Goal: Find specific page/section: Find specific page/section

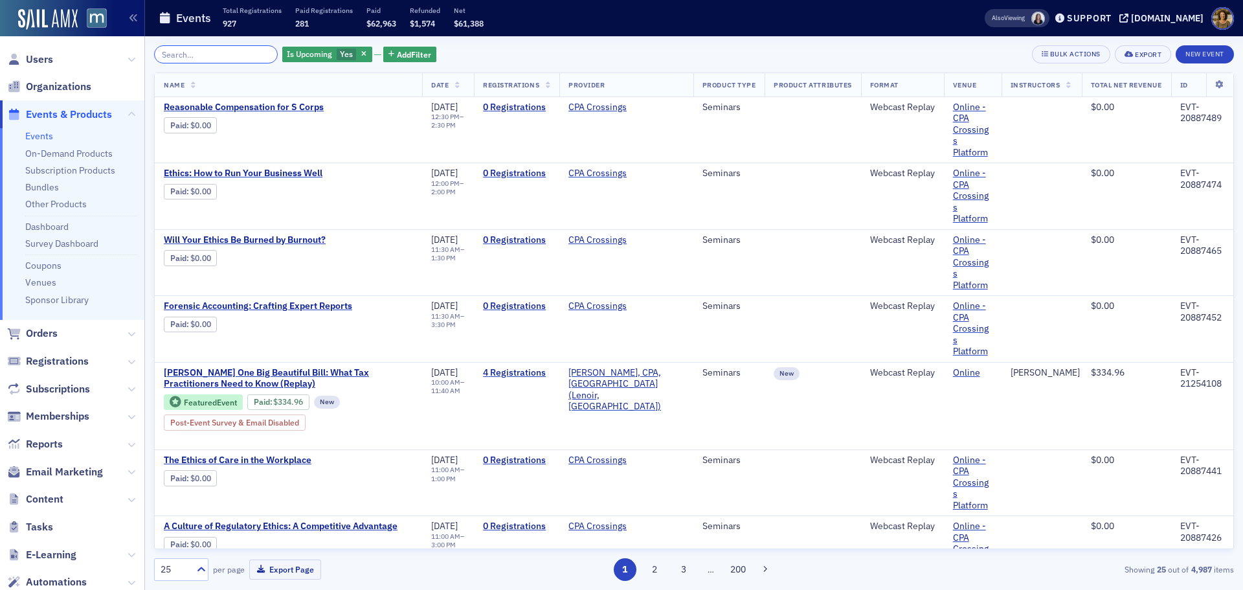
click at [187, 56] on input "search" at bounding box center [216, 54] width 124 height 18
paste input "EVT-20866915"
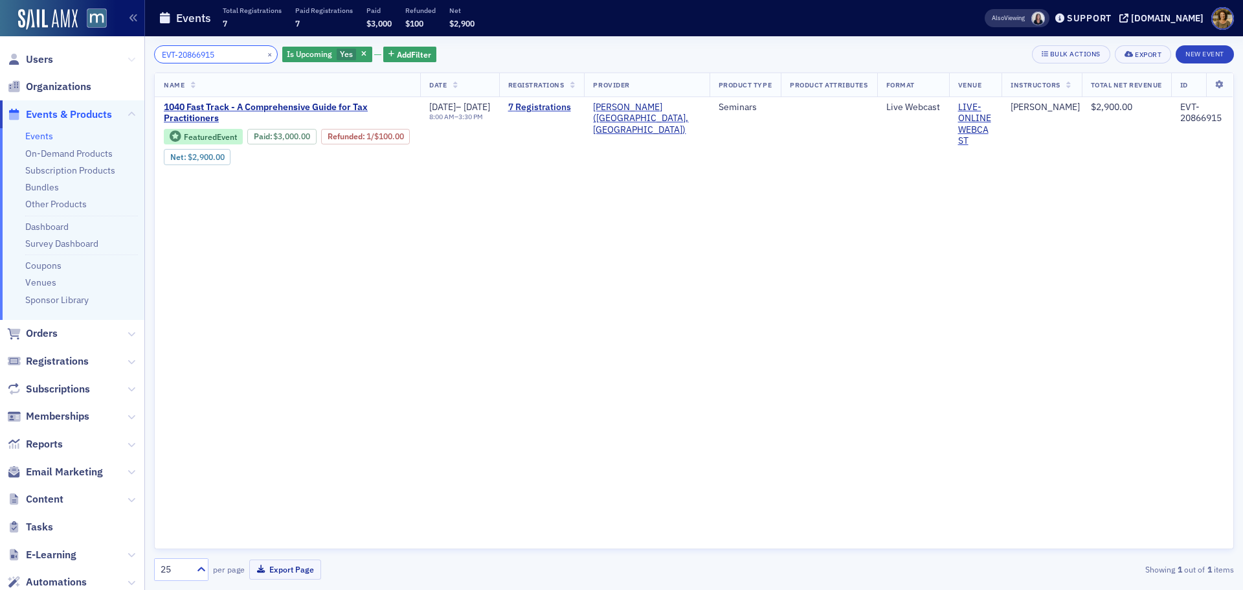
drag, startPoint x: 232, startPoint y: 58, endPoint x: 125, endPoint y: 59, distance: 106.8
click at [125, 59] on div "Users Organizations Events & Products Events On-Demand Products Subscription Pr…" at bounding box center [621, 295] width 1243 height 590
paste input "1099283"
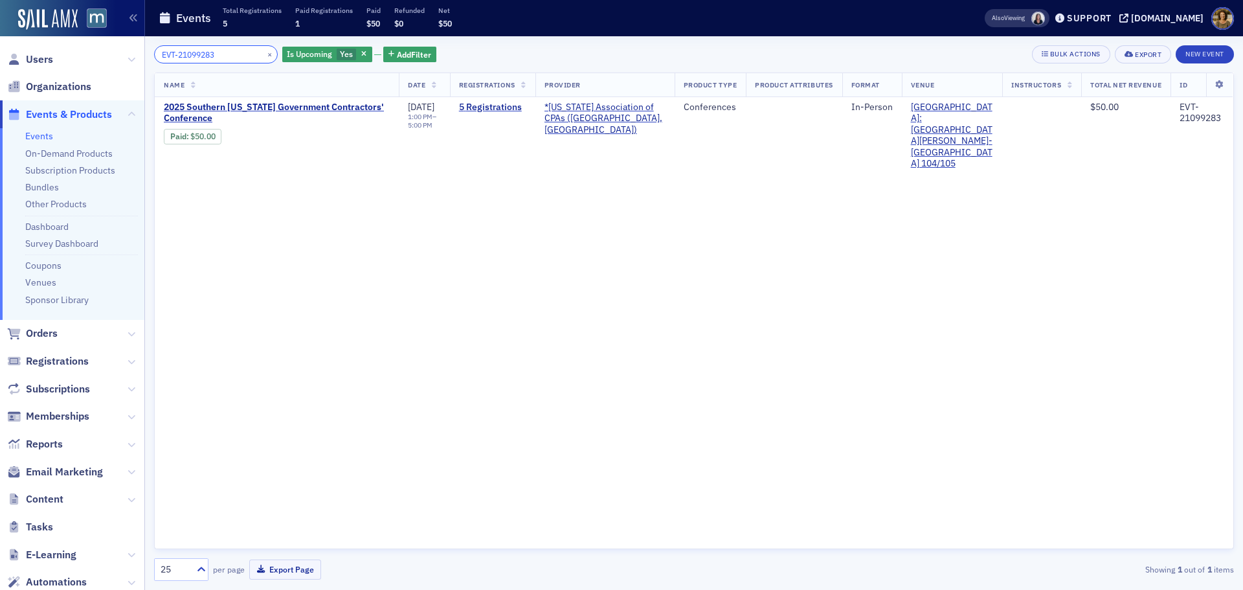
drag, startPoint x: 233, startPoint y: 55, endPoint x: 117, endPoint y: 60, distance: 116.6
click at [117, 60] on div "Users Organizations Events & Products Events On-Demand Products Subscription Pr…" at bounding box center [621, 295] width 1243 height 590
paste input "0841431"
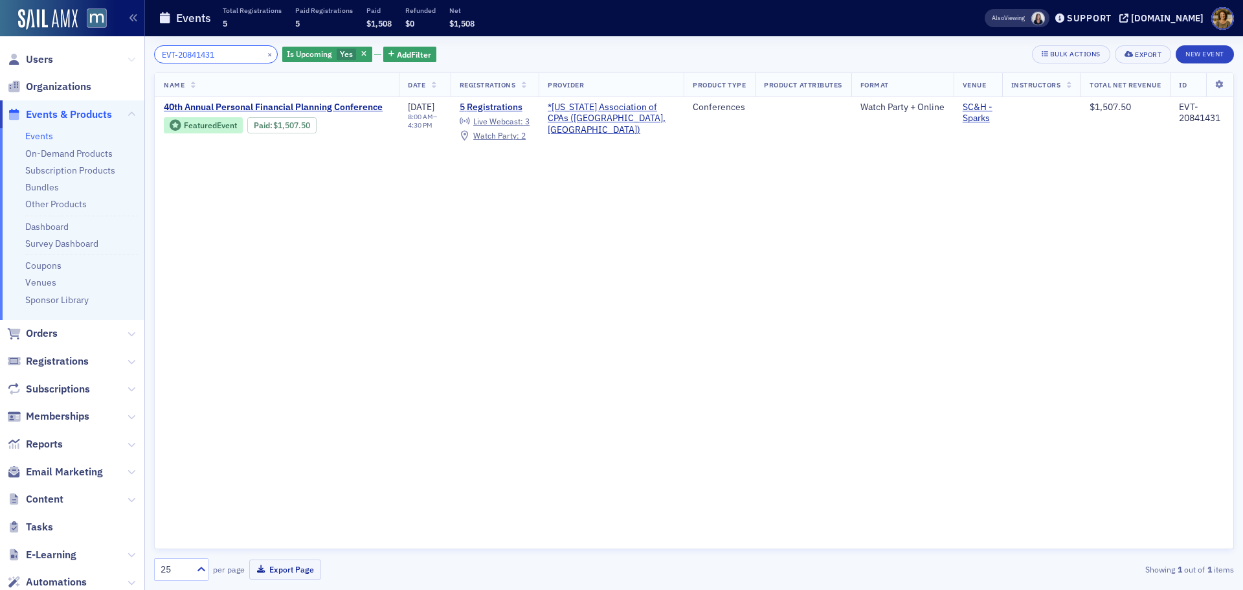
drag, startPoint x: 170, startPoint y: 56, endPoint x: 120, endPoint y: 56, distance: 50.5
click at [120, 56] on div "Users Organizations Events & Products Events On-Demand Products Subscription Pr…" at bounding box center [621, 295] width 1243 height 590
paste input "96002"
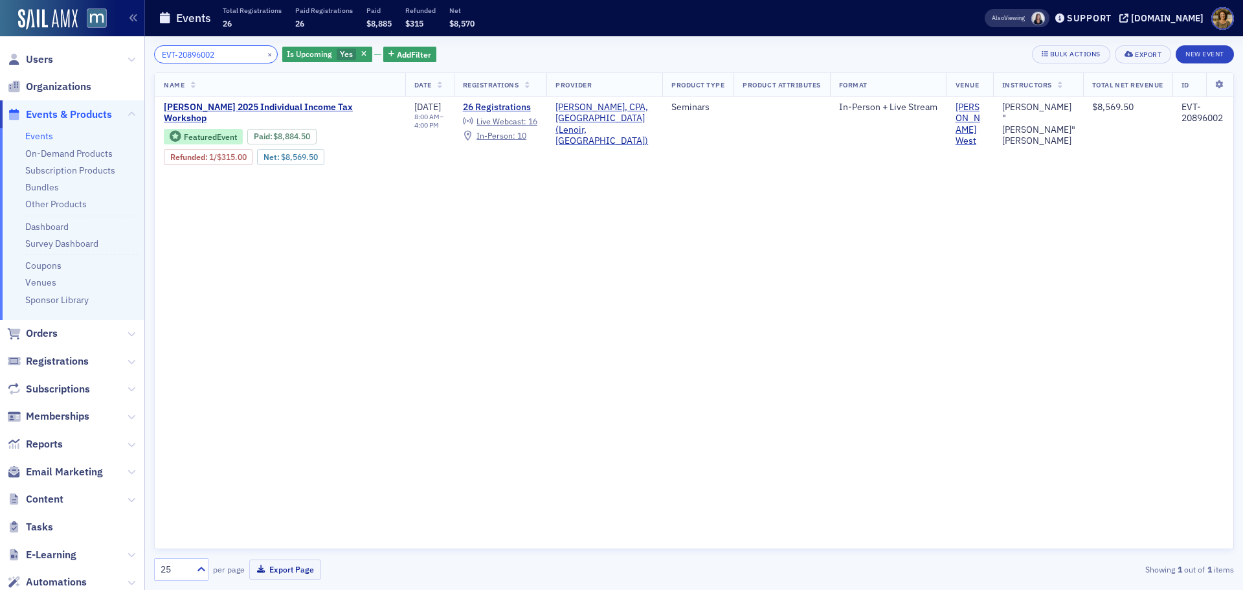
drag, startPoint x: 225, startPoint y: 59, endPoint x: 92, endPoint y: 58, distance: 132.7
click at [92, 58] on div "Users Organizations Events & Products Events On-Demand Products Subscription Pr…" at bounding box center [621, 295] width 1243 height 590
paste input "9"
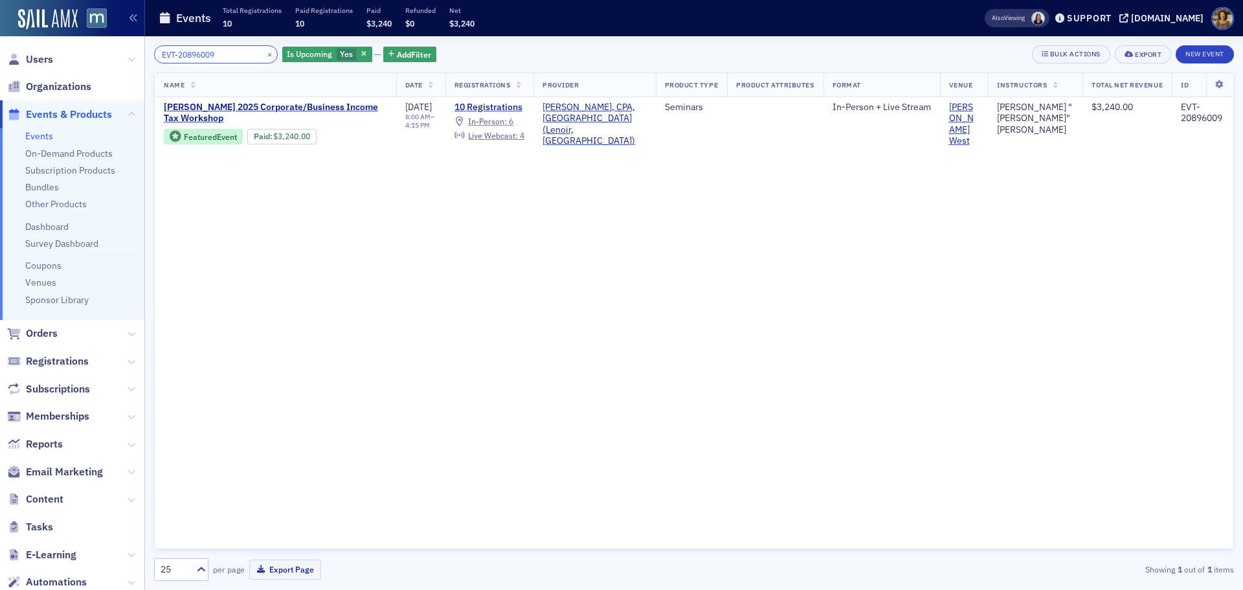
type input "EVT-20896009"
drag, startPoint x: 253, startPoint y: 53, endPoint x: 311, endPoint y: 54, distance: 58.3
click at [264, 53] on button "×" at bounding box center [270, 54] width 12 height 12
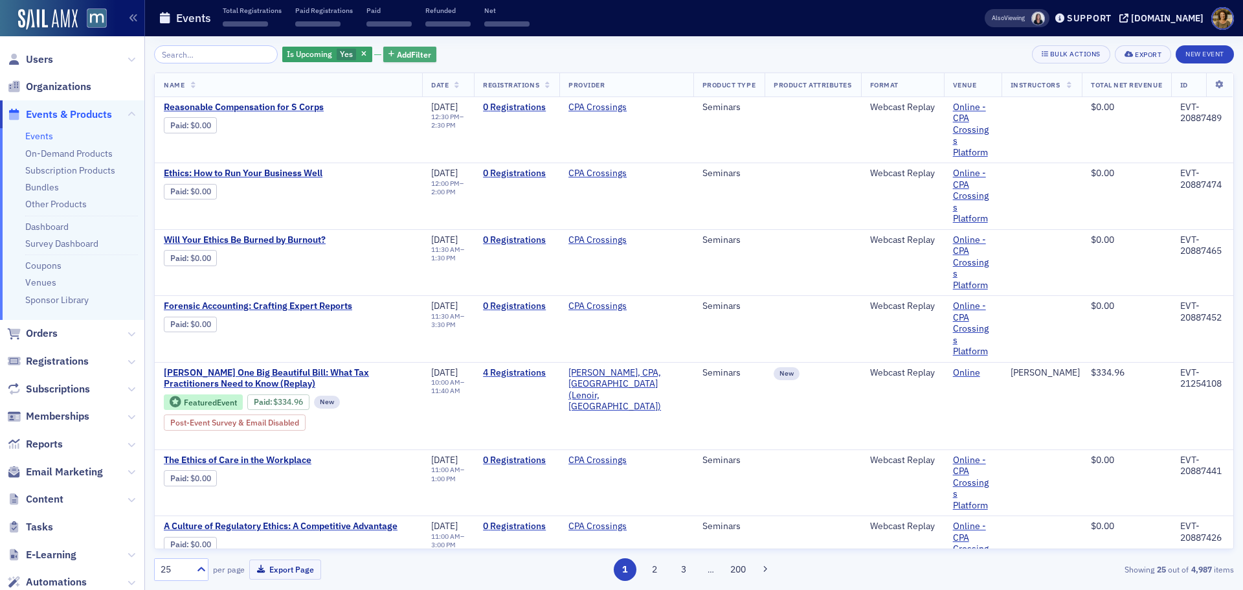
click at [397, 54] on span "Add Filter" at bounding box center [414, 55] width 34 height 12
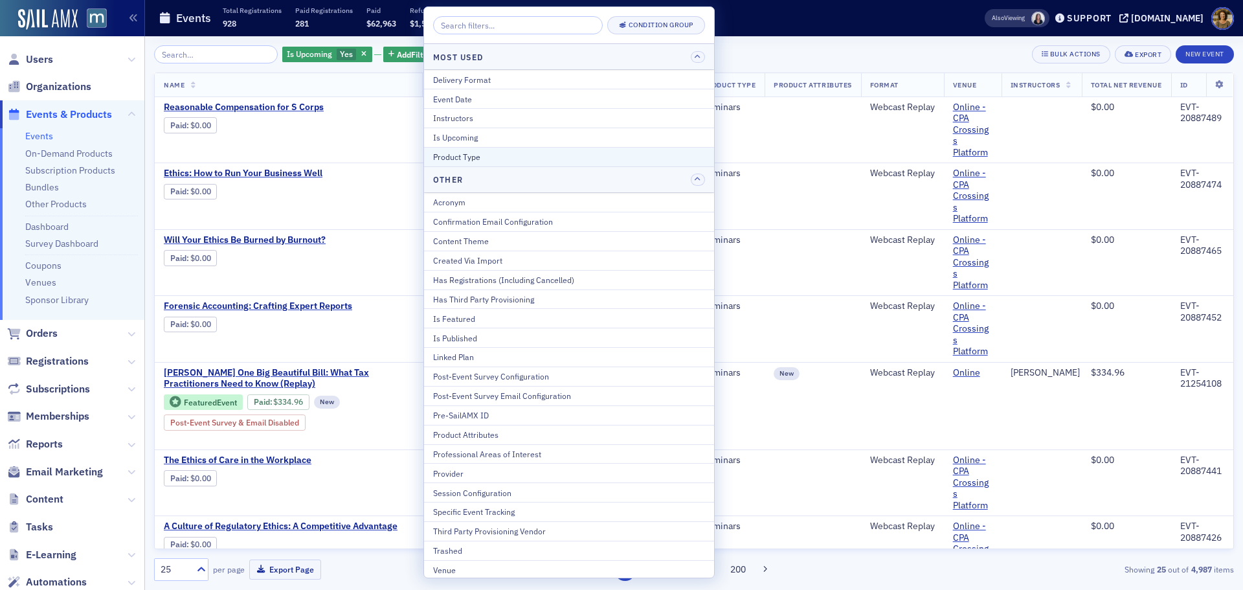
click at [471, 159] on div "Product Type" at bounding box center [569, 157] width 272 height 12
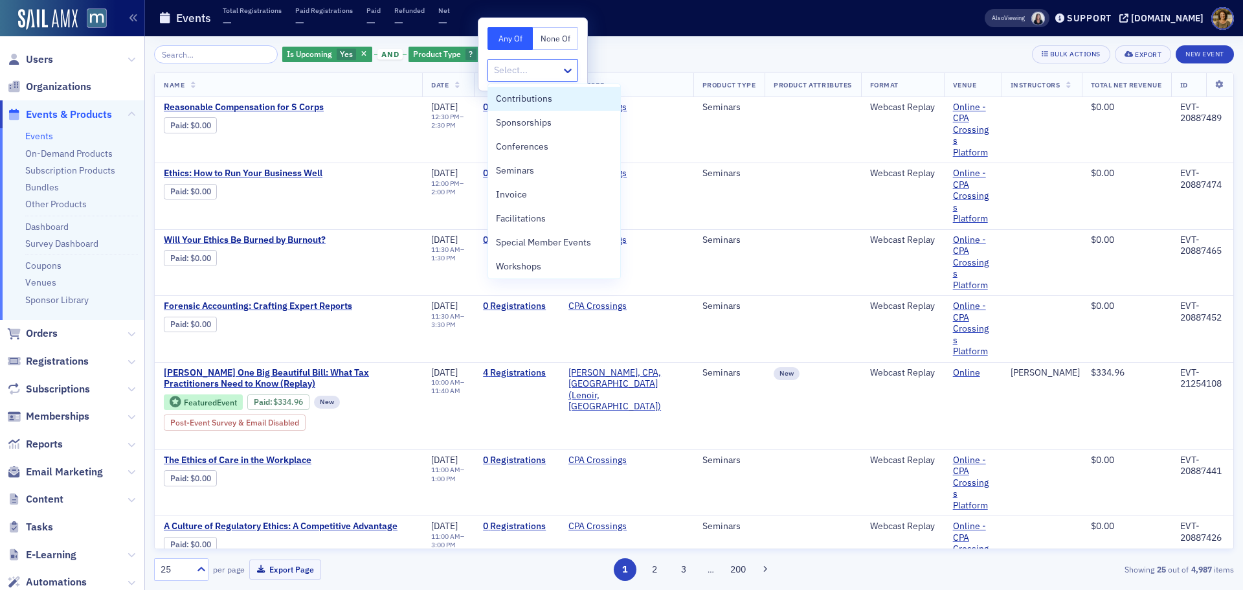
click at [508, 73] on div at bounding box center [526, 70] width 67 height 16
drag, startPoint x: 515, startPoint y: 164, endPoint x: 519, endPoint y: 112, distance: 52.0
click at [515, 164] on span "Seminars" at bounding box center [515, 171] width 38 height 14
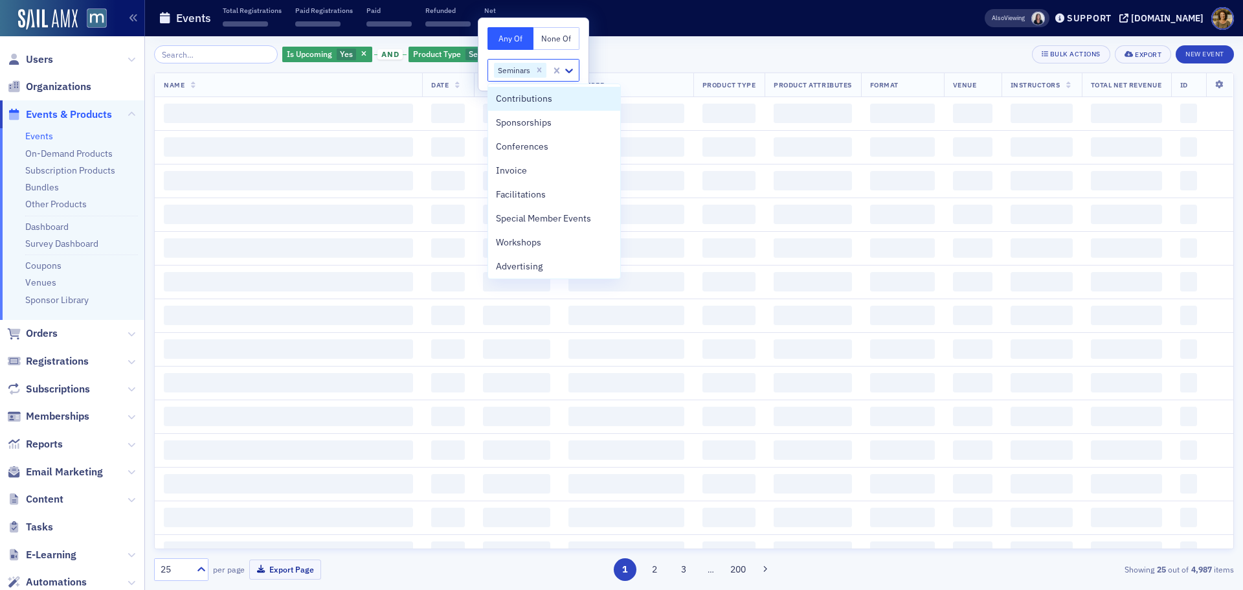
click at [643, 50] on div "Is Upcoming Yes and Product Type Seminars Add Filter Bulk Actions Export New Ev…" at bounding box center [694, 54] width 1080 height 18
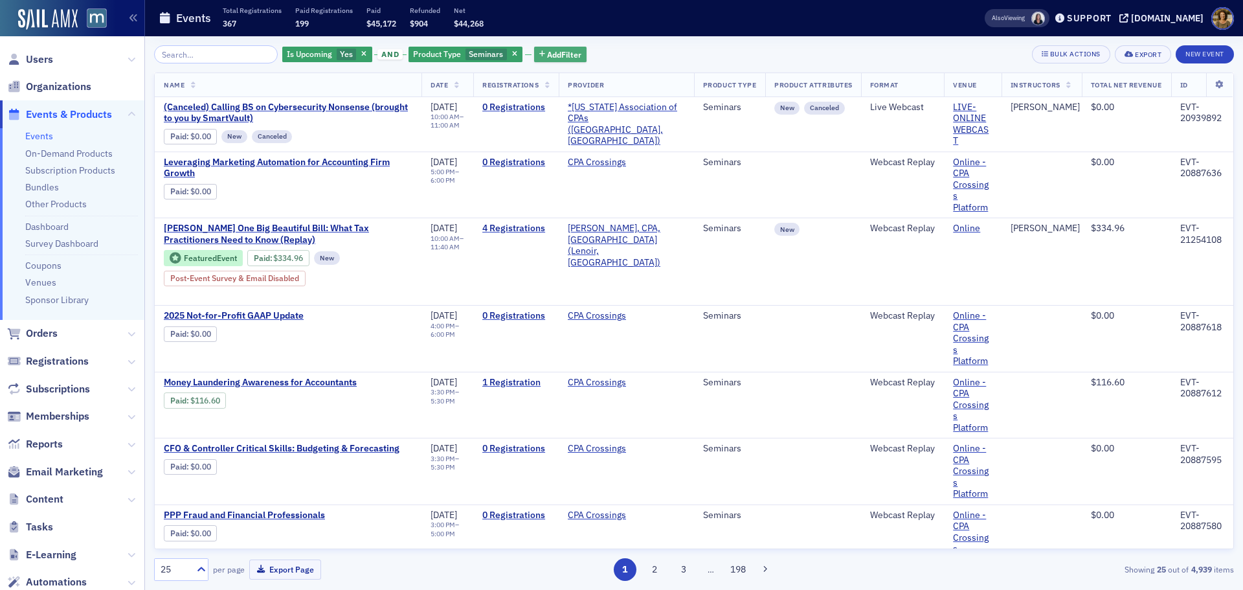
click at [566, 50] on span "Add Filter" at bounding box center [564, 55] width 34 height 12
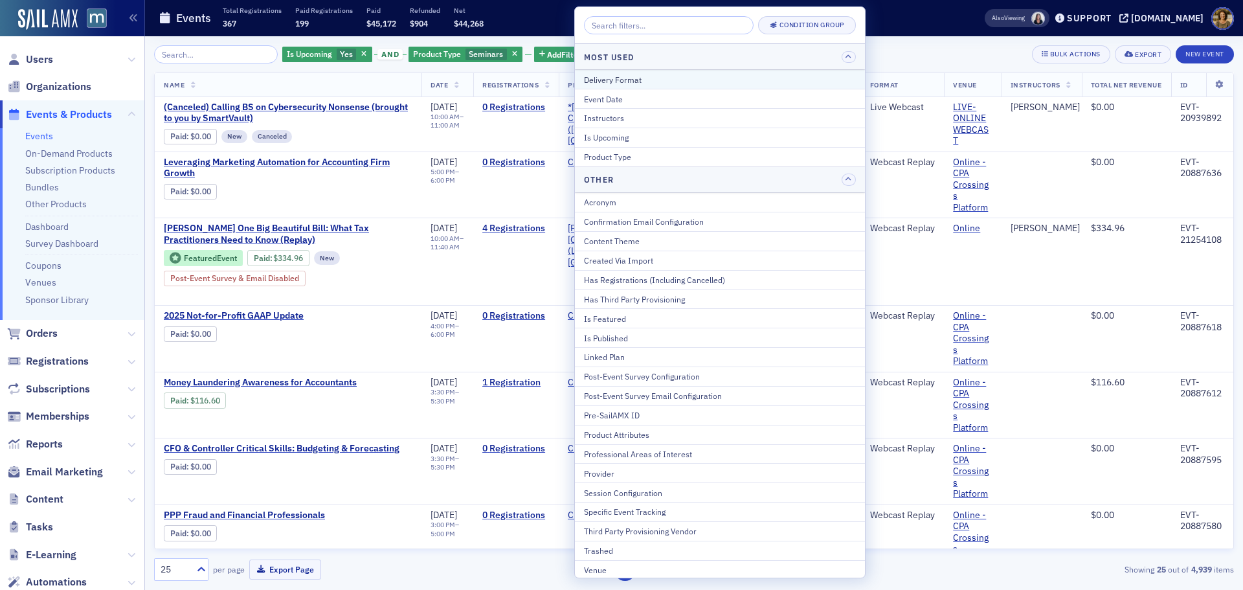
click at [592, 78] on div "Delivery Format" at bounding box center [720, 80] width 272 height 12
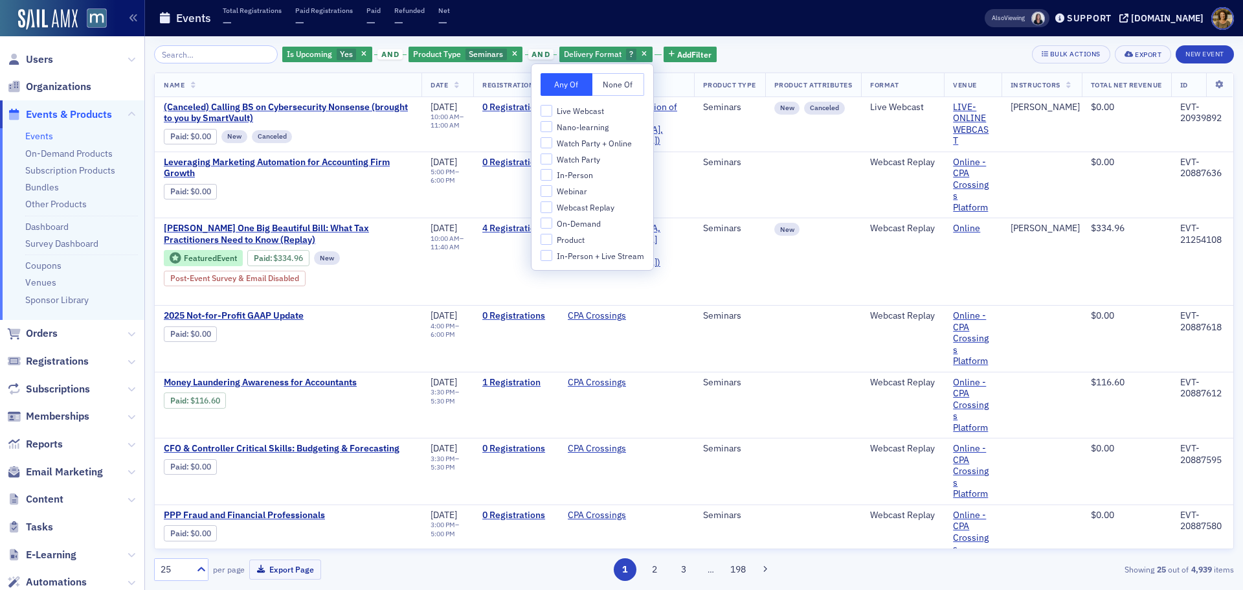
click at [587, 113] on span "Live Webcast" at bounding box center [580, 111] width 47 height 11
click at [552, 113] on input "Live Webcast" at bounding box center [547, 111] width 12 height 12
checkbox input "true"
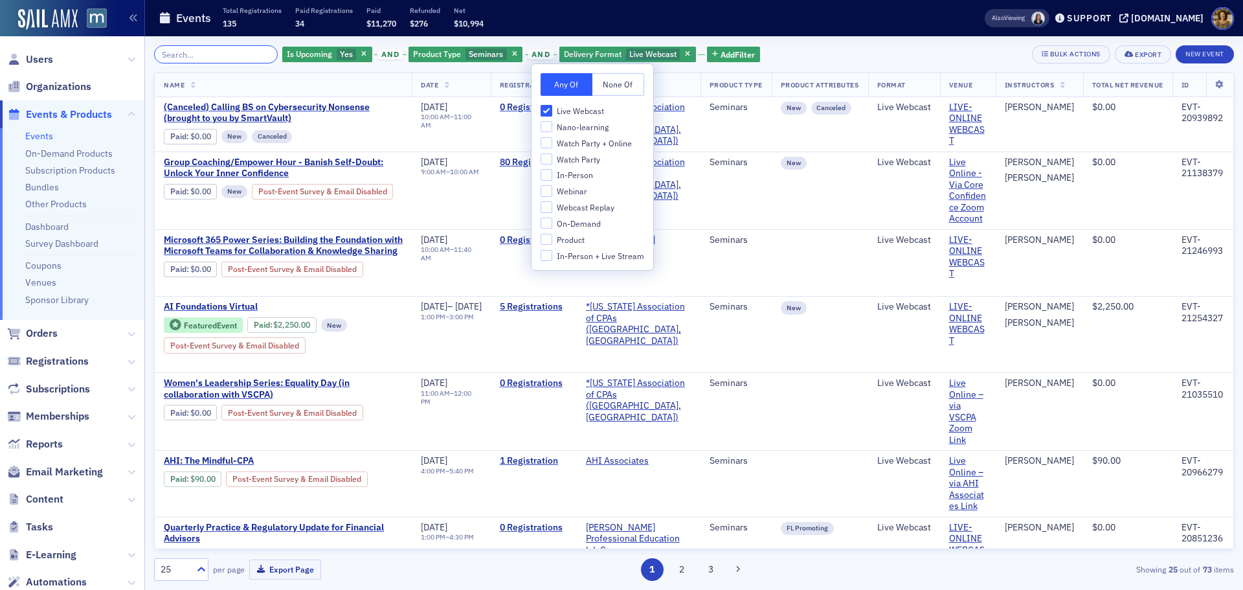
click at [216, 55] on input "search" at bounding box center [216, 54] width 124 height 18
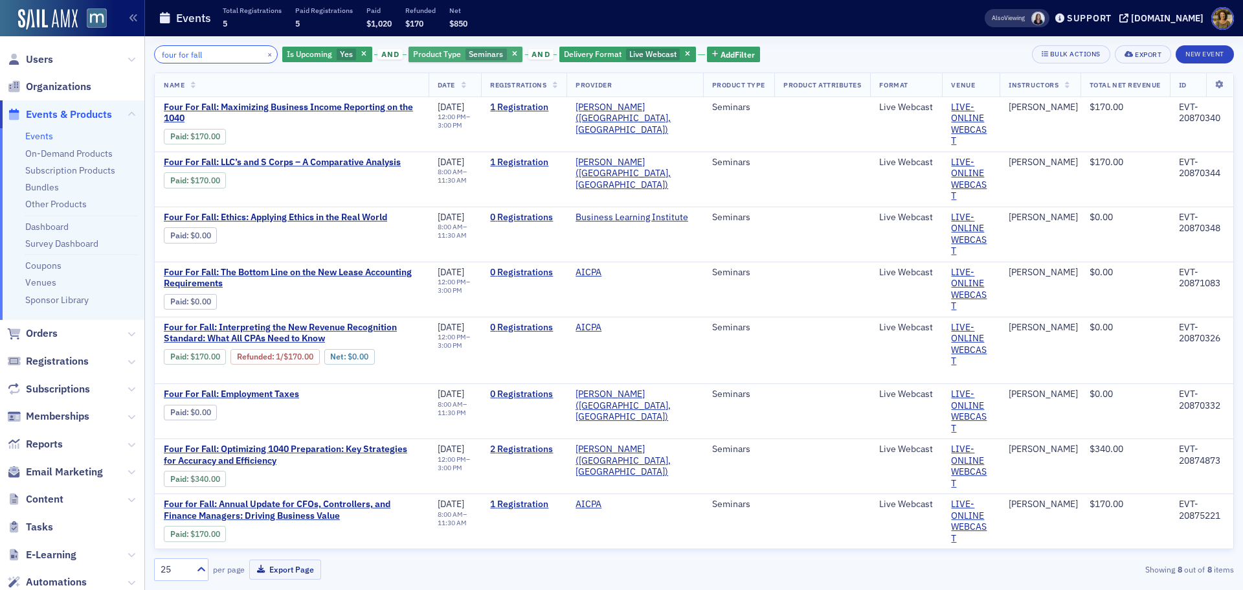
type input "four for fall"
click at [469, 55] on span "Seminars" at bounding box center [486, 54] width 34 height 10
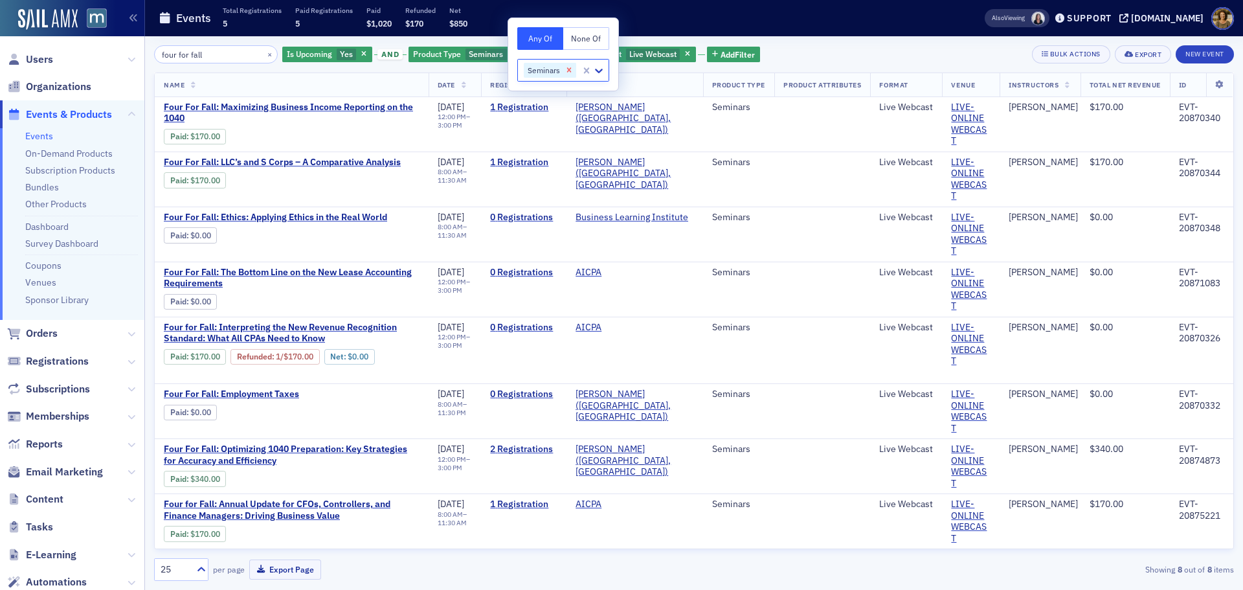
click at [566, 69] on icon "Remove Seminars" at bounding box center [568, 69] width 9 height 9
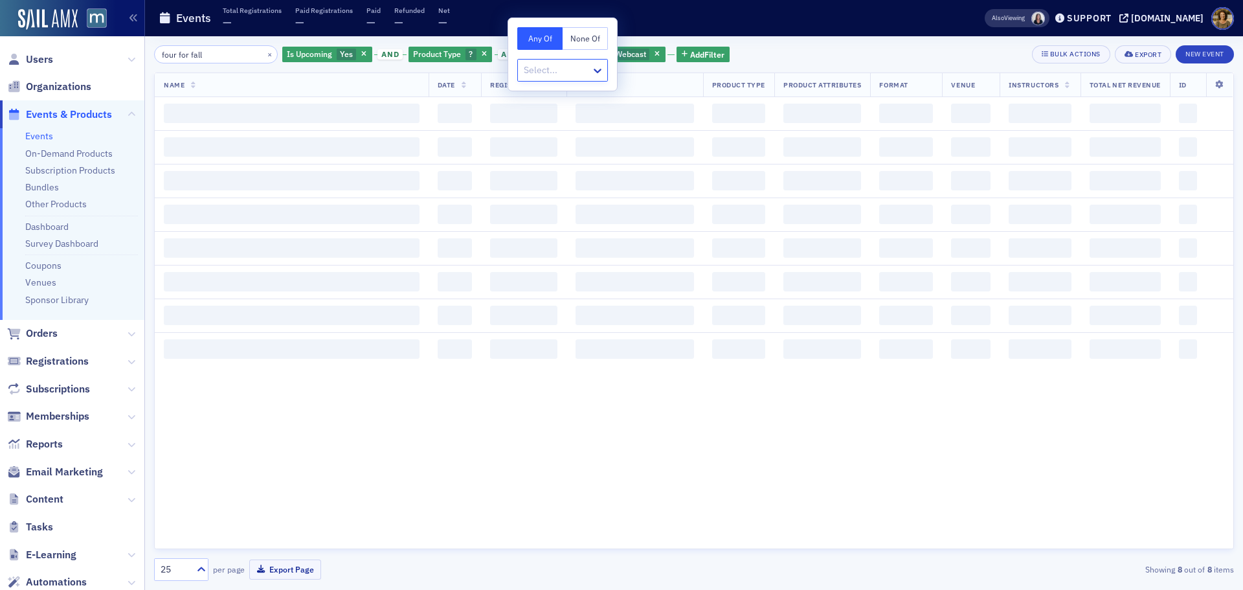
type input "c"
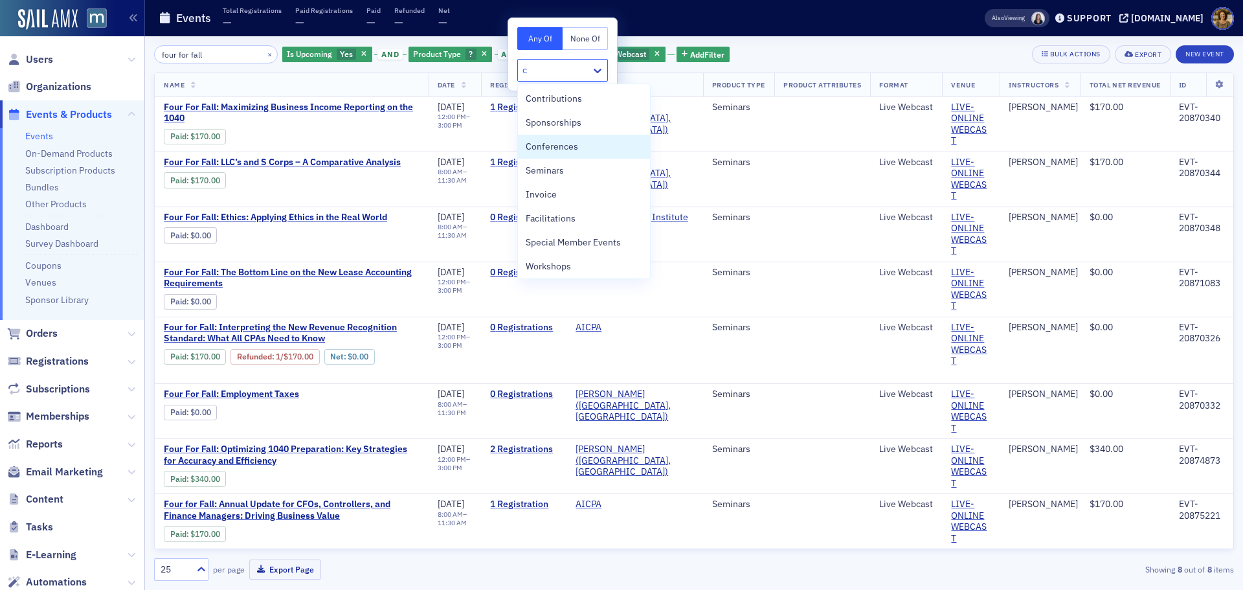
drag, startPoint x: 531, startPoint y: 148, endPoint x: 490, endPoint y: 130, distance: 44.6
click at [530, 148] on span "Conferences" at bounding box center [552, 147] width 52 height 14
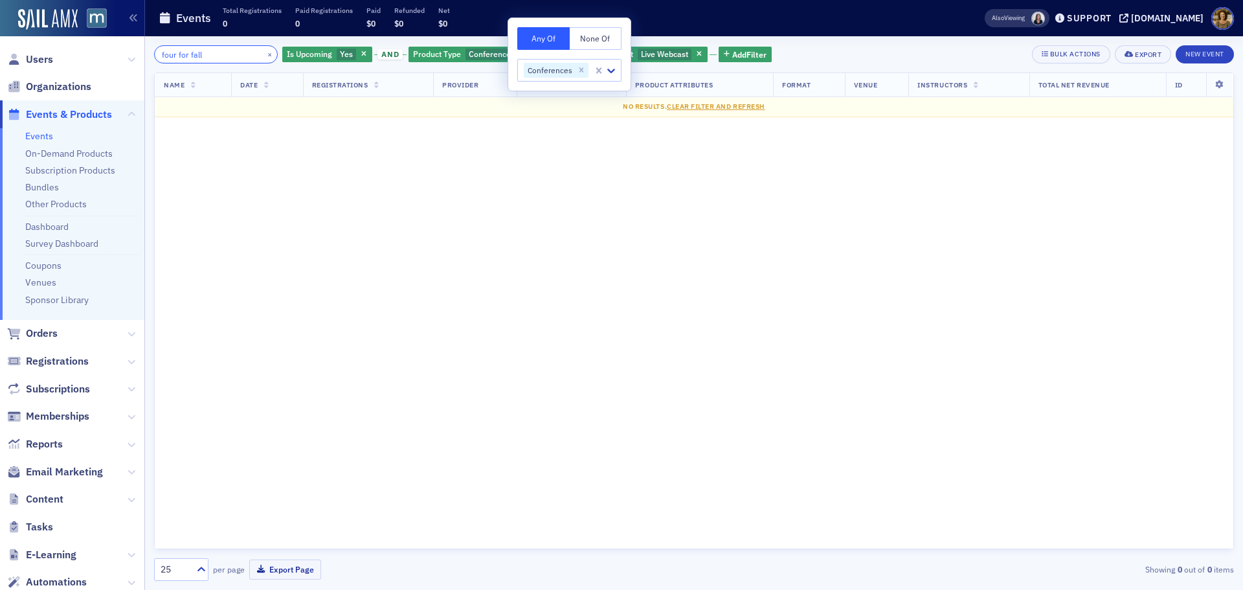
drag, startPoint x: 212, startPoint y: 50, endPoint x: 133, endPoint y: 48, distance: 79.6
click at [133, 48] on div "Users Organizations Events & Products Events On-Demand Products Subscription Pr…" at bounding box center [621, 295] width 1243 height 590
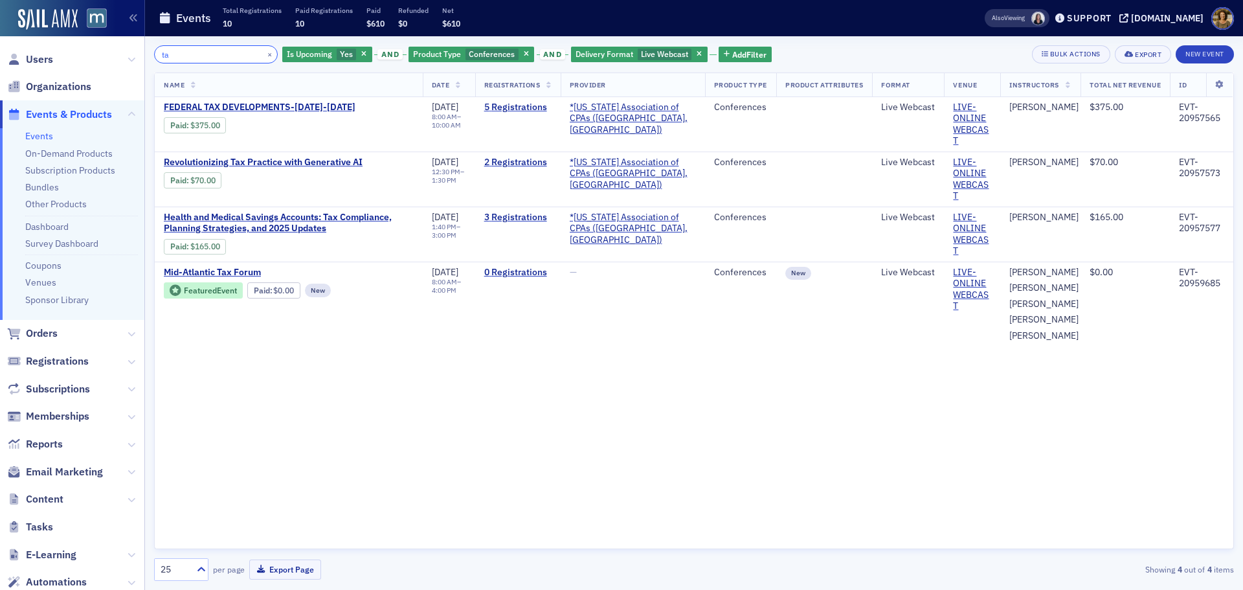
type input "t"
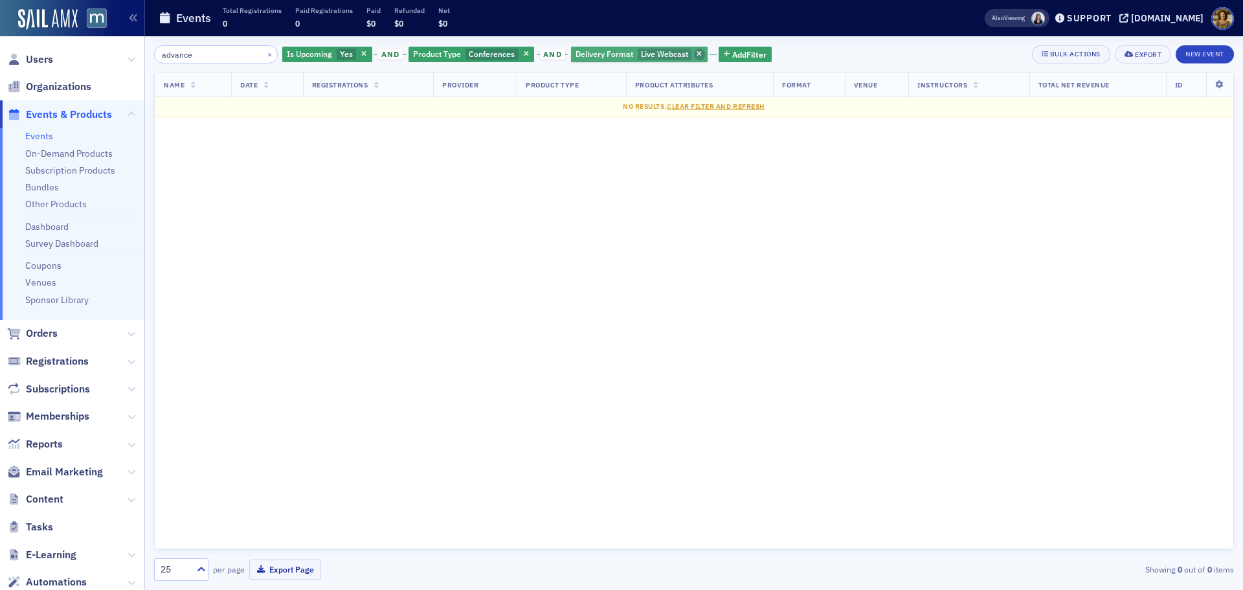
click at [697, 51] on icon "button" at bounding box center [699, 54] width 5 height 7
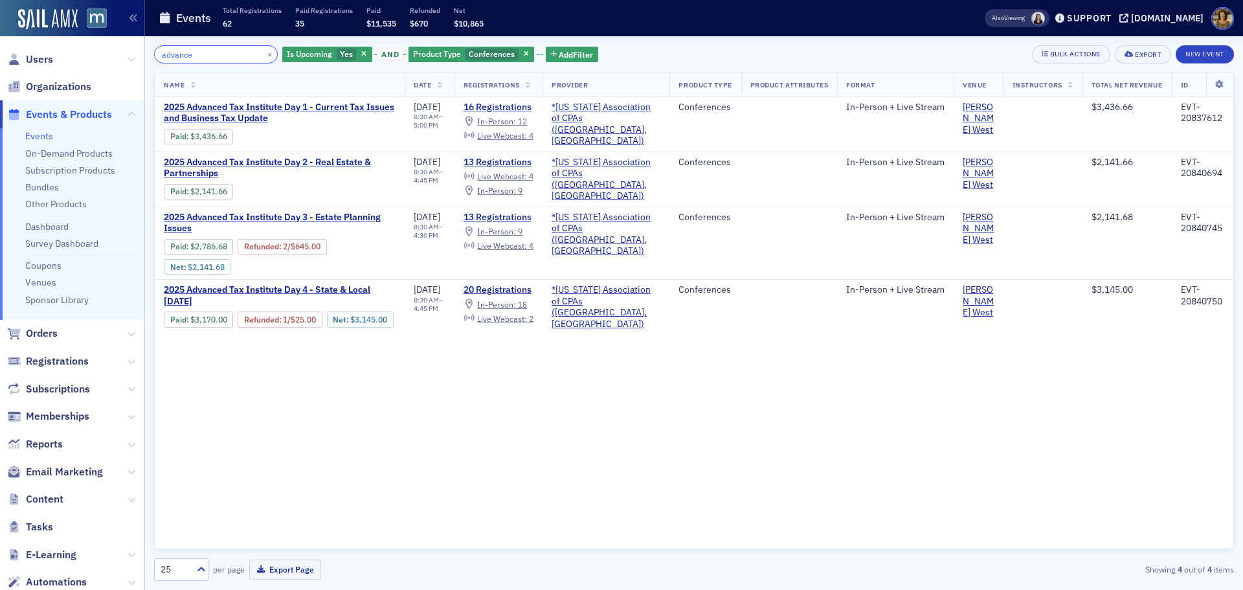
click at [198, 58] on input "advance" at bounding box center [216, 54] width 124 height 18
type input "advanced"
drag, startPoint x: 212, startPoint y: 54, endPoint x: 129, endPoint y: 54, distance: 82.2
click at [129, 54] on div "Users Organizations Events & Products Events On-Demand Products Subscription Pr…" at bounding box center [621, 295] width 1243 height 590
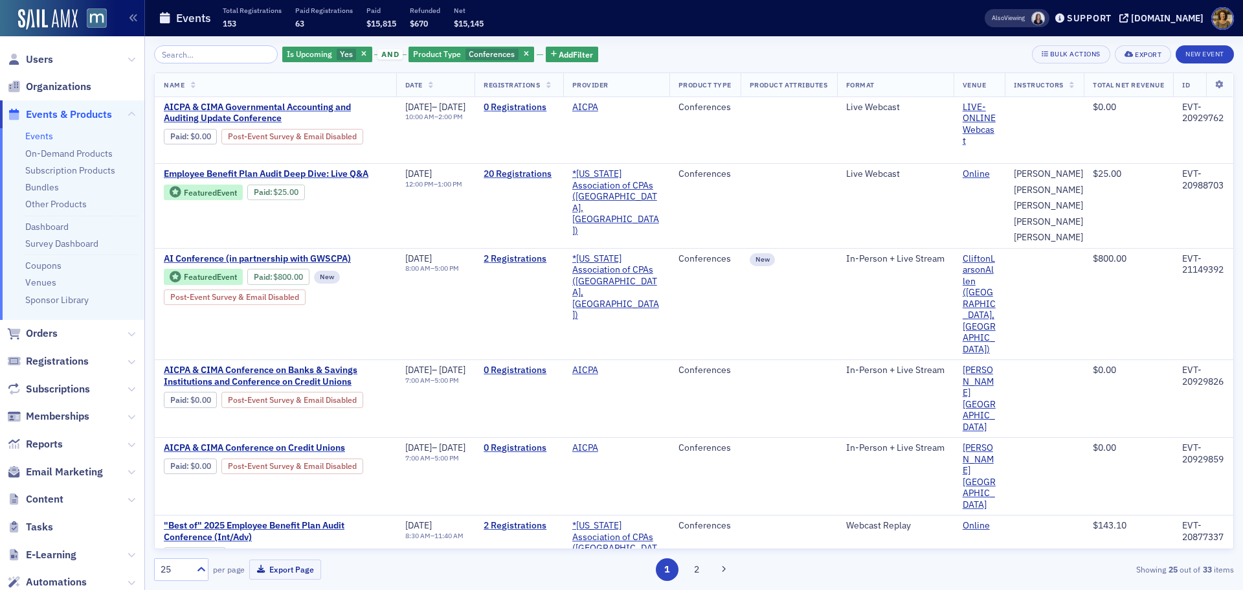
click at [413, 85] on span "Date" at bounding box center [413, 84] width 17 height 9
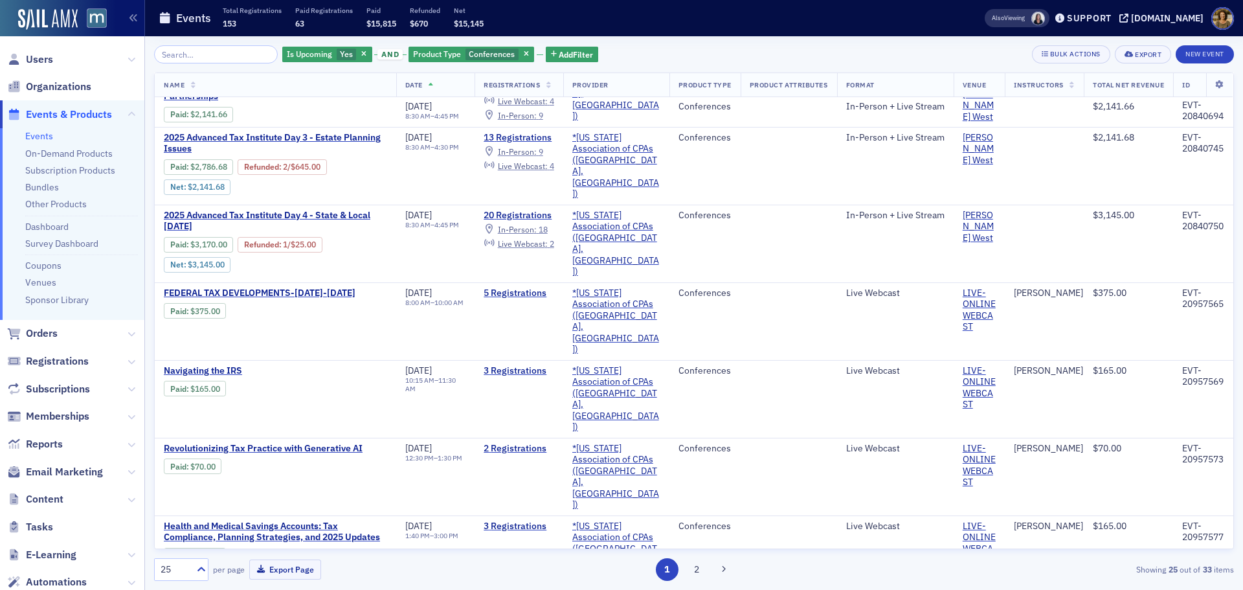
scroll to position [1295, 0]
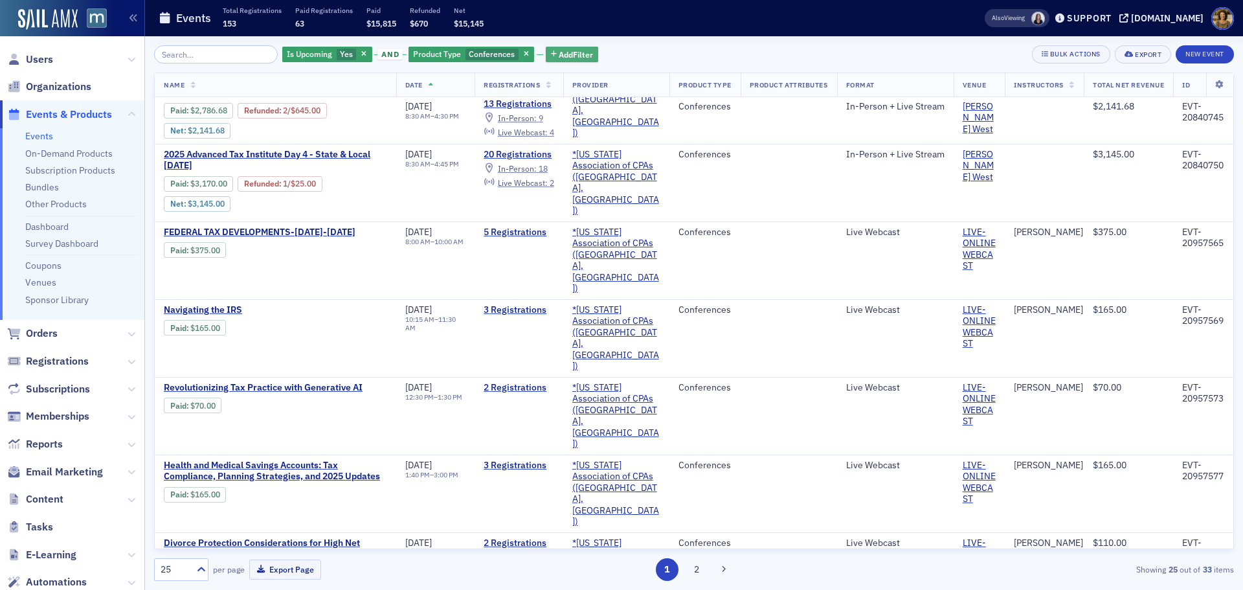
click at [559, 60] on span "Add Filter" at bounding box center [576, 55] width 34 height 12
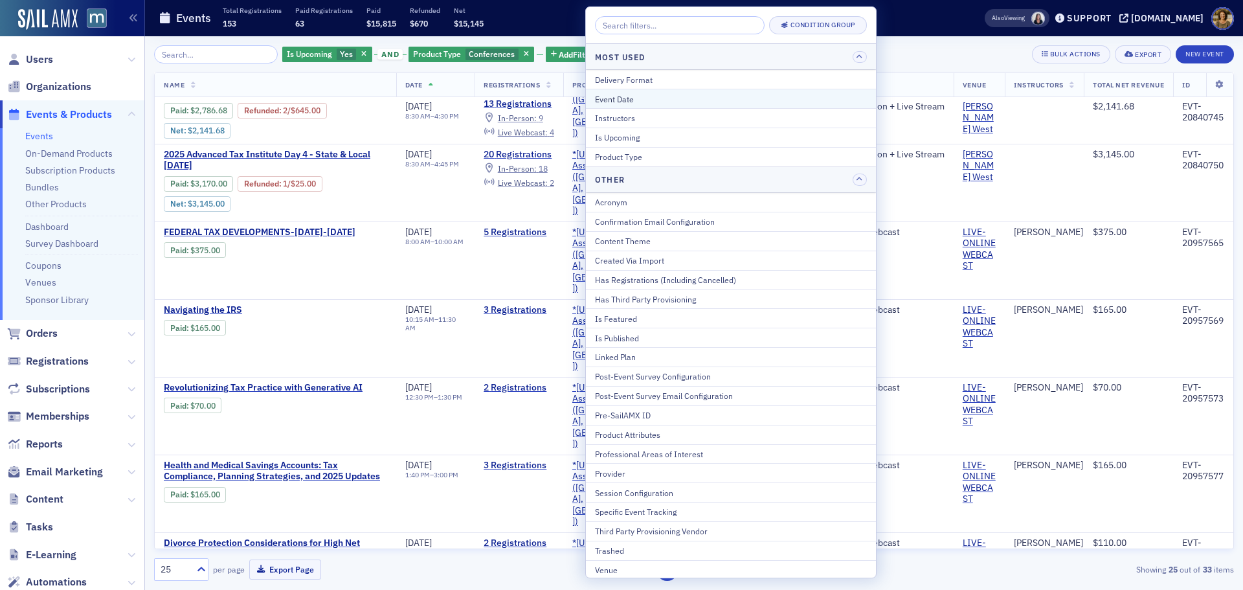
click at [594, 98] on button "Event Date" at bounding box center [731, 98] width 290 height 19
select select "7"
select select "2025"
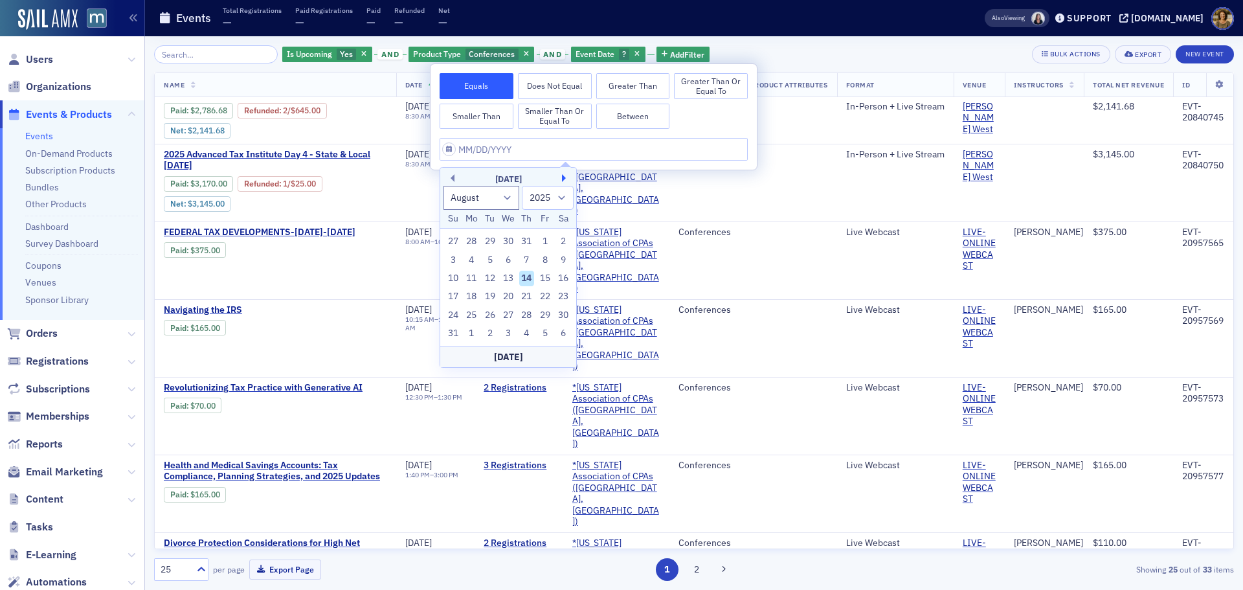
click at [564, 178] on button "Next Month" at bounding box center [566, 178] width 8 height 8
select select "10"
click at [539, 289] on div "21" at bounding box center [545, 297] width 16 height 16
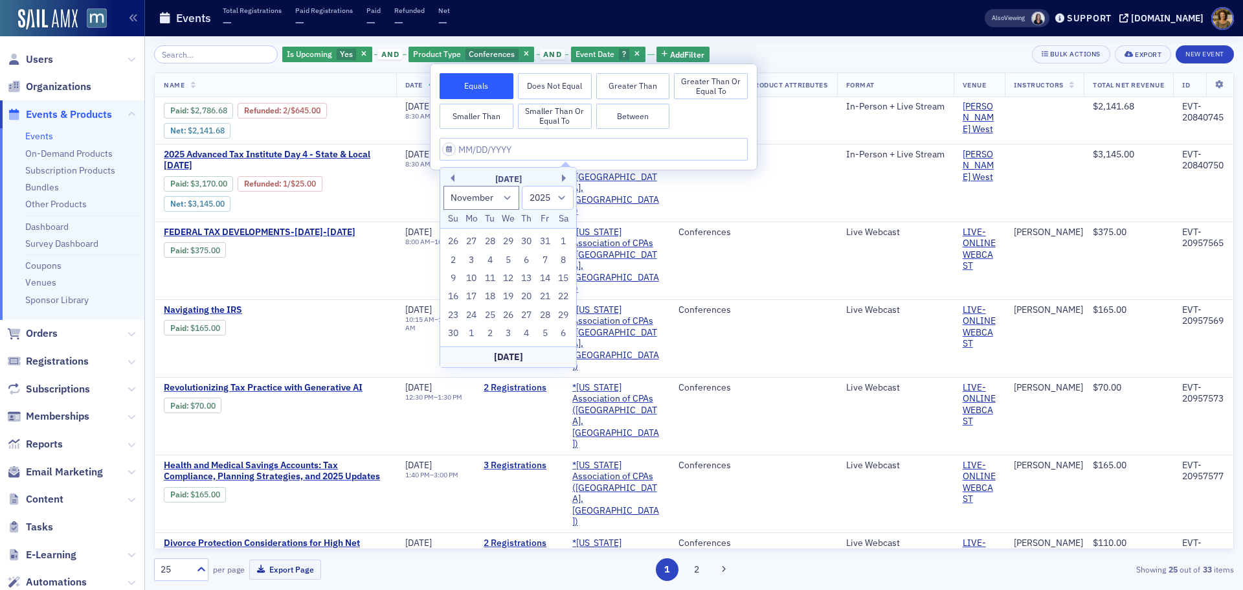
type input "11/21/2025"
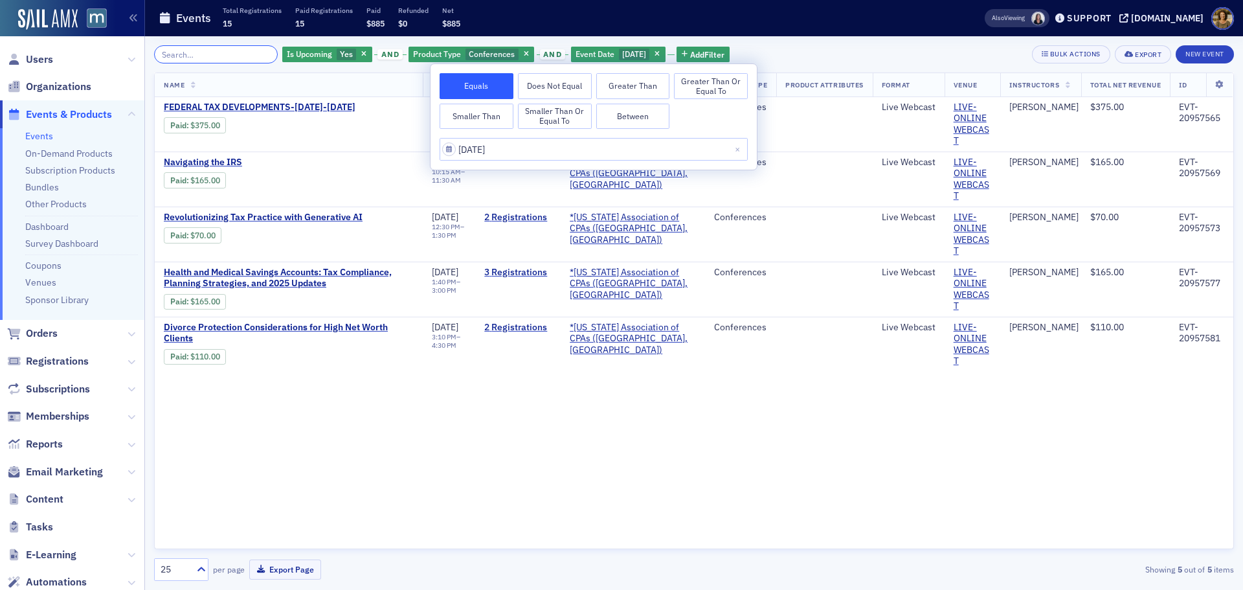
click at [229, 53] on input "search" at bounding box center [216, 54] width 124 height 18
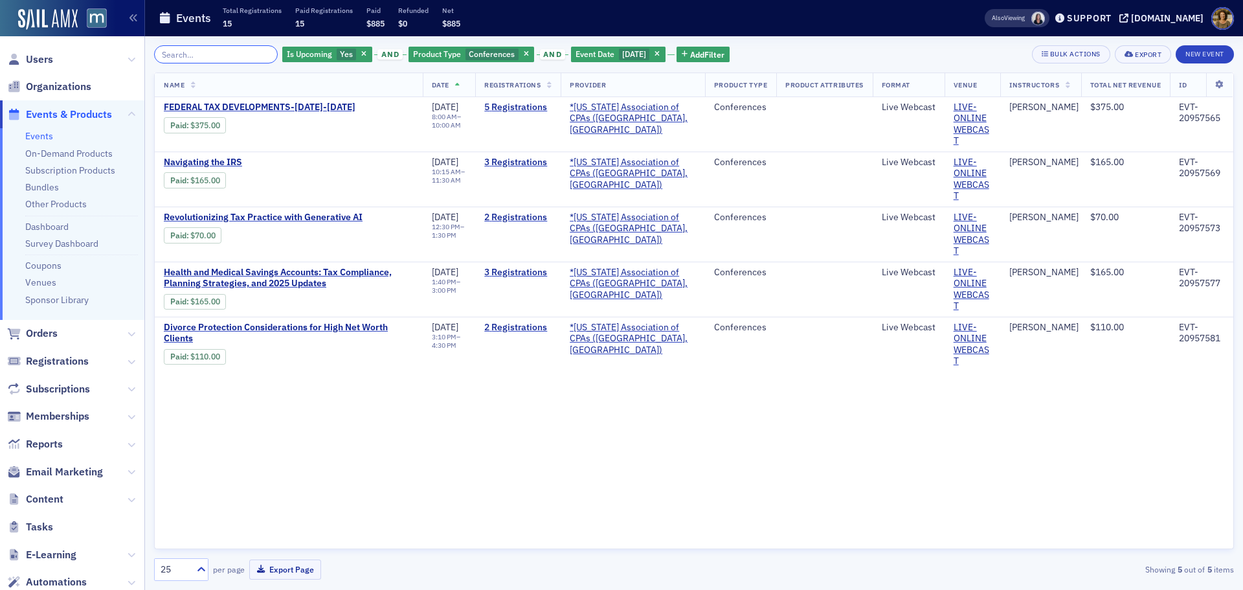
paste input "12/18/2025"
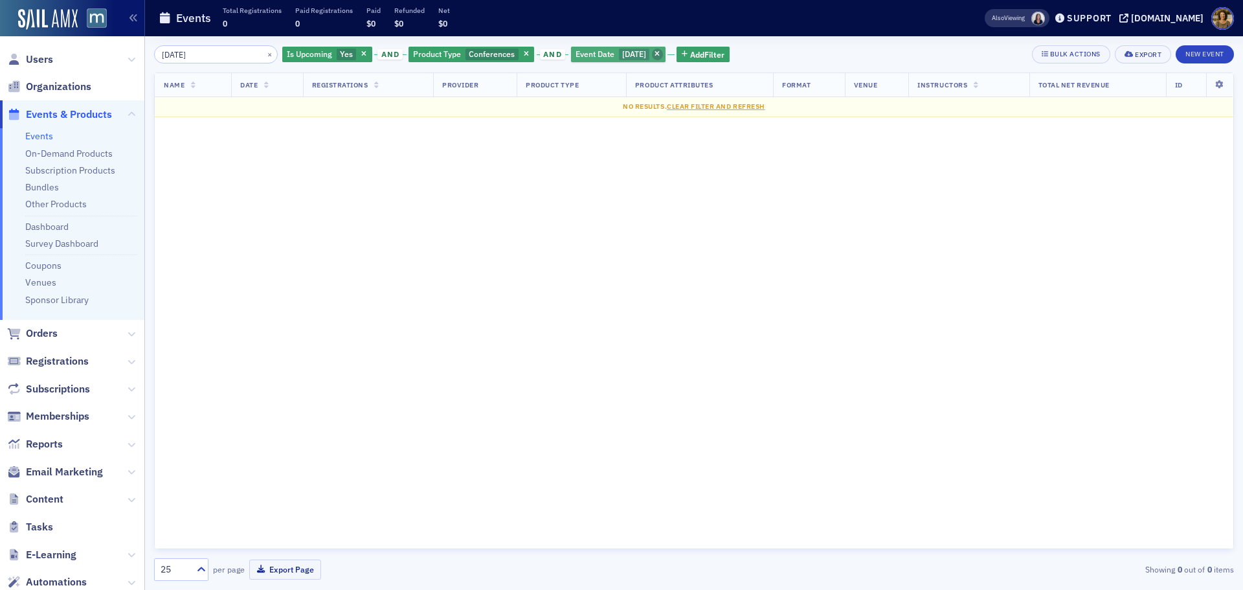
click at [660, 53] on icon "button" at bounding box center [656, 54] width 5 height 7
click at [524, 53] on icon "button" at bounding box center [526, 54] width 5 height 7
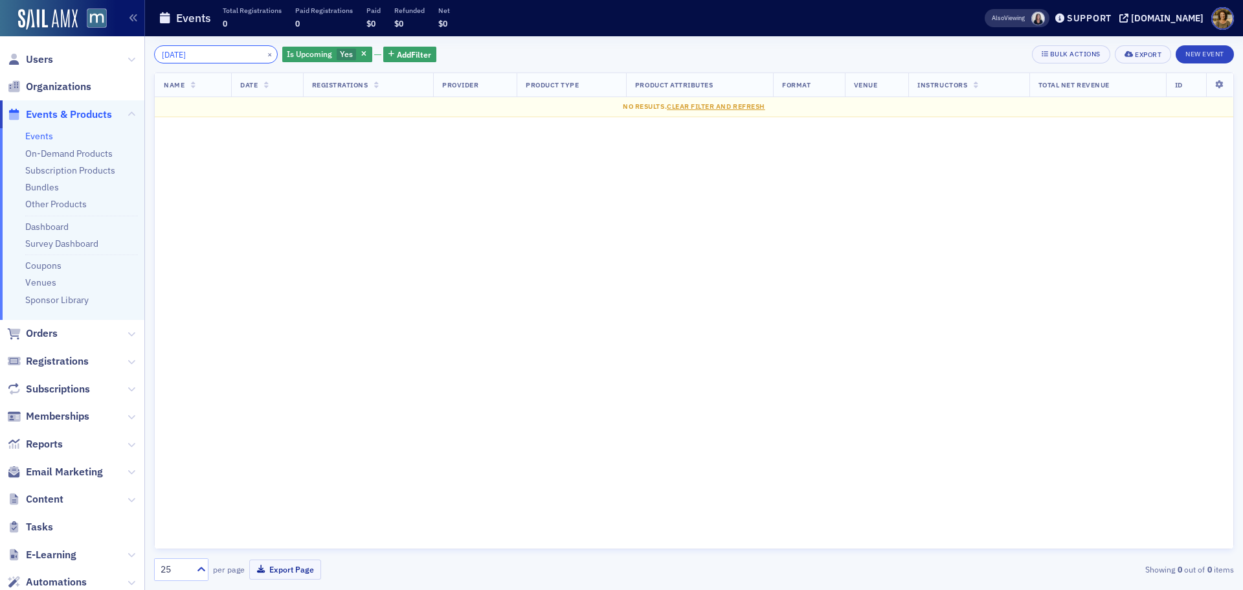
drag, startPoint x: 219, startPoint y: 53, endPoint x: 107, endPoint y: 58, distance: 112.1
click at [108, 58] on div "Users Organizations Events & Products Events On-Demand Products Subscription Pr…" at bounding box center [621, 295] width 1243 height 590
paste input "EVT-20896014"
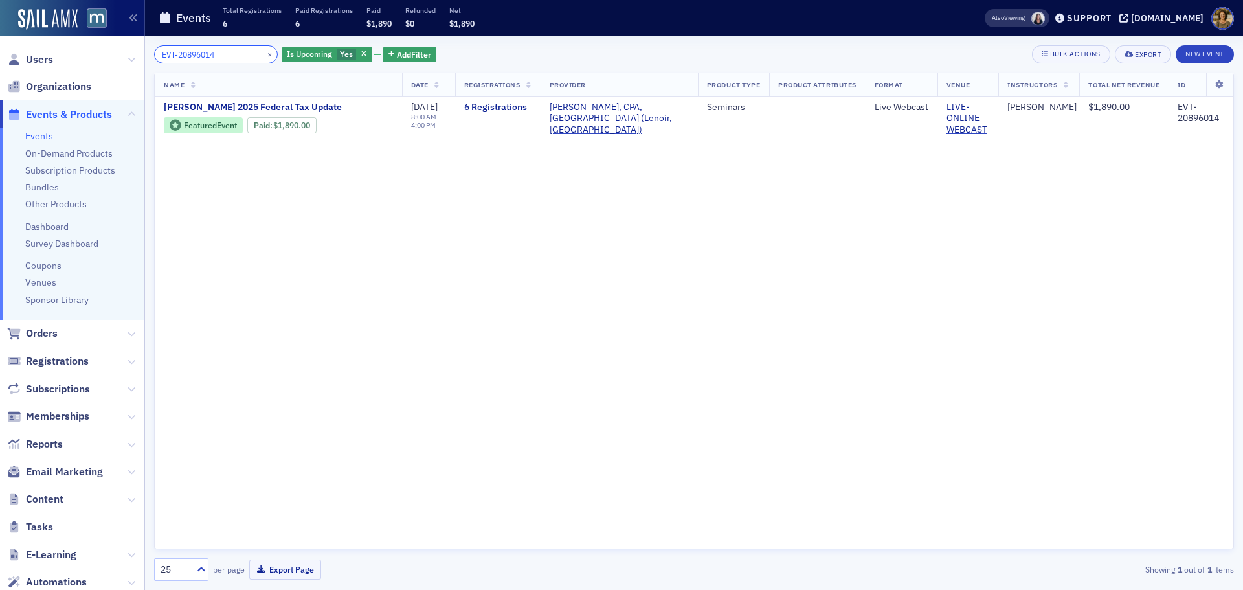
drag, startPoint x: 225, startPoint y: 54, endPoint x: 107, endPoint y: 54, distance: 117.2
click at [107, 54] on div "Users Organizations Events & Products Events On-Demand Products Subscription Pr…" at bounding box center [621, 295] width 1243 height 590
paste input "967510"
drag, startPoint x: 168, startPoint y: 54, endPoint x: 85, endPoint y: 54, distance: 83.5
click at [85, 54] on div "Users Organizations Events & Products Events On-Demand Products Subscription Pr…" at bounding box center [621, 295] width 1243 height 590
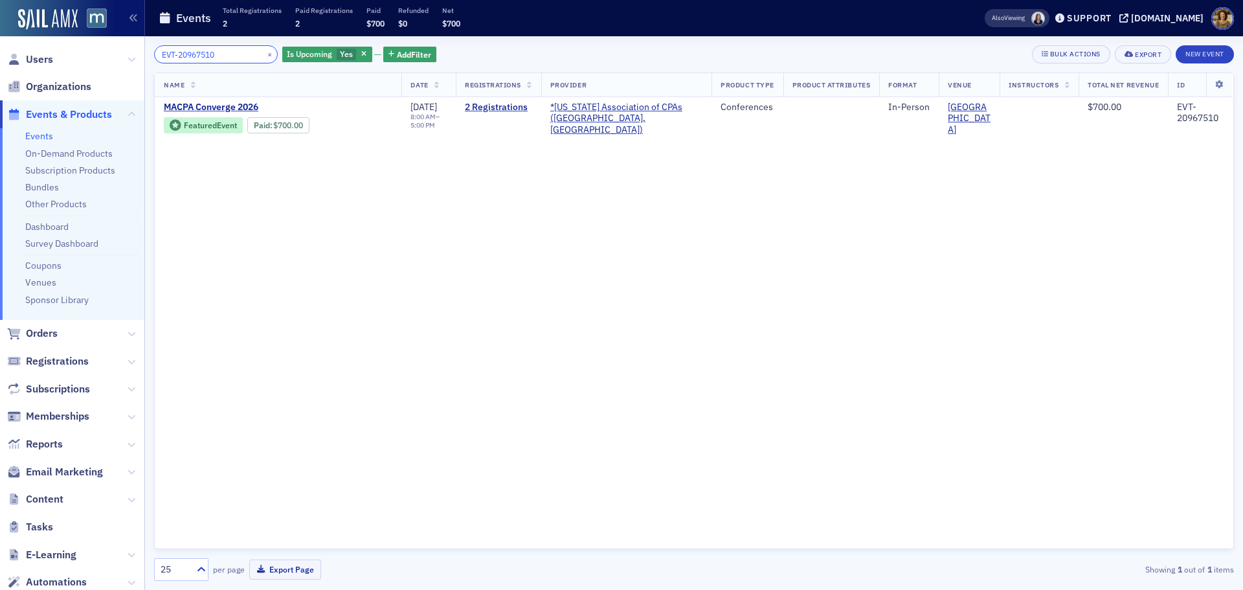
paste input "870374"
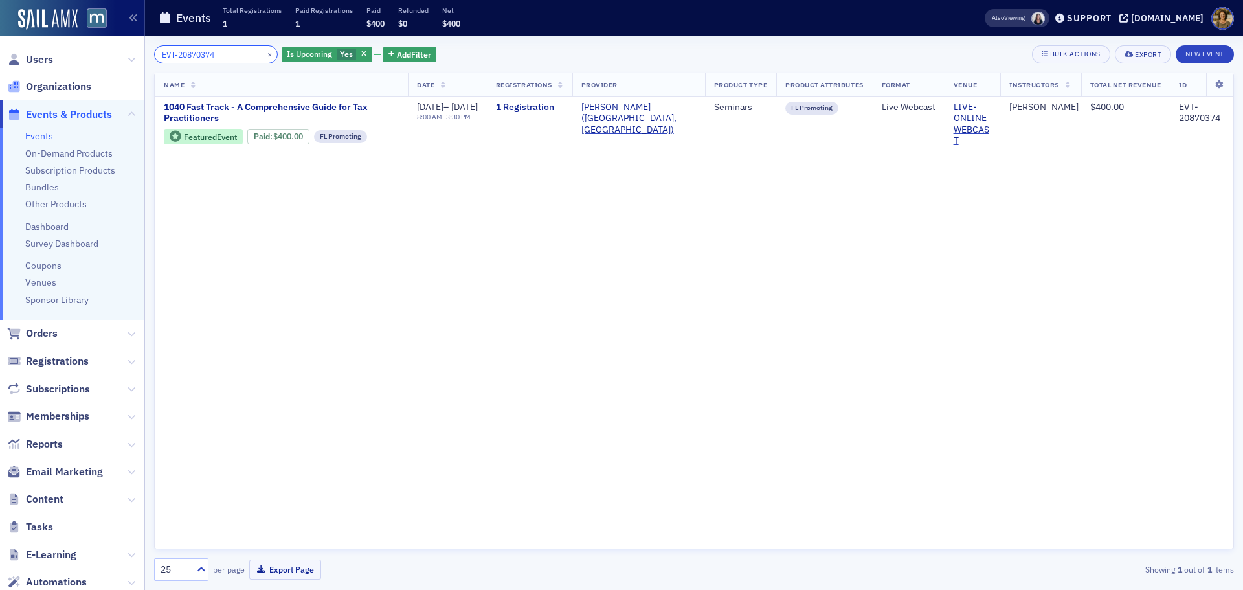
type input "EVT-20870374"
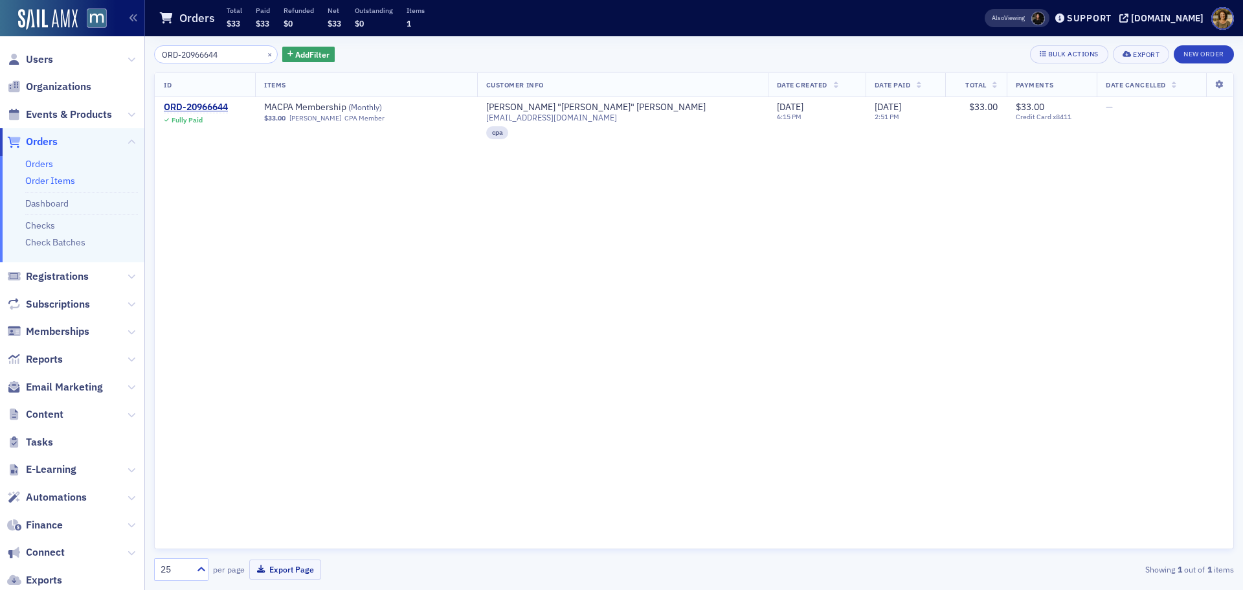
click at [67, 183] on link "Order Items" at bounding box center [50, 181] width 50 height 12
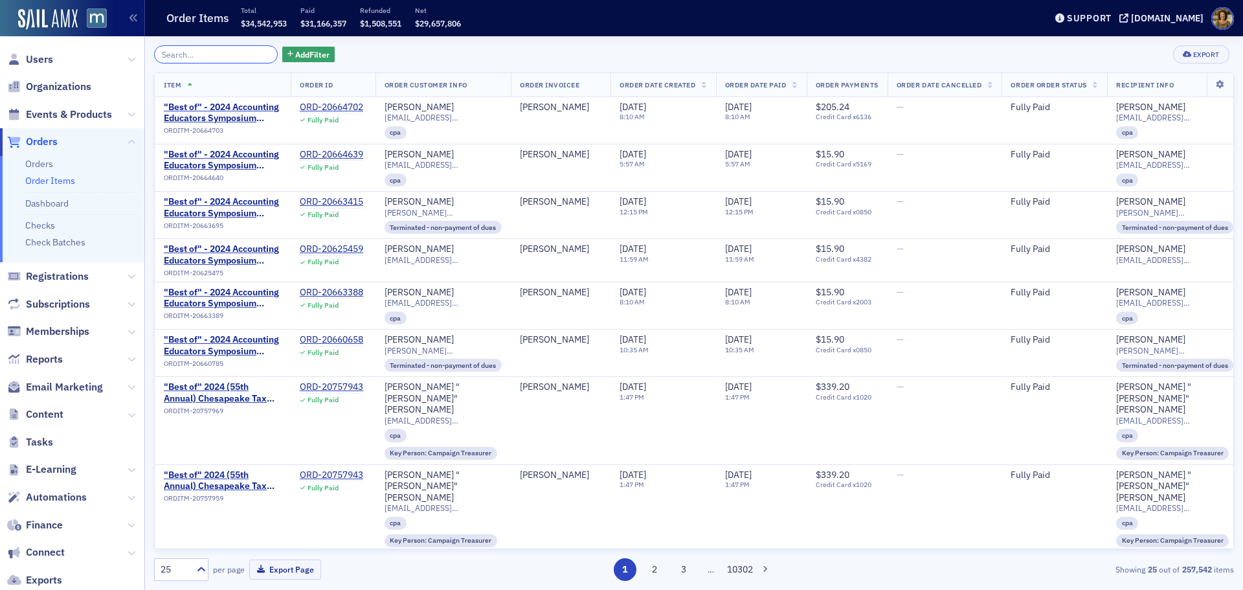
click at [203, 56] on input "search" at bounding box center [216, 54] width 124 height 18
paste input "ORDITM-20828197"
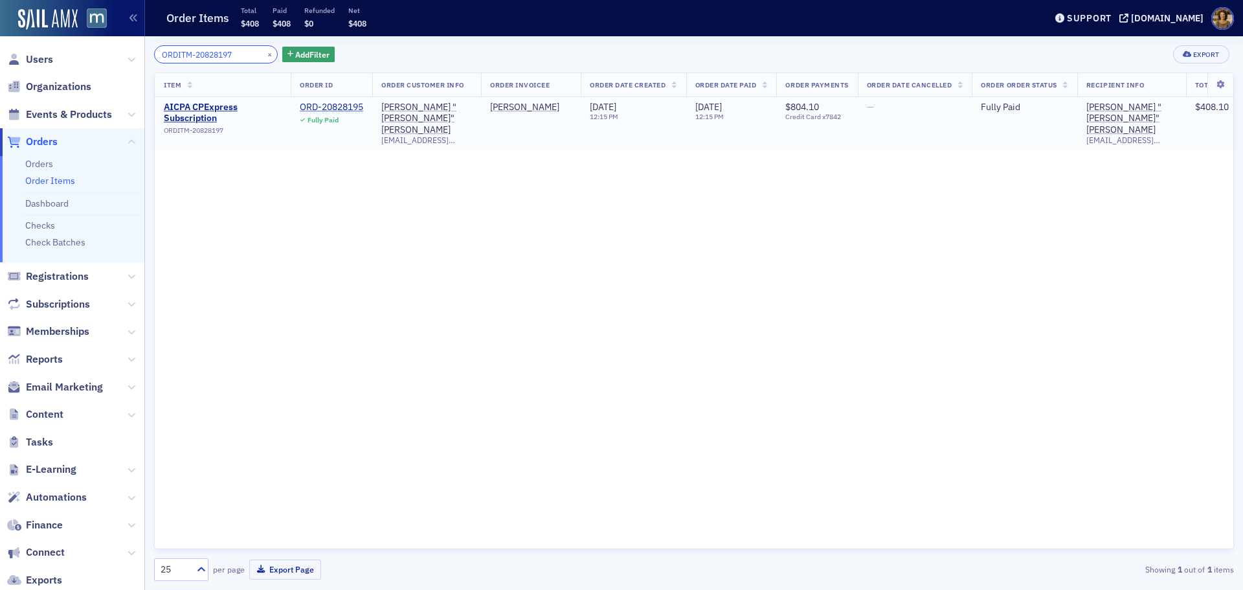
type input "ORDITM-20828197"
click at [316, 107] on div "ORD-20828195" at bounding box center [331, 108] width 63 height 12
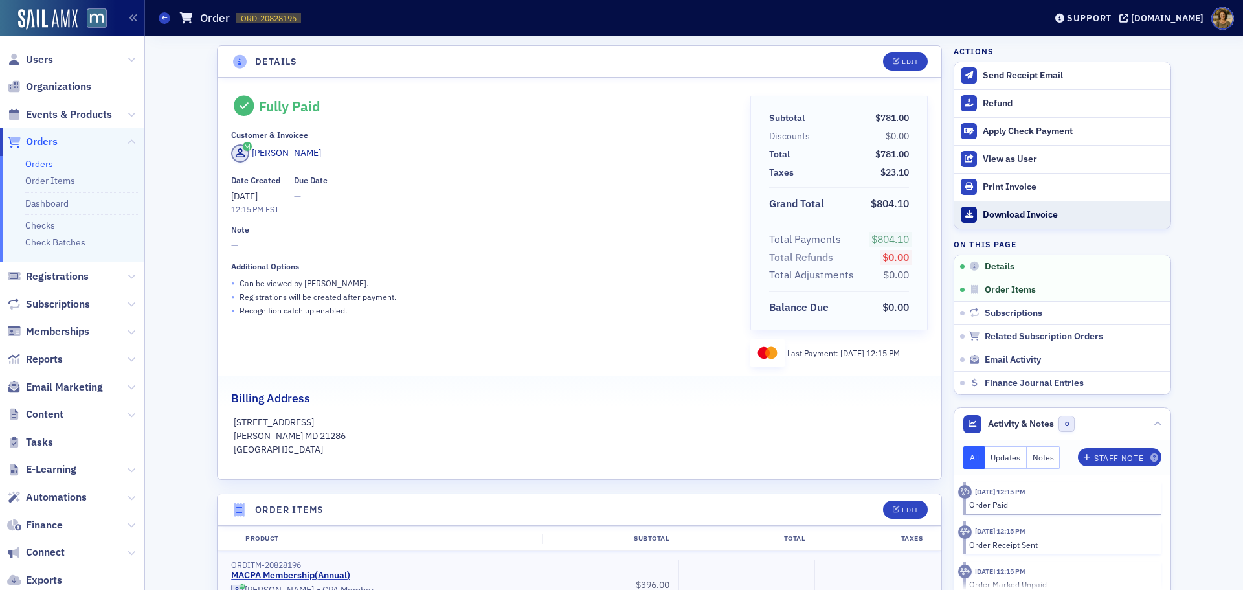
click at [977, 215] on link "Download Invoice" at bounding box center [1062, 215] width 216 height 28
click at [164, 15] on icon at bounding box center [164, 18] width 5 height 6
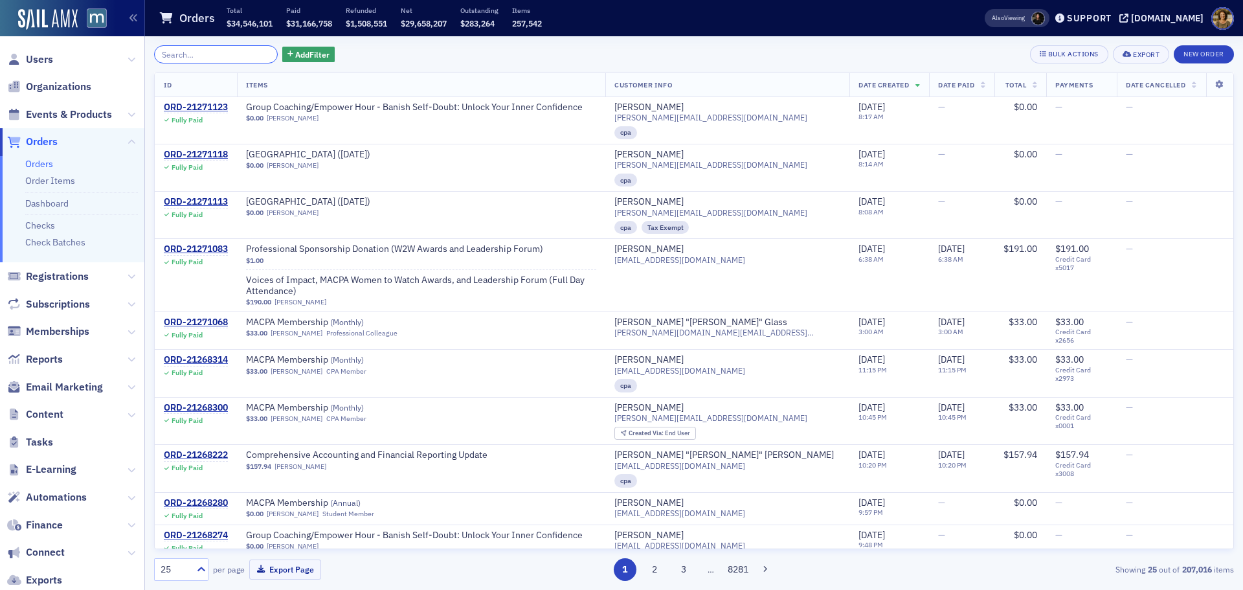
click at [183, 53] on input "search" at bounding box center [216, 54] width 124 height 18
paste input "ORD-20694015"
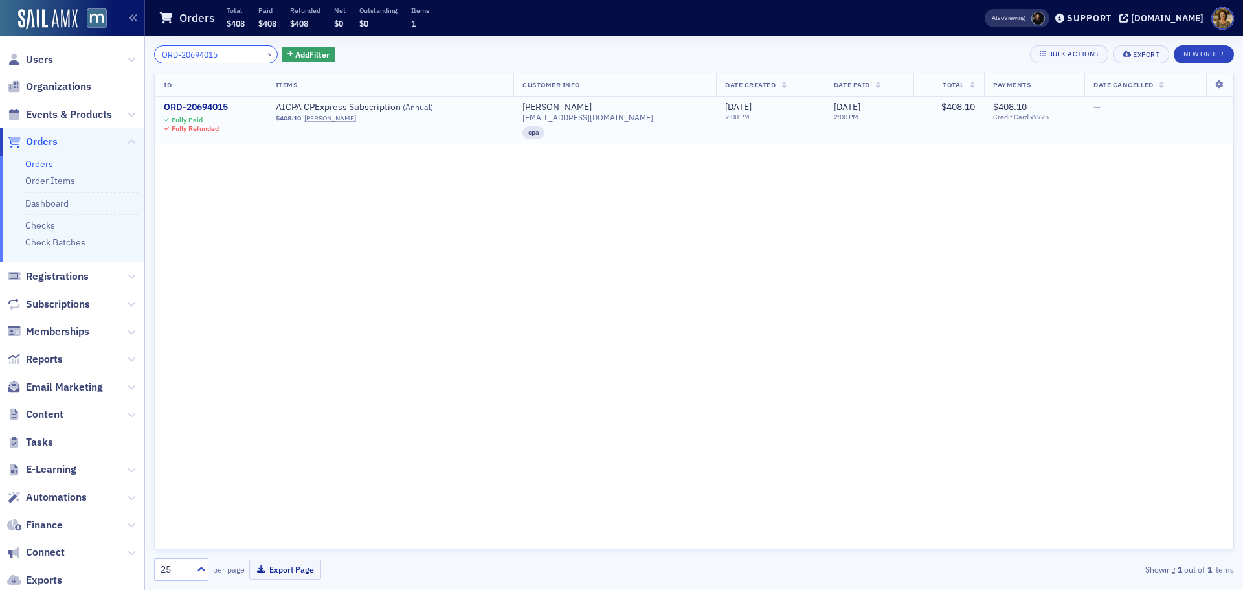
type input "ORD-20694015"
click at [206, 110] on div "ORD-20694015" at bounding box center [196, 108] width 64 height 12
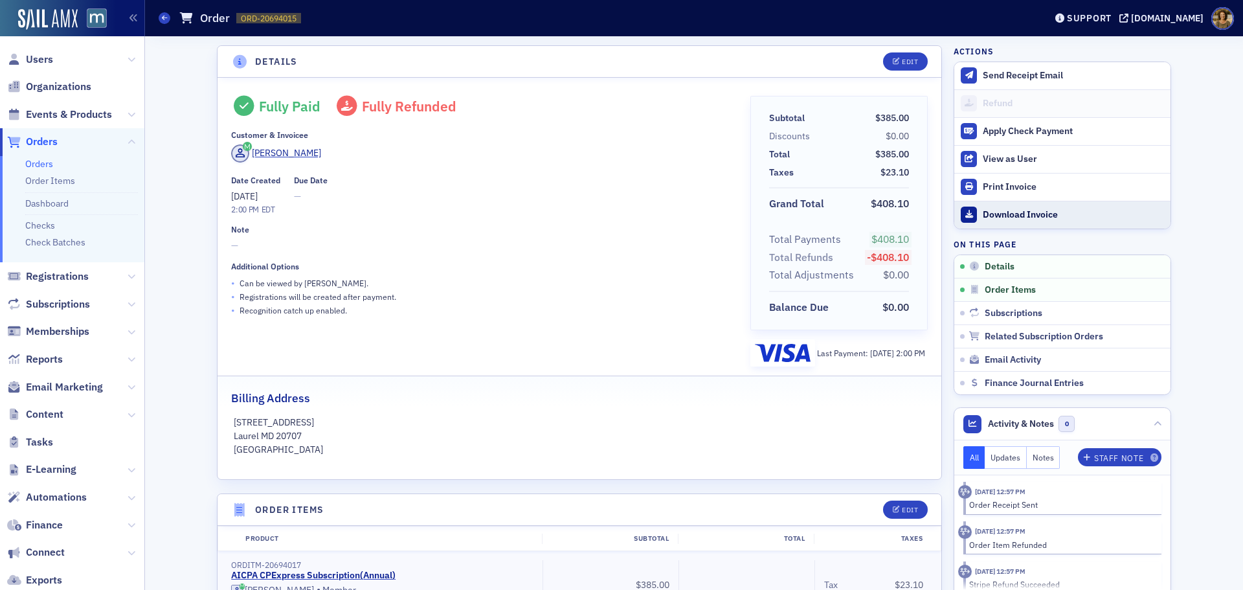
click at [1014, 206] on link "Download Invoice" at bounding box center [1062, 215] width 216 height 28
click at [163, 19] on icon at bounding box center [164, 18] width 5 height 6
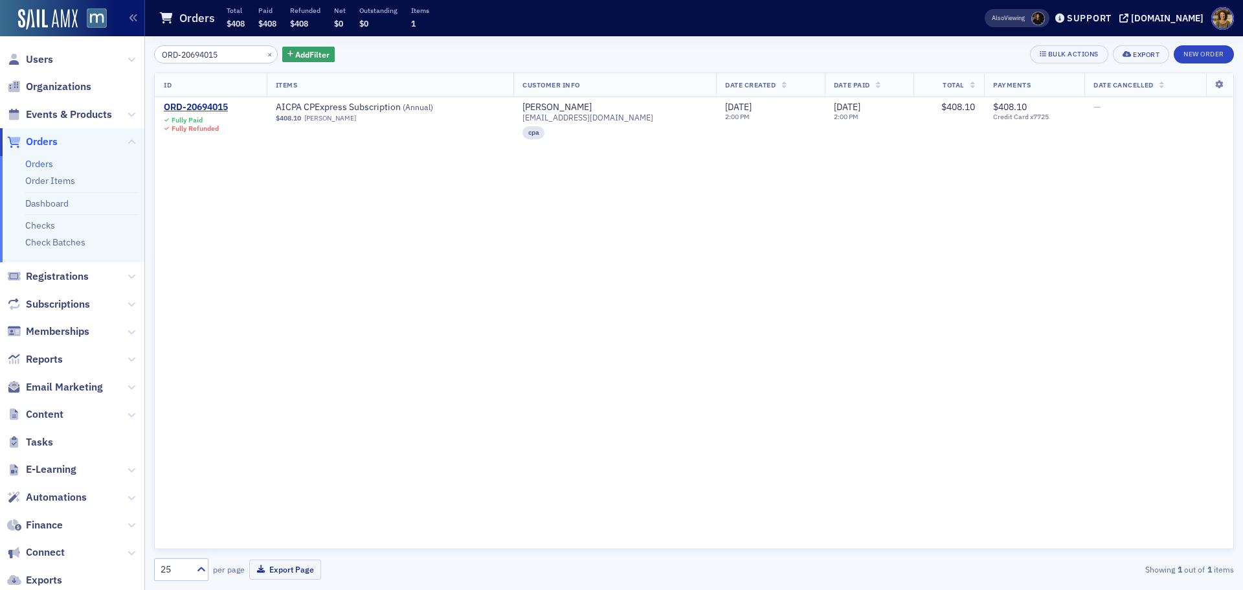
drag, startPoint x: 175, startPoint y: 53, endPoint x: 110, endPoint y: 53, distance: 64.7
click at [110, 53] on div "Users Organizations Events & Products Orders Orders Order Items Dashboard Check…" at bounding box center [621, 295] width 1243 height 590
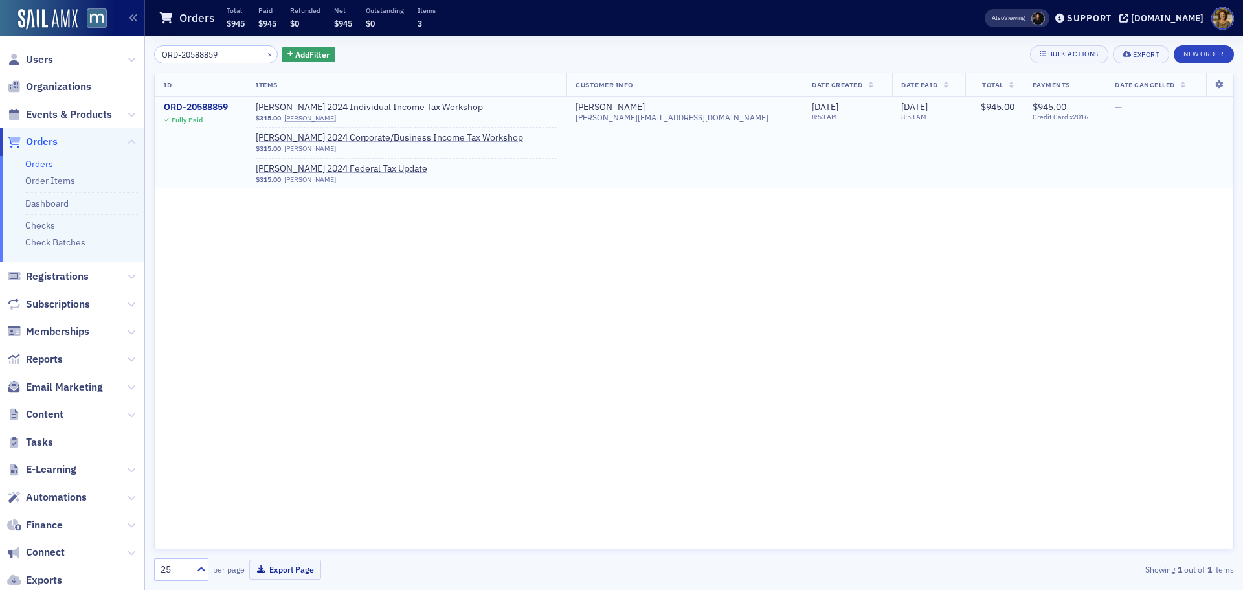
type input "ORD-20588859"
click at [186, 111] on div "ORD-20588859" at bounding box center [196, 108] width 64 height 12
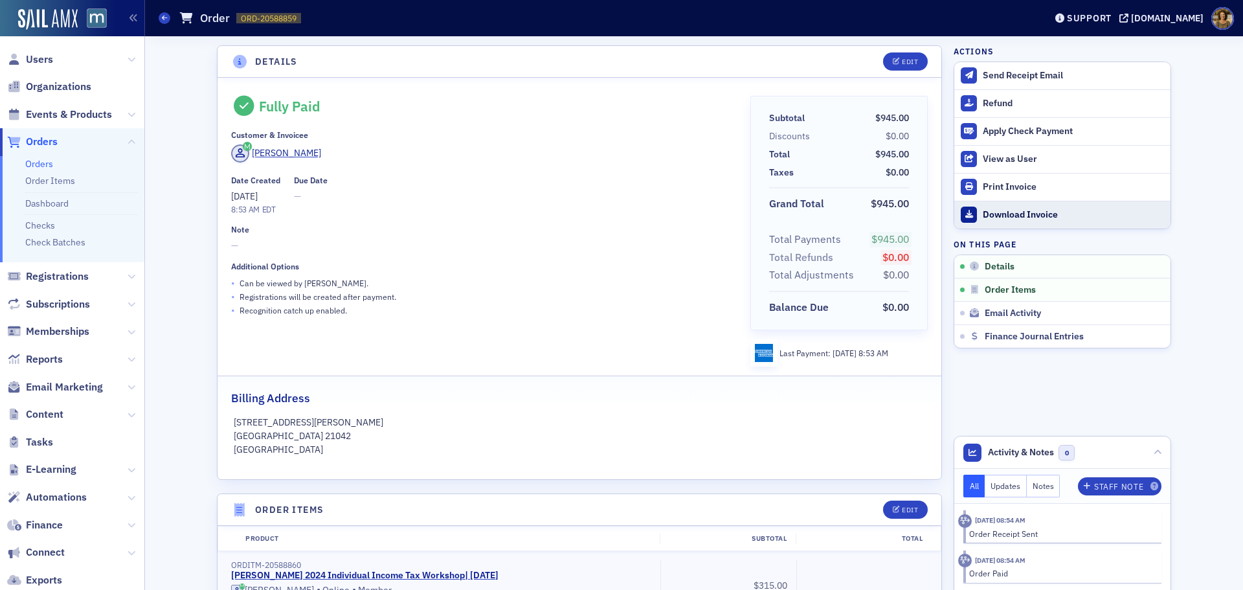
click at [999, 210] on div "Download Invoice" at bounding box center [1073, 215] width 181 height 12
click at [159, 20] on span at bounding box center [165, 18] width 12 height 12
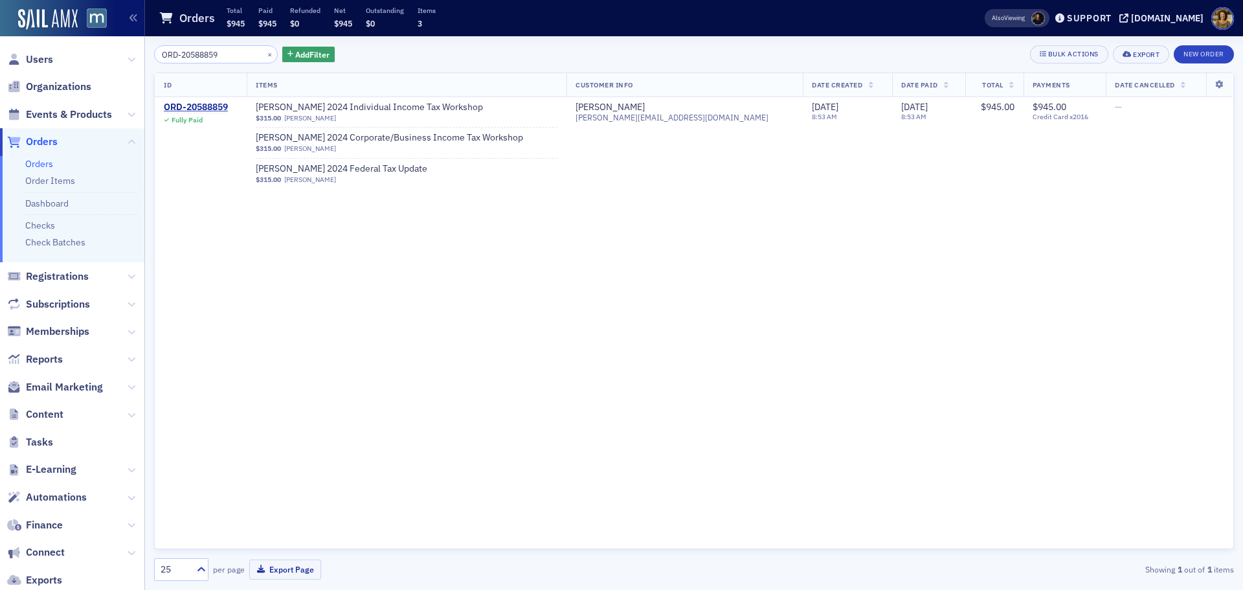
drag, startPoint x: 216, startPoint y: 50, endPoint x: 155, endPoint y: 53, distance: 60.3
click at [155, 53] on input "ORD-20588859" at bounding box center [216, 54] width 124 height 18
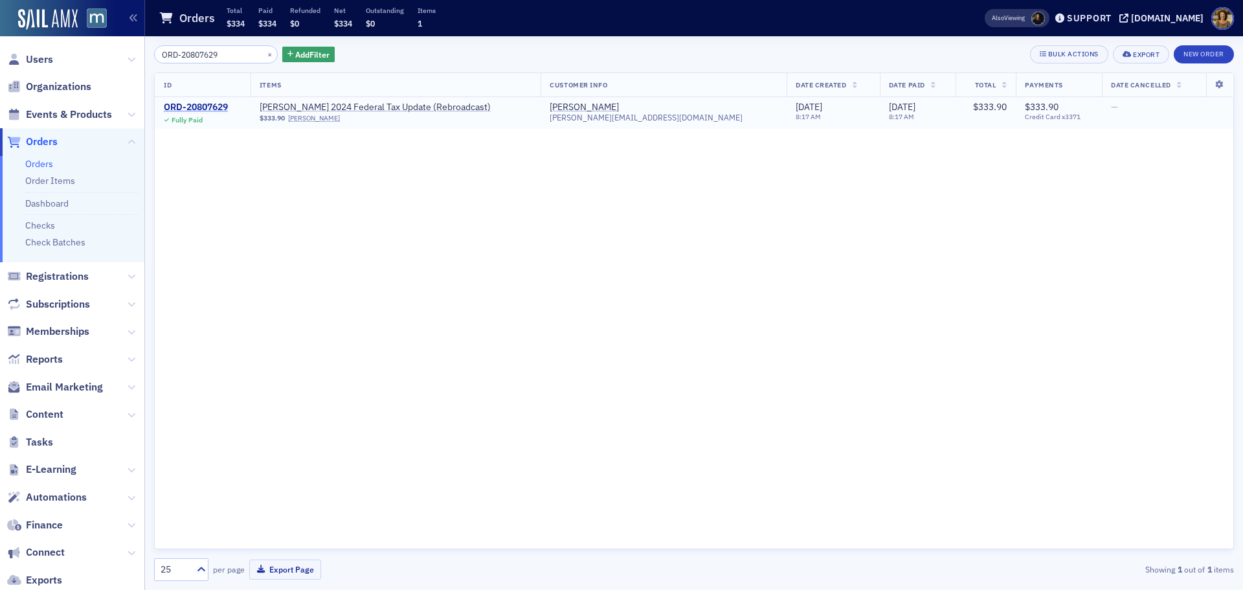
type input "ORD-20807629"
click at [199, 109] on div "ORD-20807629" at bounding box center [196, 108] width 64 height 12
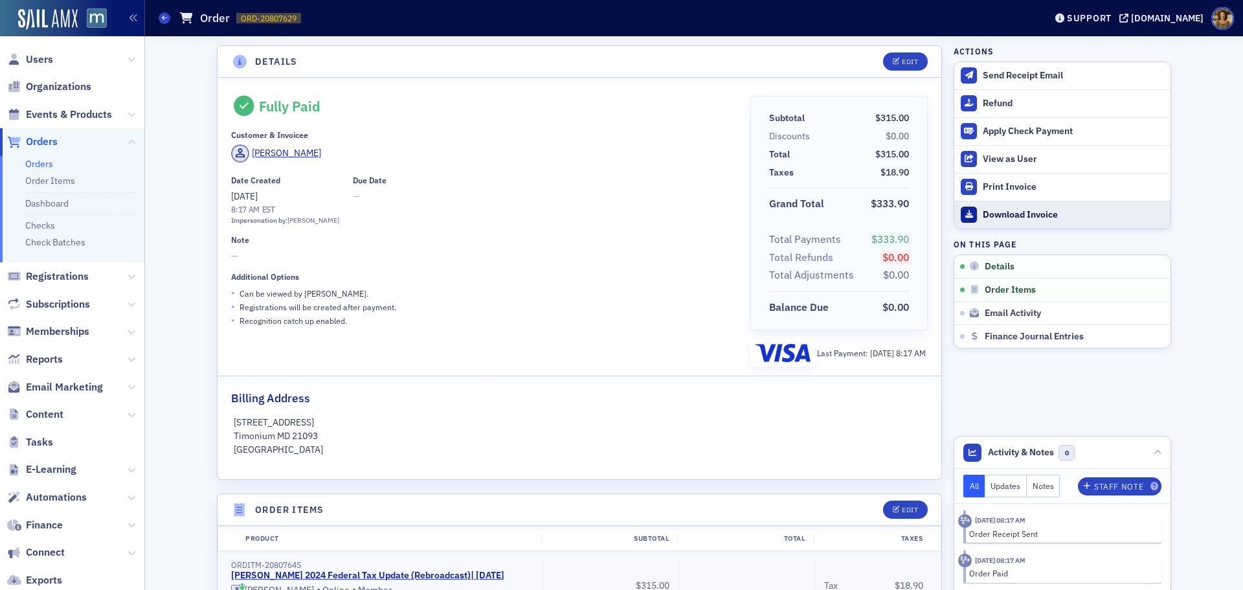
click at [990, 219] on div "Download Invoice" at bounding box center [1073, 215] width 181 height 12
click at [158, 16] on header "Orders Order ORD-20807629 20807629 Support macpa.org" at bounding box center [694, 18] width 1098 height 36
click at [165, 21] on span at bounding box center [165, 18] width 12 height 12
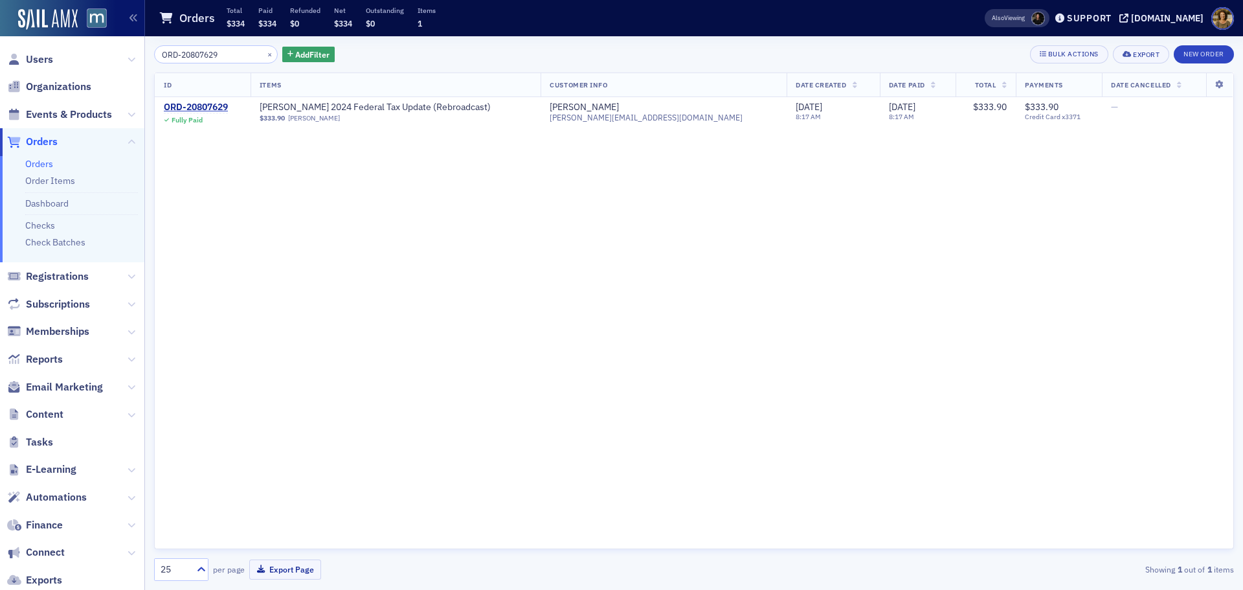
drag, startPoint x: 240, startPoint y: 54, endPoint x: 157, endPoint y: 60, distance: 82.4
click at [157, 60] on input "ORD-20807629" at bounding box center [216, 54] width 124 height 18
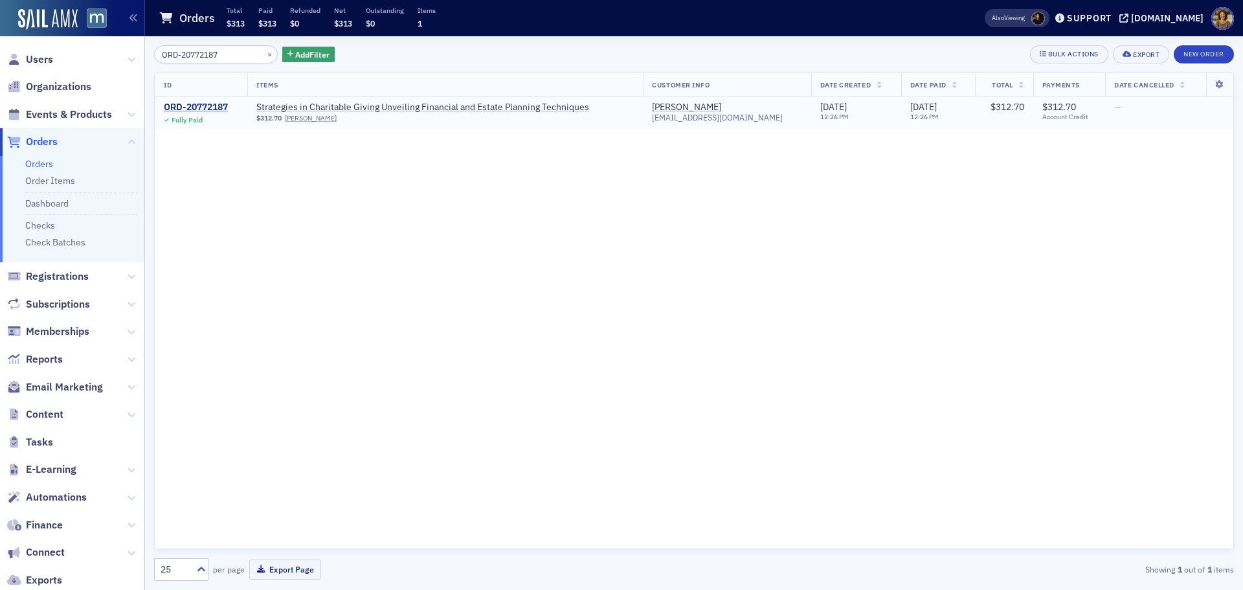
type input "ORD-20772187"
click at [214, 108] on div "ORD-20772187" at bounding box center [196, 108] width 64 height 12
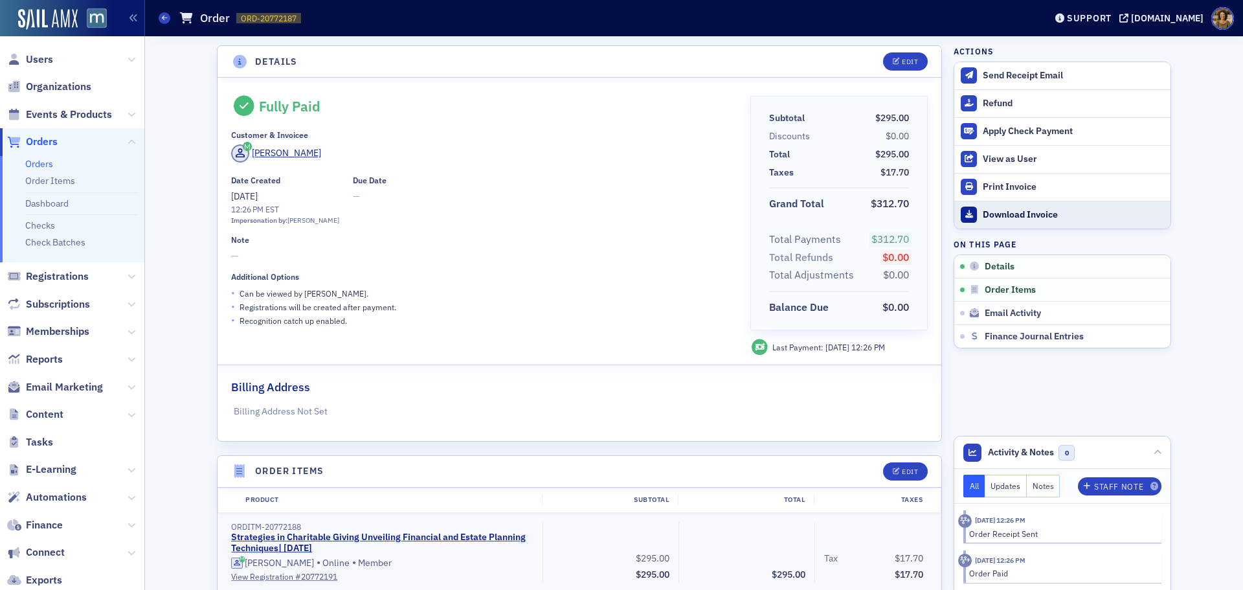
click at [989, 214] on div "Download Invoice" at bounding box center [1073, 215] width 181 height 12
drag, startPoint x: 165, startPoint y: 17, endPoint x: 182, endPoint y: 21, distance: 17.3
click at [165, 17] on icon at bounding box center [164, 18] width 5 height 6
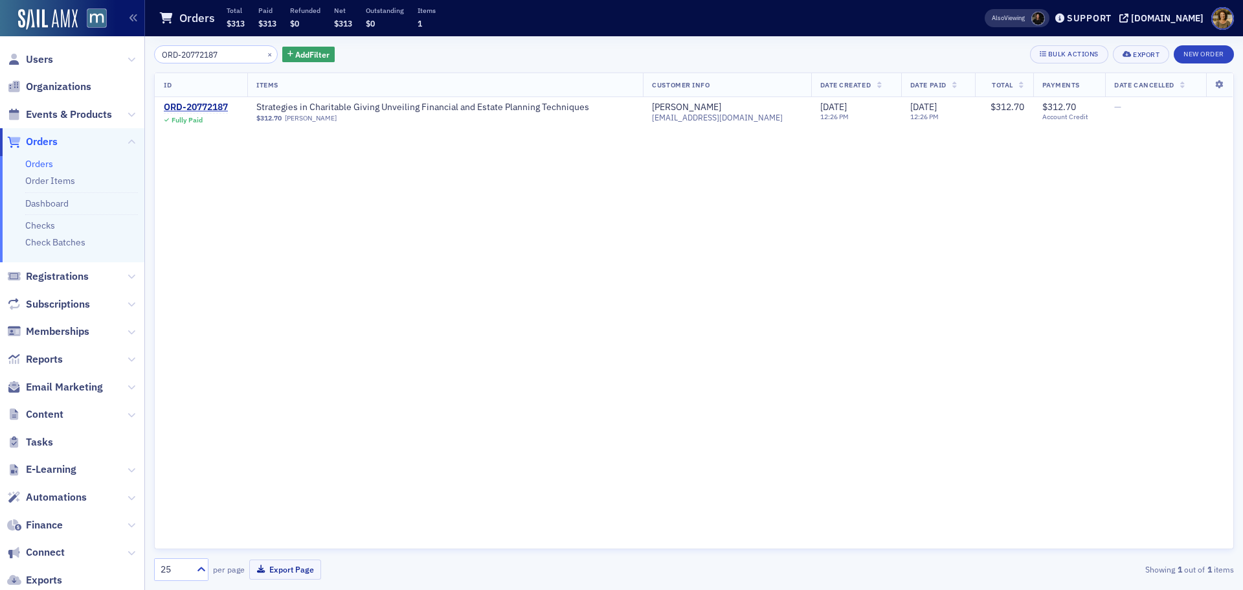
drag, startPoint x: 239, startPoint y: 52, endPoint x: 126, endPoint y: 52, distance: 113.3
click at [126, 52] on div "Users Organizations Events & Products Orders Orders Order Items Dashboard Check…" at bounding box center [621, 295] width 1243 height 590
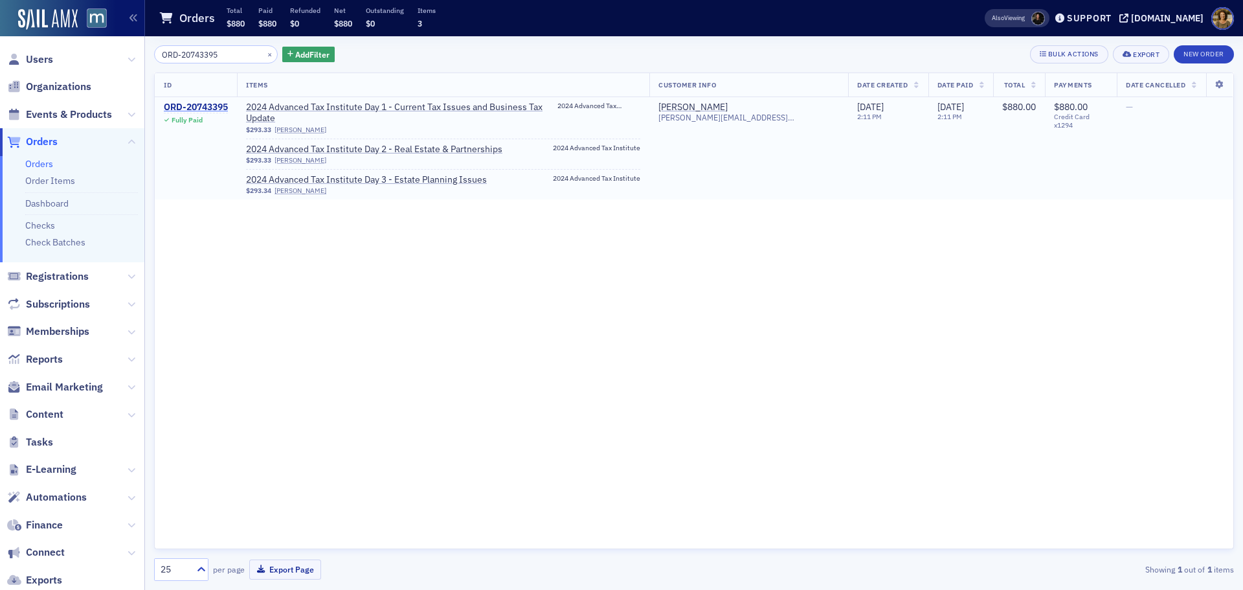
type input "ORD-20743395"
click at [216, 106] on div "ORD-20743395" at bounding box center [196, 108] width 64 height 12
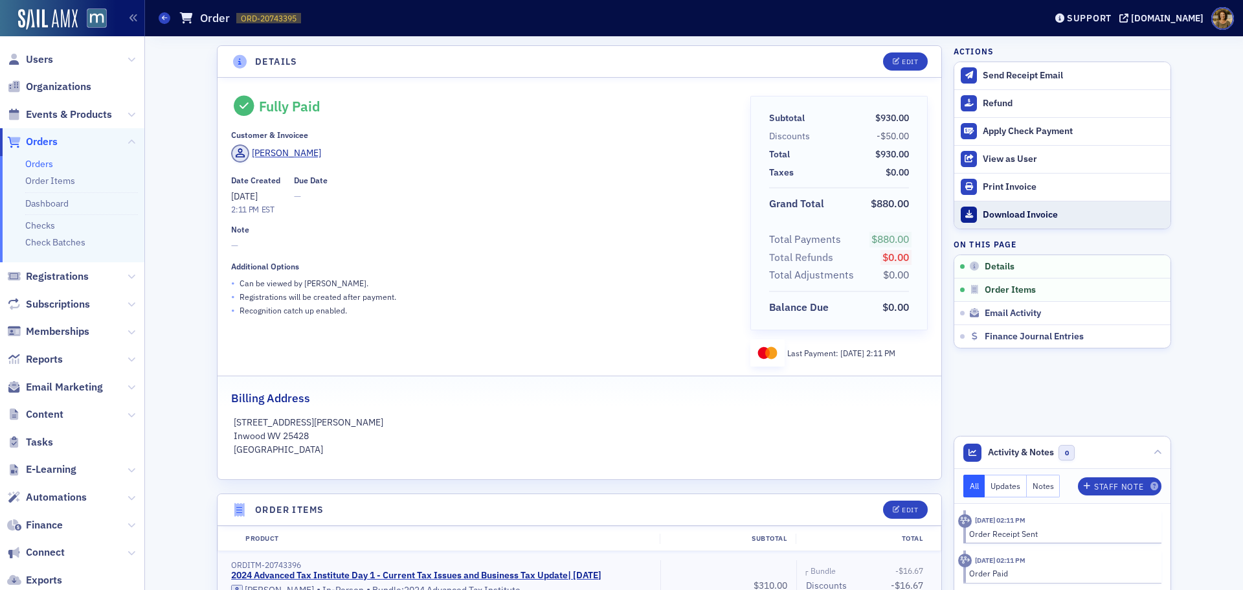
click at [1025, 208] on link "Download Invoice" at bounding box center [1062, 215] width 216 height 28
drag, startPoint x: 166, startPoint y: 17, endPoint x: 189, endPoint y: 15, distance: 22.8
click at [166, 17] on icon at bounding box center [164, 18] width 5 height 6
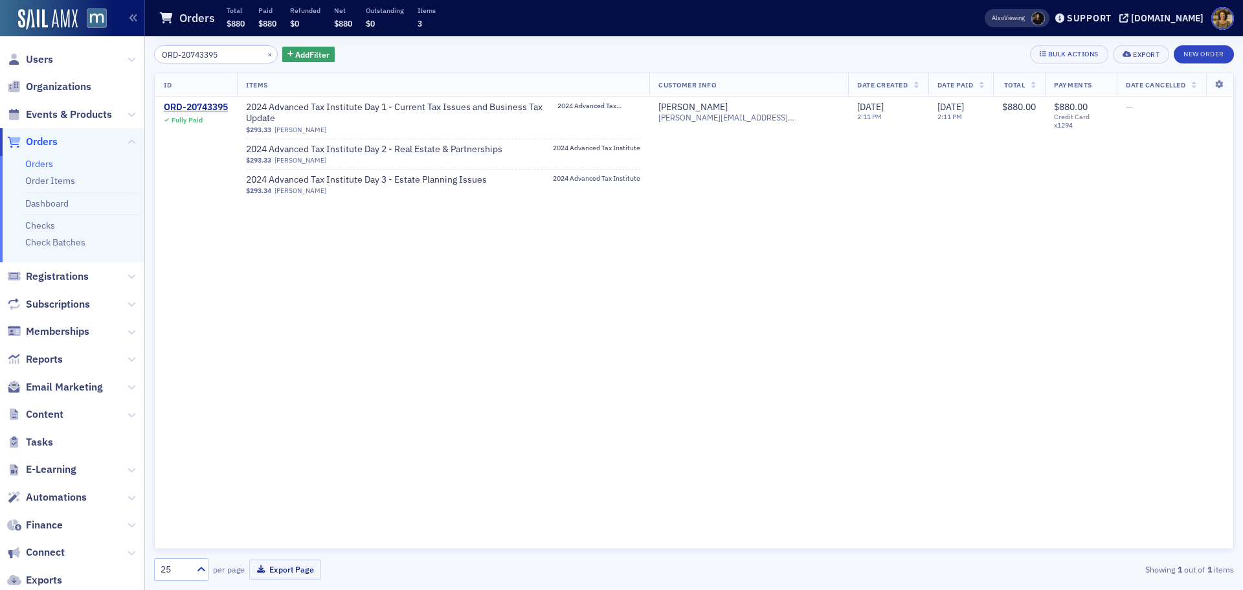
drag, startPoint x: 234, startPoint y: 54, endPoint x: 128, endPoint y: 60, distance: 105.7
click at [128, 60] on div "Users Organizations Events & Products Orders Orders Order Items Dashboard Check…" at bounding box center [621, 295] width 1243 height 590
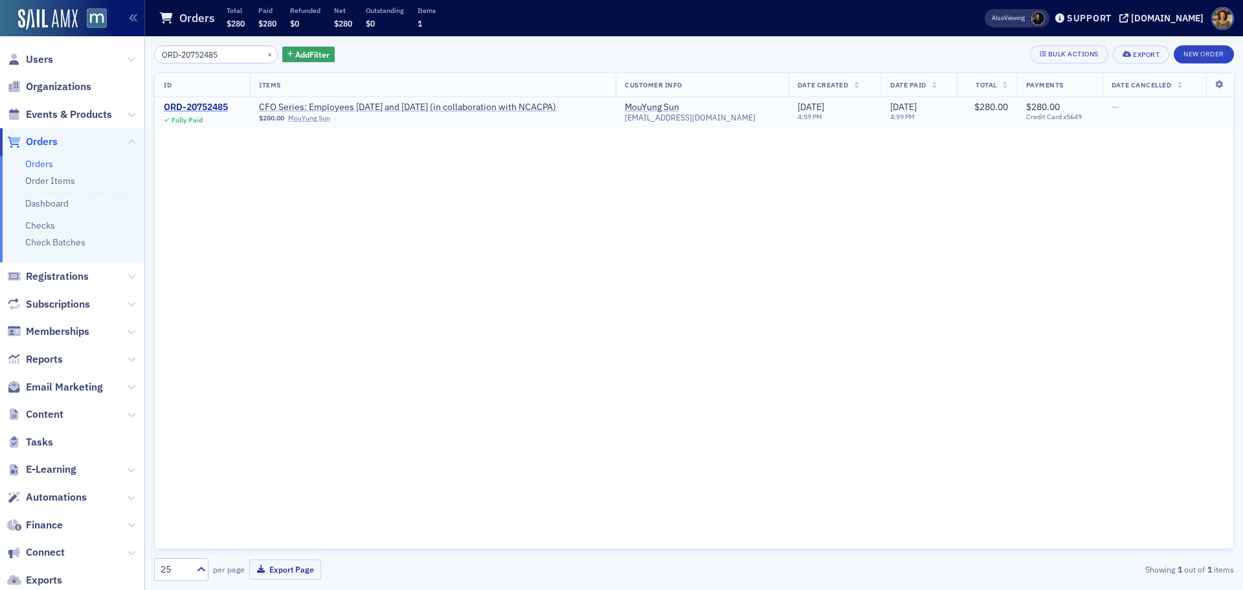
type input "ORD-20752485"
click at [206, 104] on div "ORD-20752485" at bounding box center [196, 108] width 64 height 12
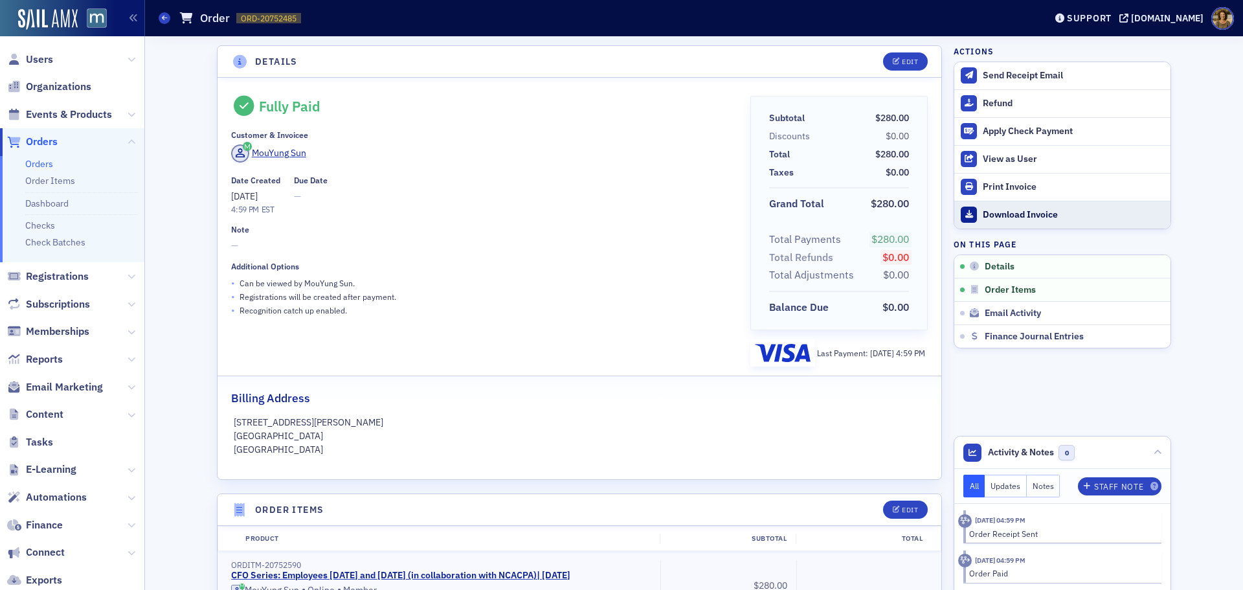
click at [1007, 213] on div "Download Invoice" at bounding box center [1073, 215] width 181 height 12
click at [162, 14] on span at bounding box center [165, 18] width 12 height 12
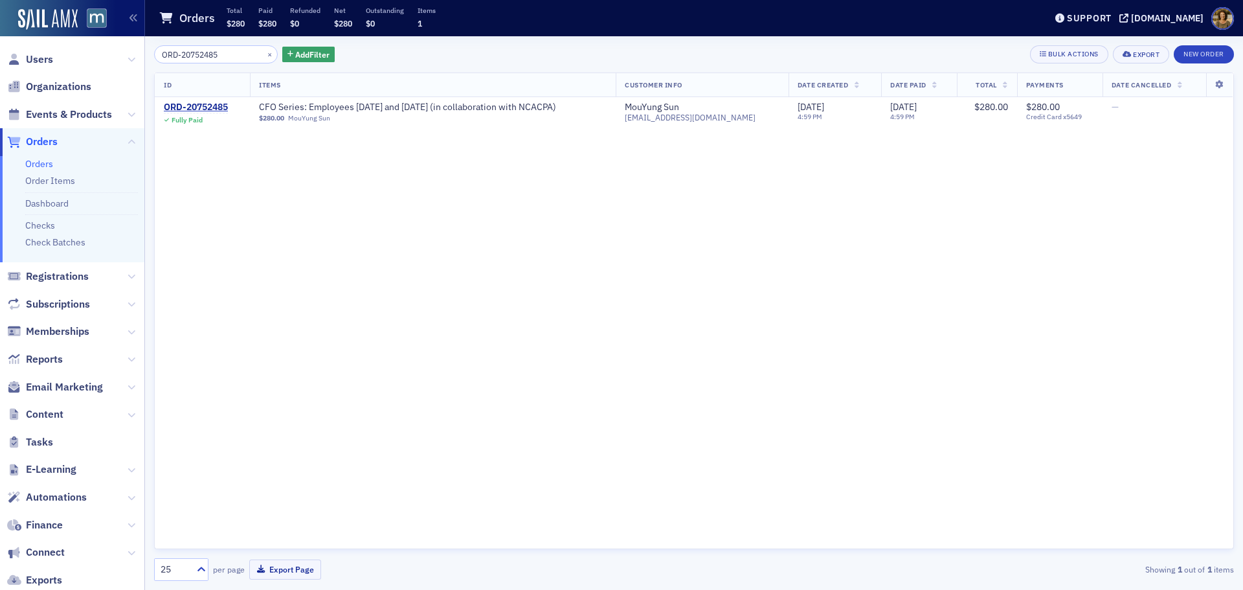
drag, startPoint x: 236, startPoint y: 52, endPoint x: 154, endPoint y: 57, distance: 82.3
click at [154, 57] on input "ORD-20752485" at bounding box center [216, 54] width 124 height 18
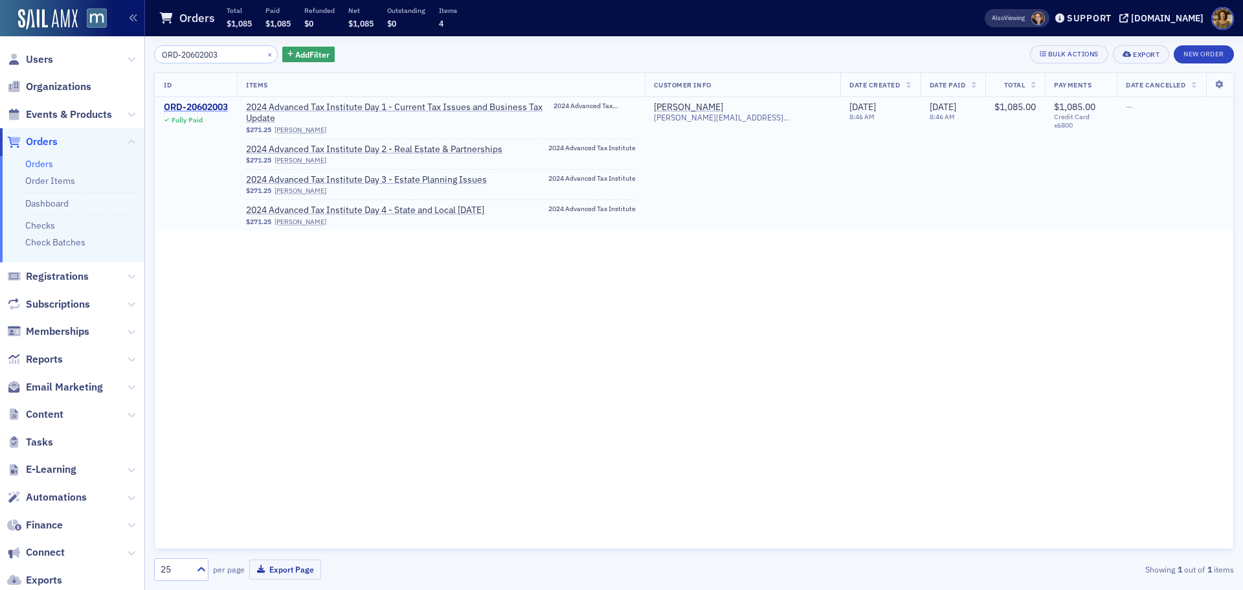
type input "ORD-20602003"
click at [197, 106] on div "ORD-20602003" at bounding box center [196, 108] width 64 height 12
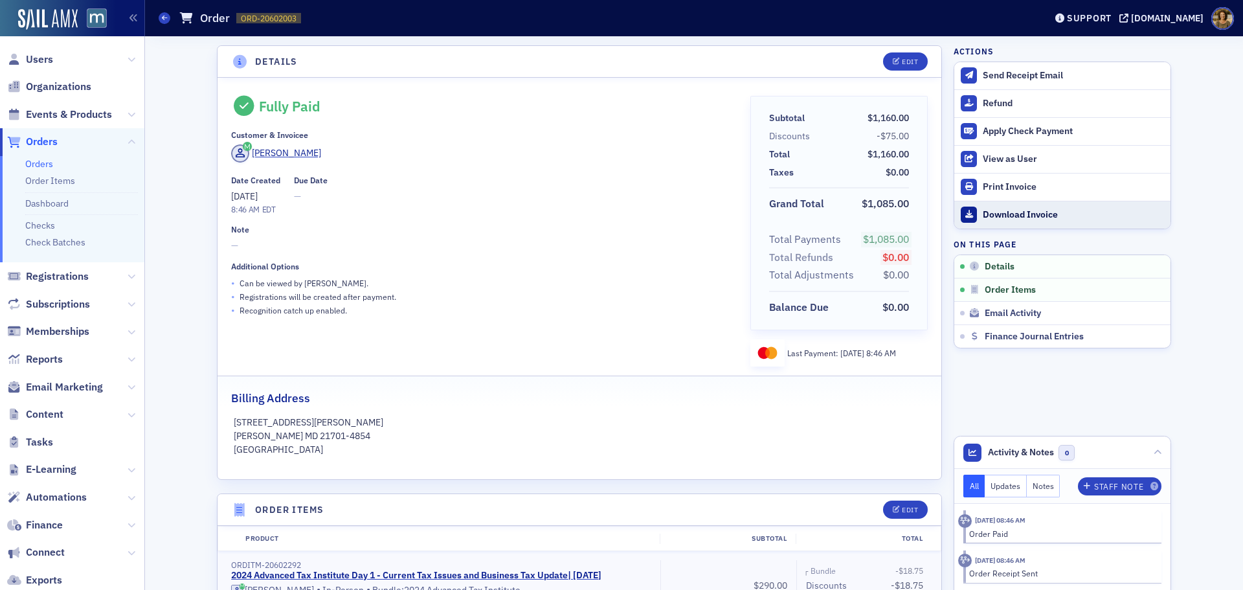
click at [1003, 216] on div "Download Invoice" at bounding box center [1073, 215] width 181 height 12
click at [158, 21] on header "Orders Order ORD-20602003 20602003 Support macpa.org" at bounding box center [694, 18] width 1098 height 36
click at [164, 25] on div "Orders Order ORD-20602003 20602003" at bounding box center [592, 18] width 867 height 25
click at [164, 17] on icon at bounding box center [164, 18] width 5 height 6
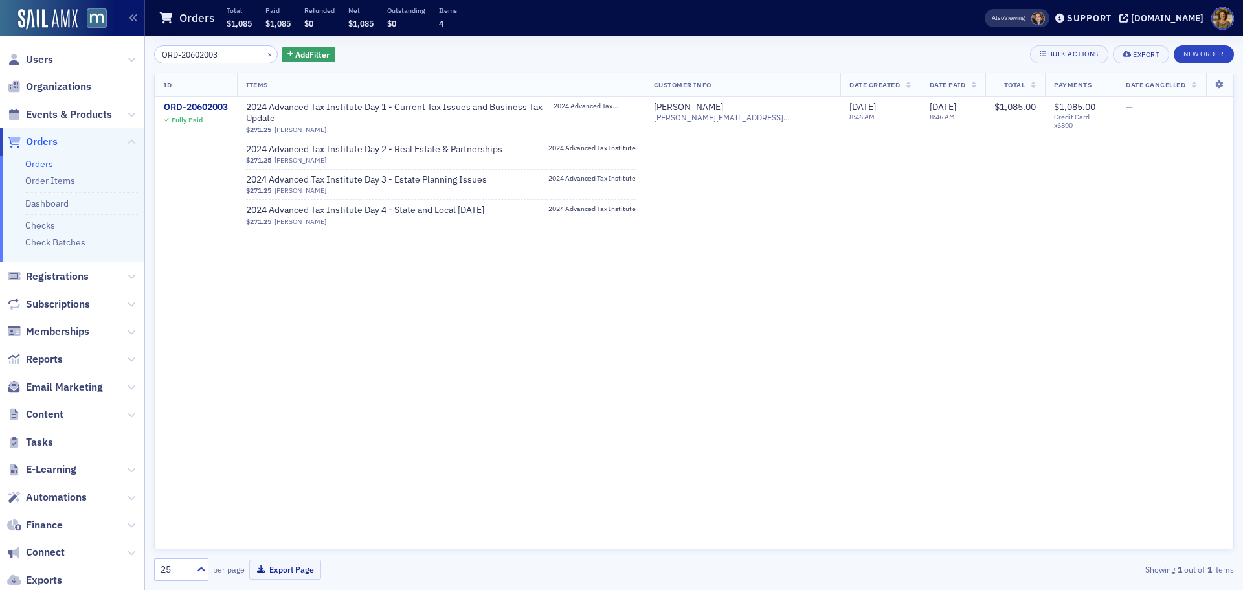
drag, startPoint x: 153, startPoint y: 58, endPoint x: 128, endPoint y: 59, distance: 25.9
click at [128, 59] on div "Users Organizations Events & Products Orders Orders Order Items Dashboard Check…" at bounding box center [621, 295] width 1243 height 590
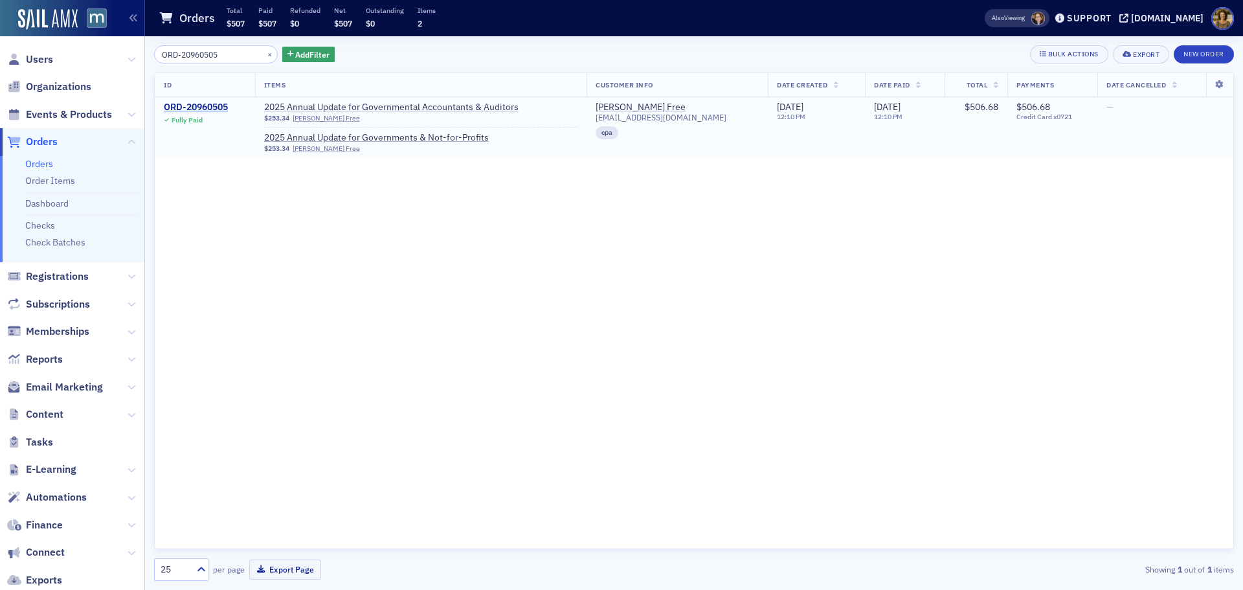
type input "ORD-20960505"
click at [199, 106] on div "ORD-20960505" at bounding box center [196, 108] width 64 height 12
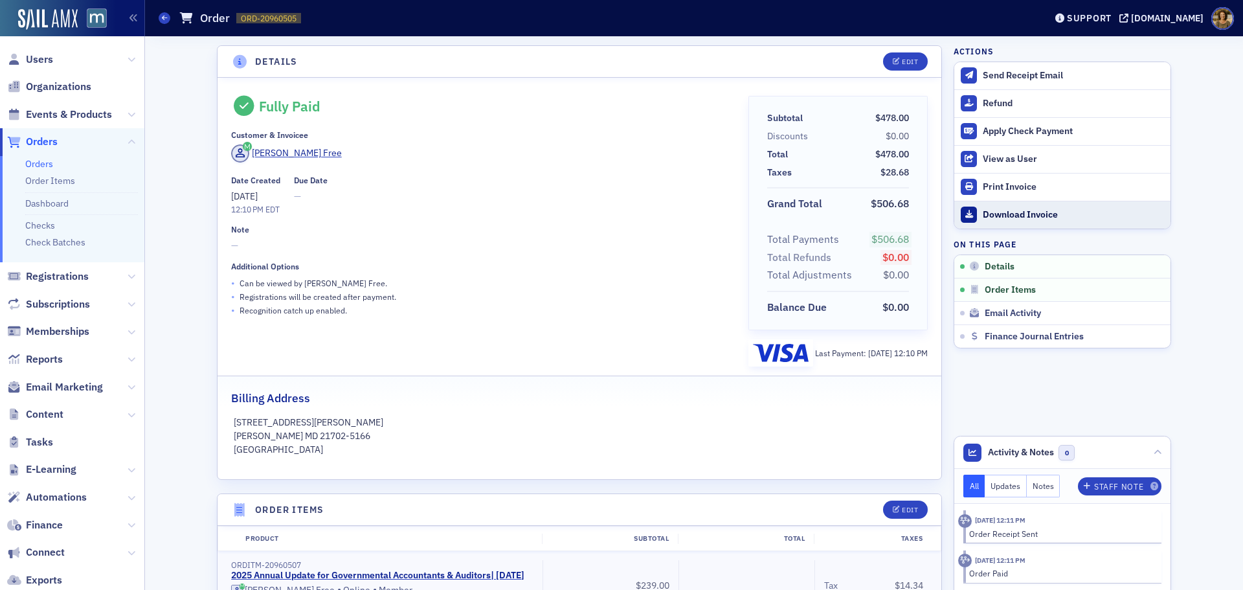
click at [1033, 213] on div "Download Invoice" at bounding box center [1073, 215] width 181 height 12
click at [161, 25] on div "Orders Order ORD-20960505 20960505" at bounding box center [592, 18] width 867 height 25
click at [165, 18] on icon at bounding box center [164, 18] width 5 height 6
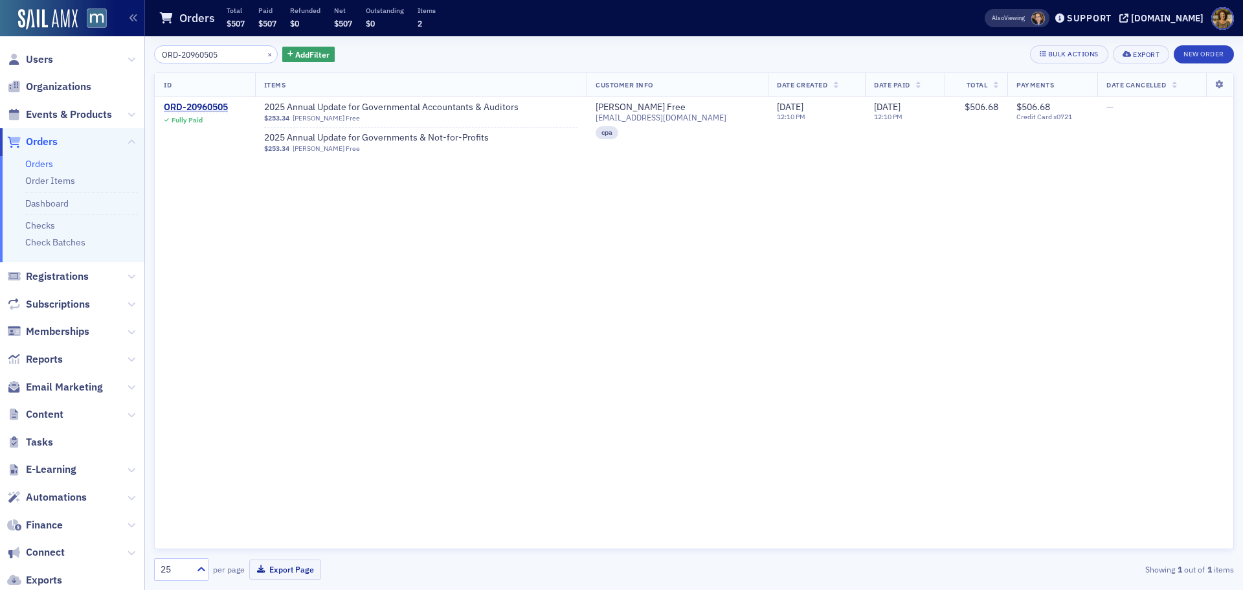
drag, startPoint x: 172, startPoint y: 54, endPoint x: 112, endPoint y: 54, distance: 60.2
click at [112, 54] on div "Users Organizations Events & Products Orders Orders Order Items Dashboard Check…" at bounding box center [621, 295] width 1243 height 590
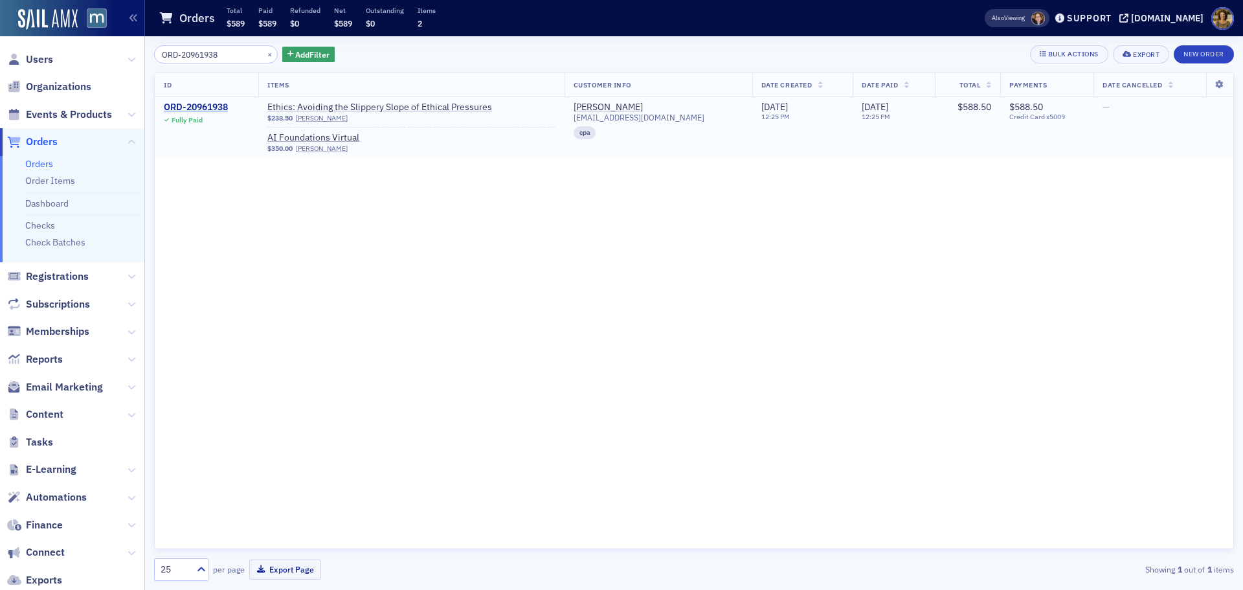
type input "ORD-20961938"
click at [214, 109] on div "ORD-20961938" at bounding box center [196, 108] width 64 height 12
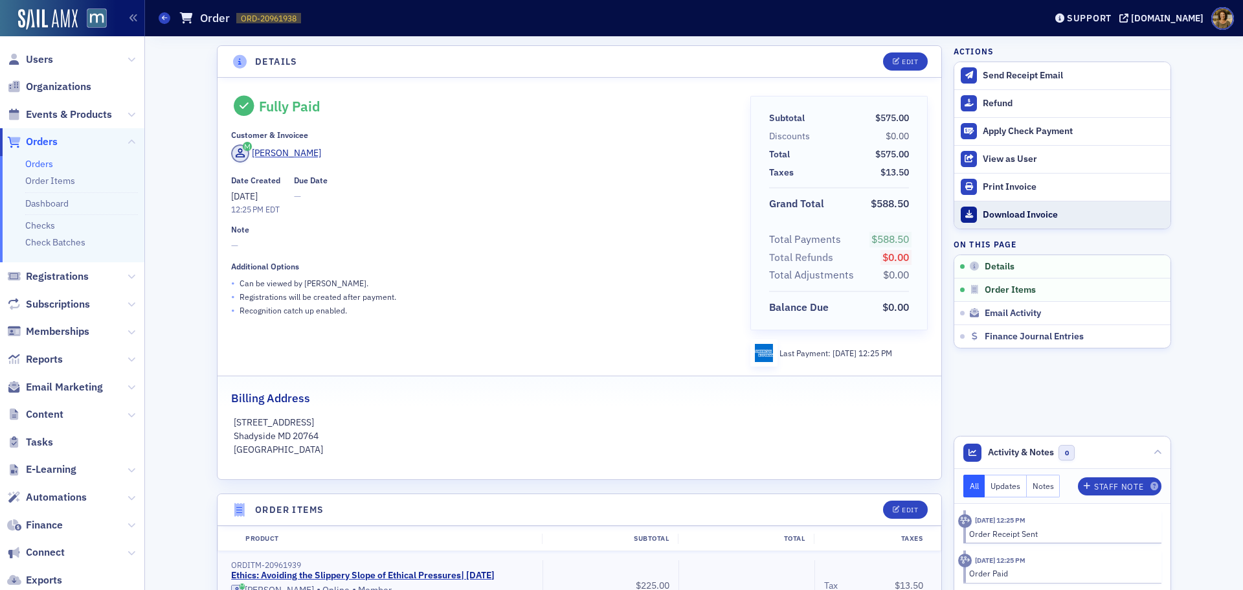
click at [966, 211] on icon at bounding box center [969, 214] width 8 height 8
drag, startPoint x: 169, startPoint y: 14, endPoint x: 175, endPoint y: 20, distance: 8.7
click at [169, 14] on span at bounding box center [165, 18] width 12 height 12
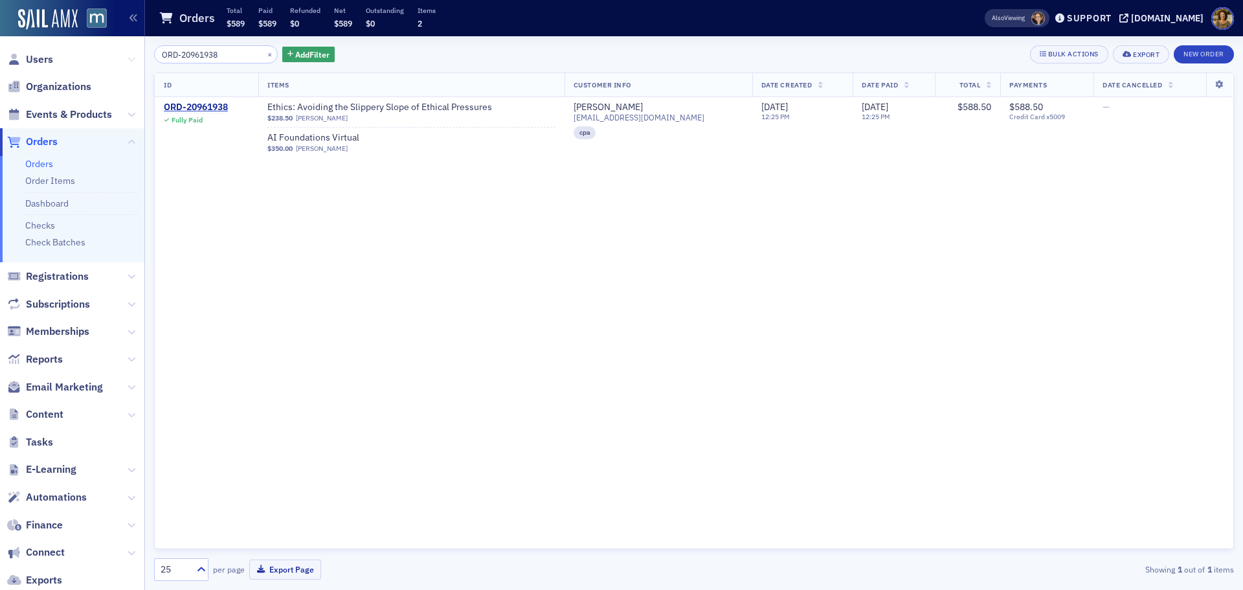
drag, startPoint x: 225, startPoint y: 54, endPoint x: 121, endPoint y: 58, distance: 103.6
click at [121, 58] on div "Users Organizations Events & Products Orders Orders Order Items Dashboard Check…" at bounding box center [621, 295] width 1243 height 590
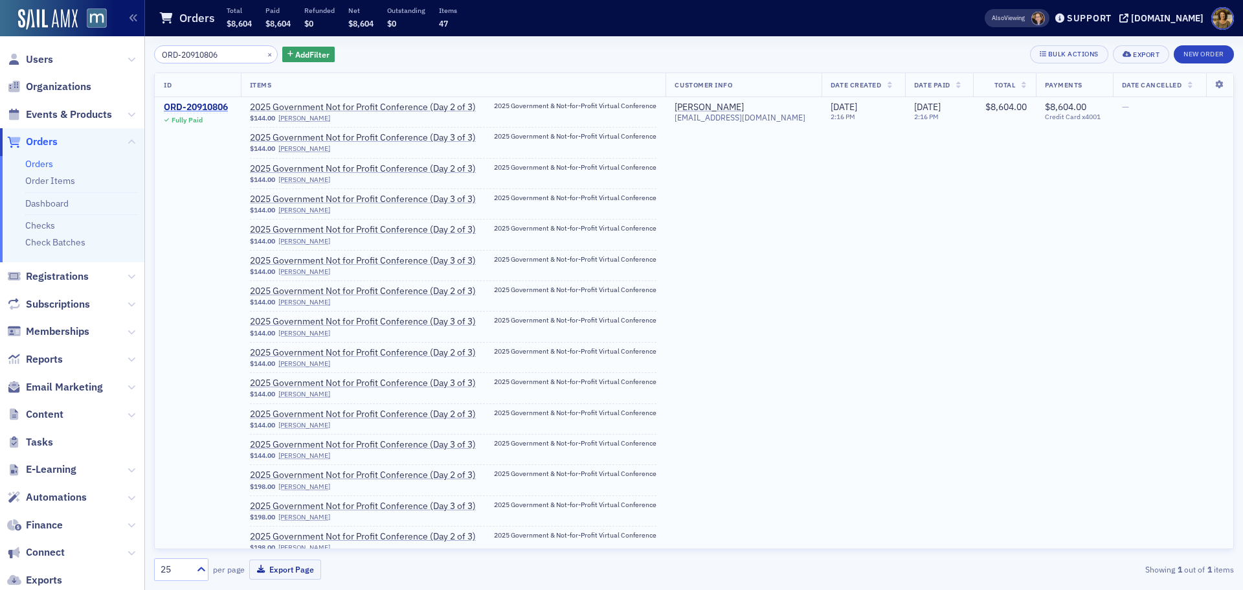
type input "ORD-20910806"
click at [198, 104] on div "ORD-20910806" at bounding box center [196, 108] width 64 height 12
click at [203, 107] on div "ORD-20910806" at bounding box center [196, 108] width 64 height 12
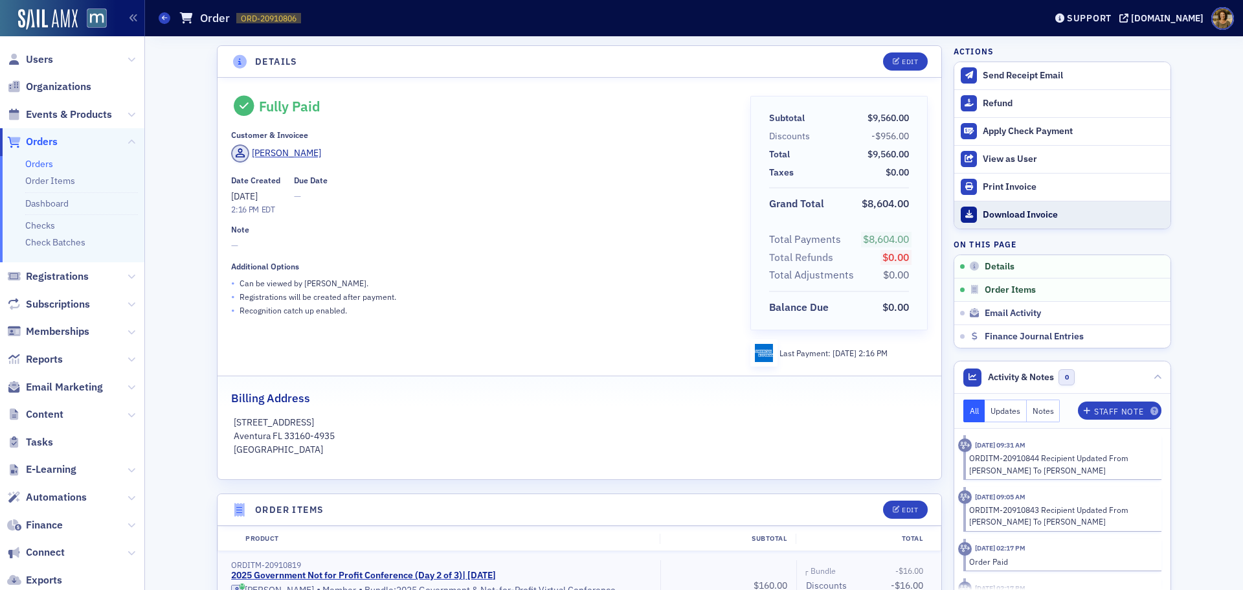
click at [1028, 210] on div "Download Invoice" at bounding box center [1073, 215] width 181 height 12
click at [169, 20] on span at bounding box center [165, 18] width 12 height 12
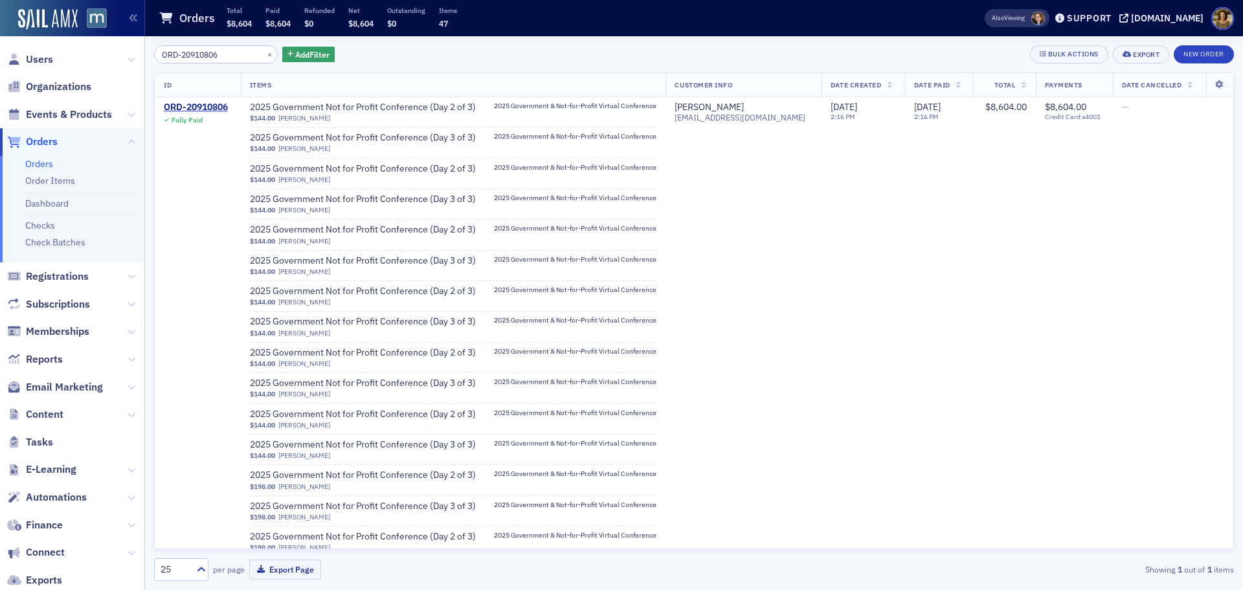
drag, startPoint x: 238, startPoint y: 58, endPoint x: 161, endPoint y: 60, distance: 76.4
click at [161, 60] on input "ORD-20910806" at bounding box center [216, 54] width 124 height 18
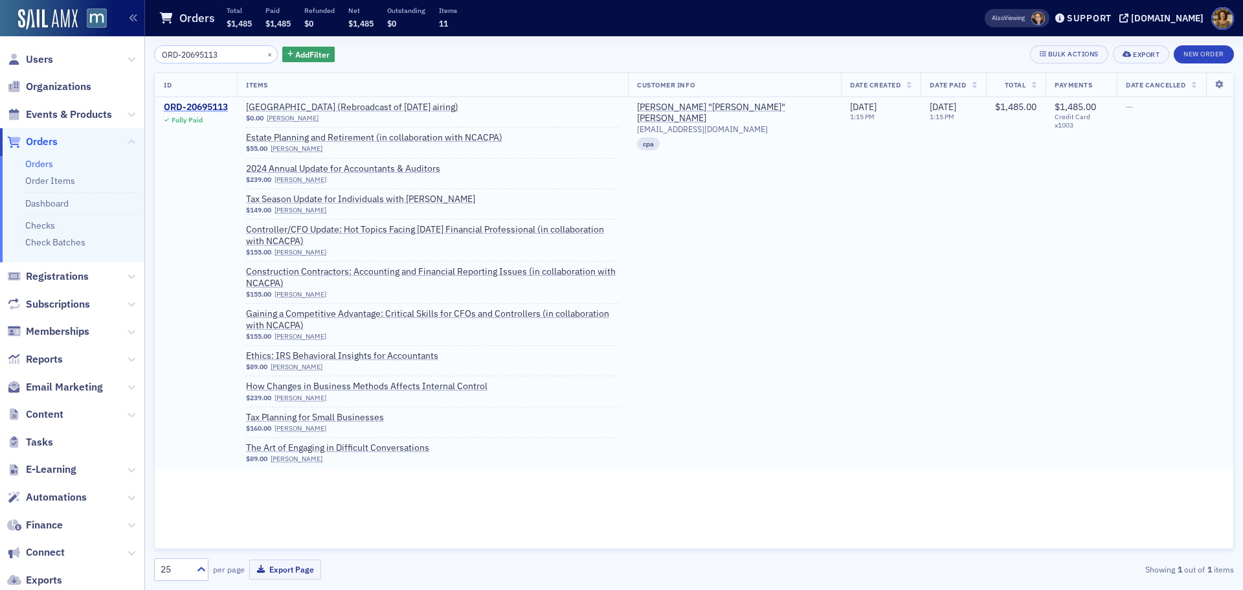
type input "ORD-20695113"
click at [190, 104] on div "ORD-20695113" at bounding box center [196, 108] width 64 height 12
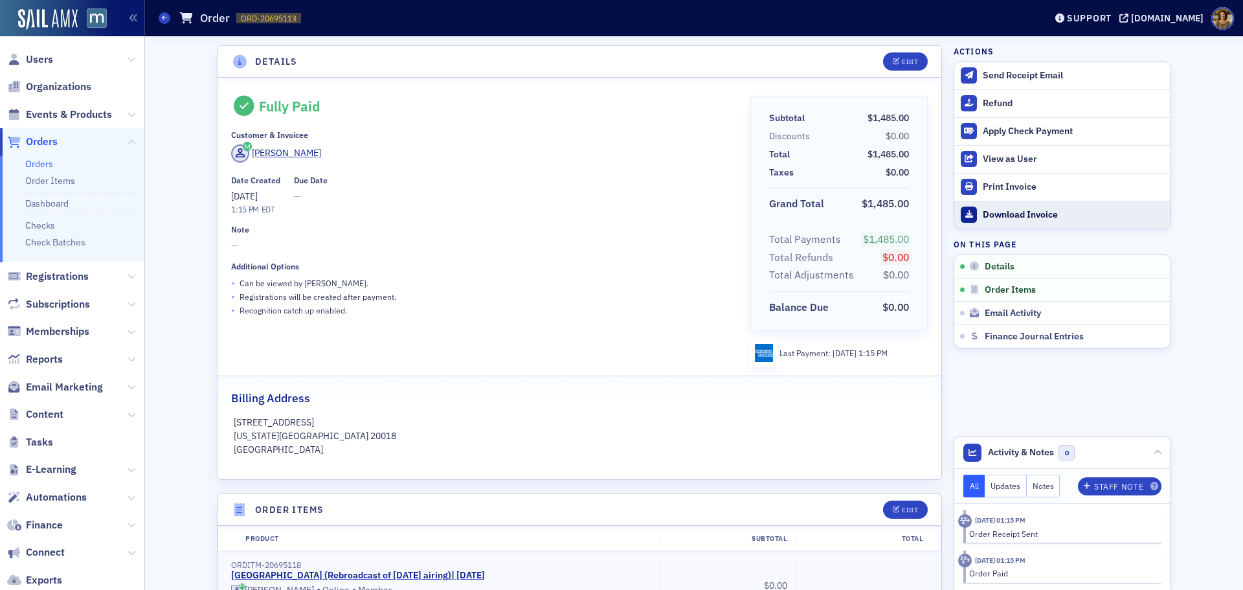
click at [965, 214] on icon at bounding box center [969, 214] width 8 height 8
click at [170, 16] on span at bounding box center [165, 18] width 12 height 12
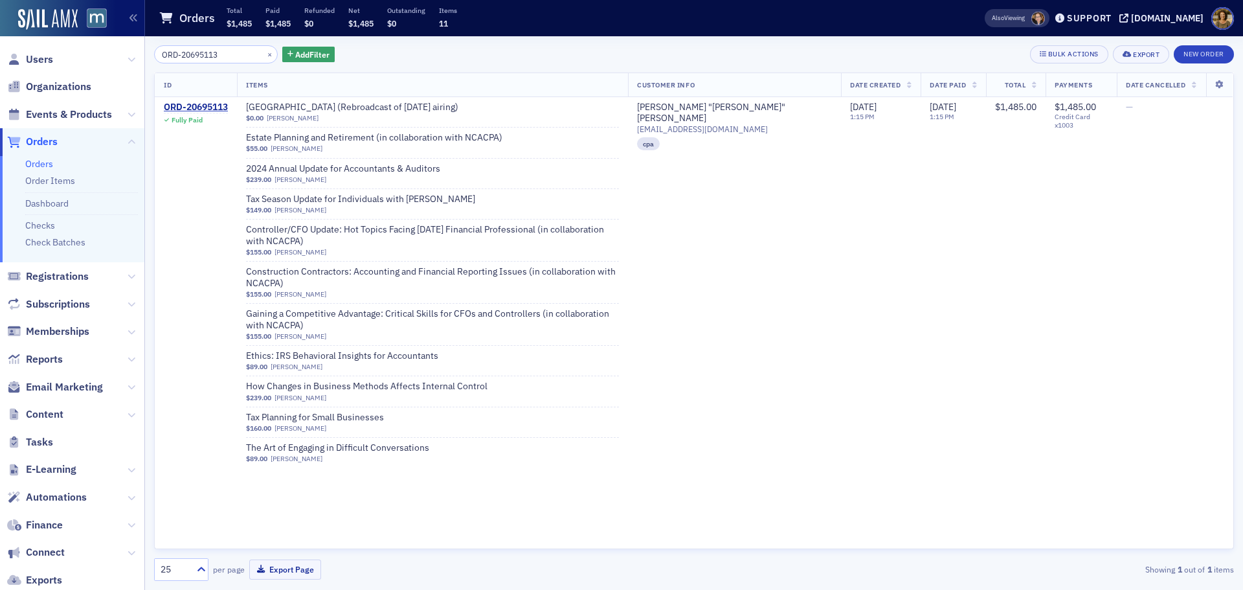
drag, startPoint x: 234, startPoint y: 54, endPoint x: 129, endPoint y: 63, distance: 106.0
click at [129, 63] on div "Users Organizations Events & Products Orders Orders Order Items Dashboard Check…" at bounding box center [621, 295] width 1243 height 590
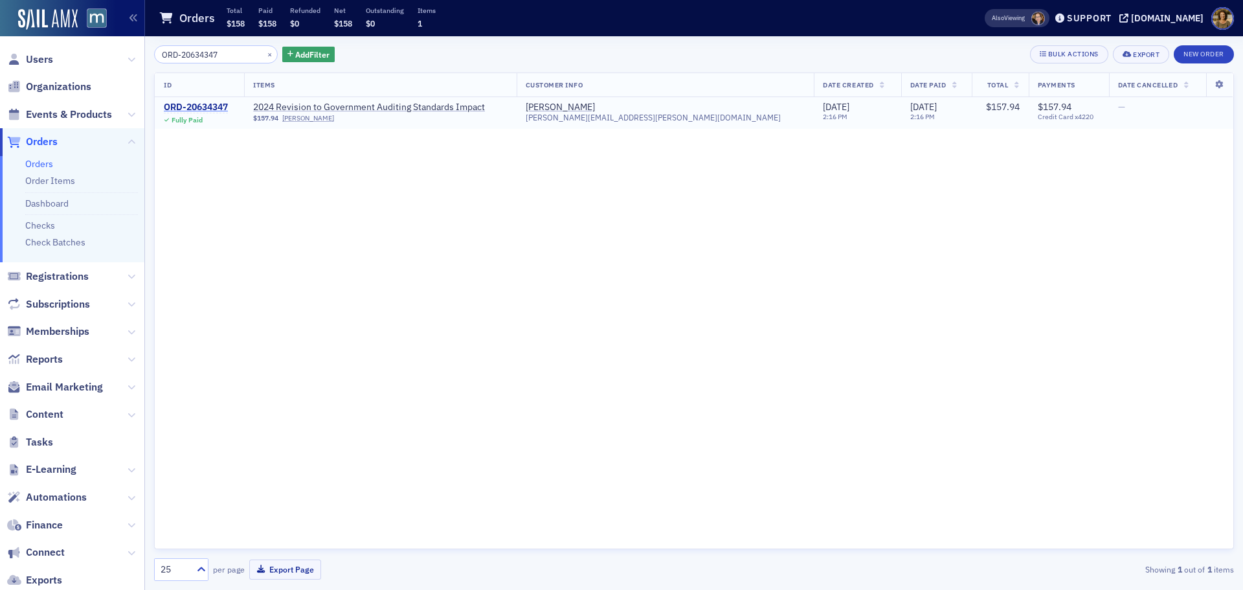
type input "ORD-20634347"
click at [192, 106] on div "ORD-20634347" at bounding box center [196, 108] width 64 height 12
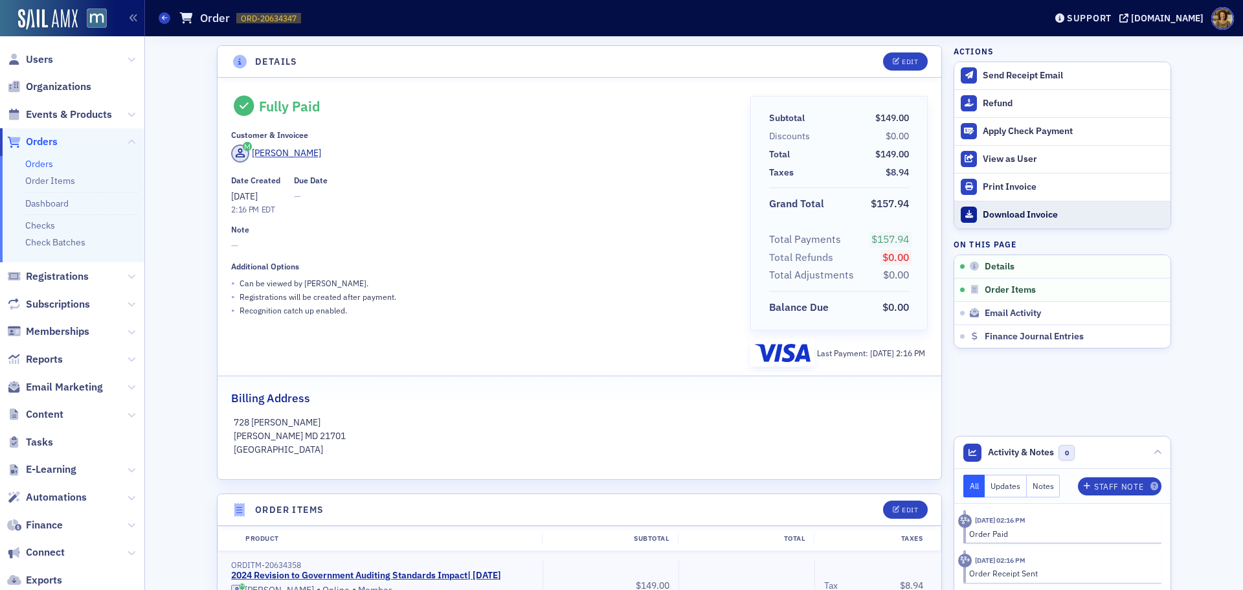
click at [1041, 214] on div "Download Invoice" at bounding box center [1073, 215] width 181 height 12
drag, startPoint x: 160, startPoint y: 21, endPoint x: 166, endPoint y: 21, distance: 6.5
click at [160, 21] on span at bounding box center [165, 18] width 12 height 12
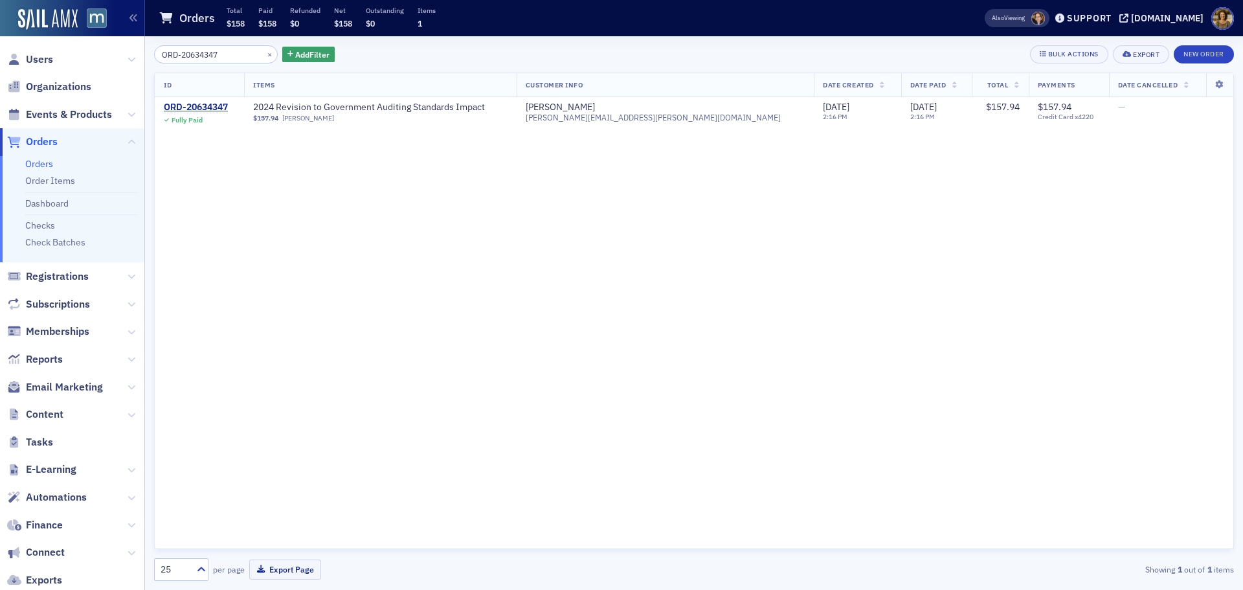
drag, startPoint x: 237, startPoint y: 53, endPoint x: 129, endPoint y: 53, distance: 108.1
click at [129, 53] on div "Users Organizations Events & Products Orders Orders Order Items Dashboard Check…" at bounding box center [621, 295] width 1243 height 590
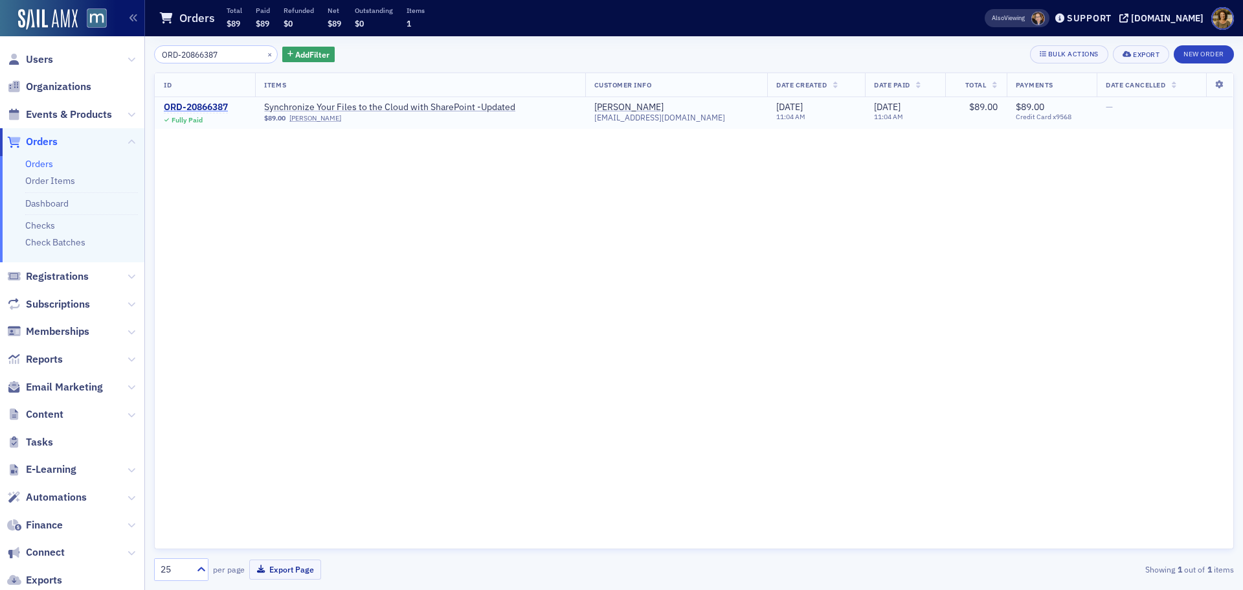
type input "ORD-20866387"
click at [213, 108] on div "ORD-20866387" at bounding box center [196, 108] width 64 height 12
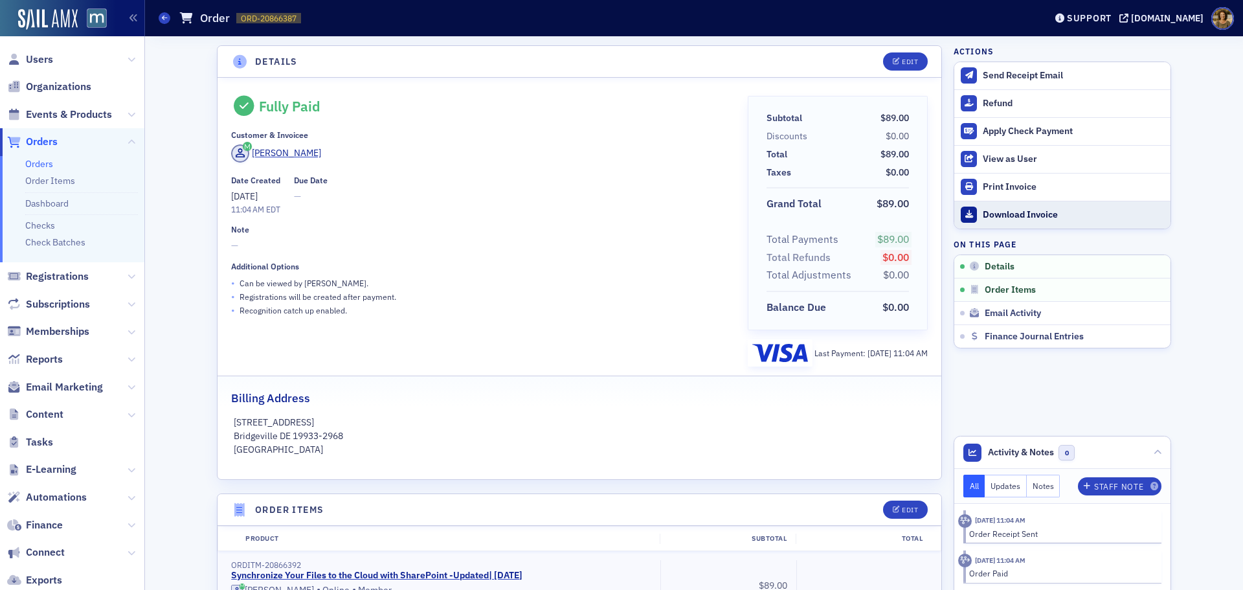
click at [983, 217] on div "Download Invoice" at bounding box center [1073, 215] width 181 height 12
click at [159, 17] on span at bounding box center [165, 18] width 12 height 12
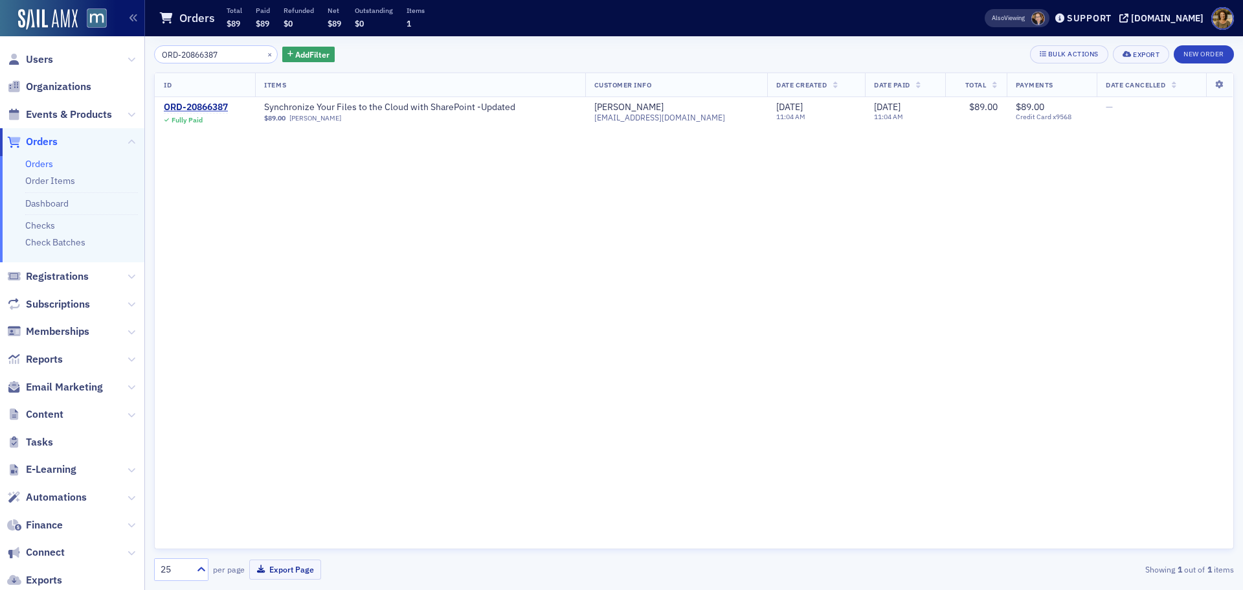
drag, startPoint x: 203, startPoint y: 53, endPoint x: 129, endPoint y: 54, distance: 74.4
click at [129, 54] on div "Users Organizations Events & Products Orders Orders Order Items Dashboard Check…" at bounding box center [621, 295] width 1243 height 590
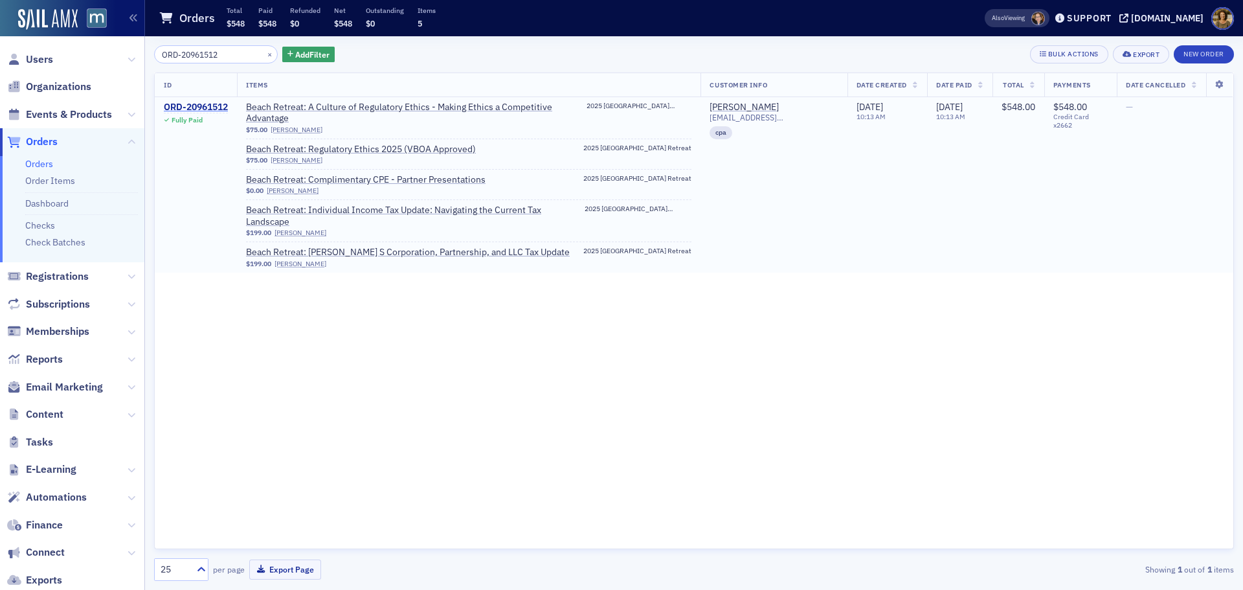
type input "ORD-20961512"
click at [194, 104] on div "ORD-20961512" at bounding box center [196, 108] width 64 height 12
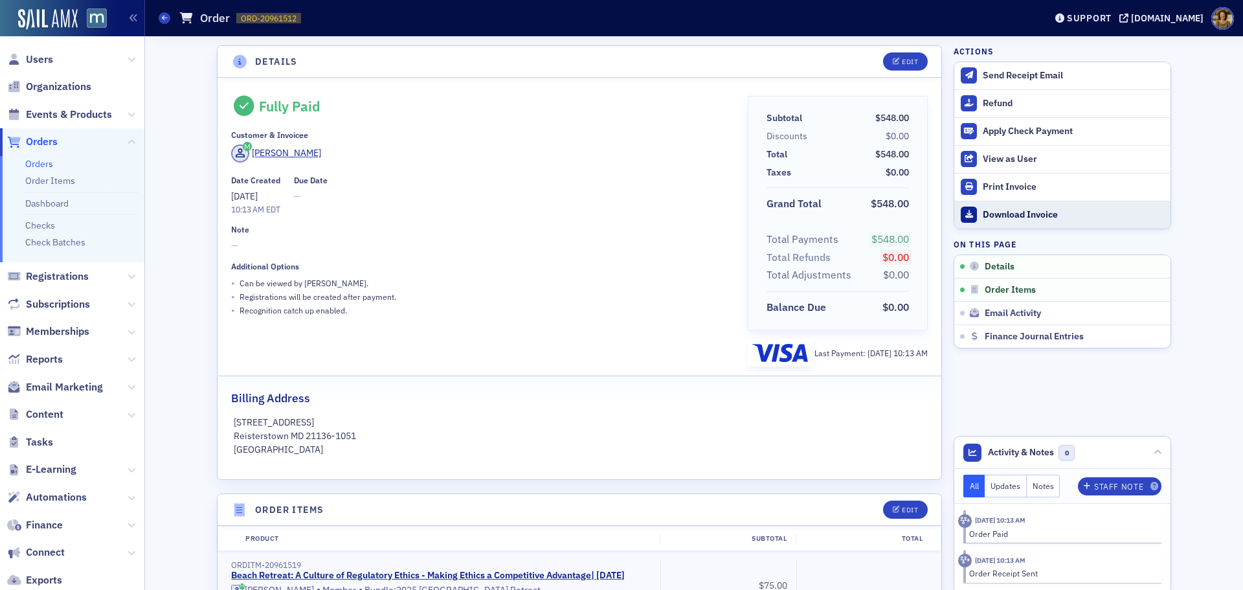
click at [999, 216] on div "Download Invoice" at bounding box center [1073, 215] width 181 height 12
click at [160, 19] on span at bounding box center [165, 18] width 12 height 12
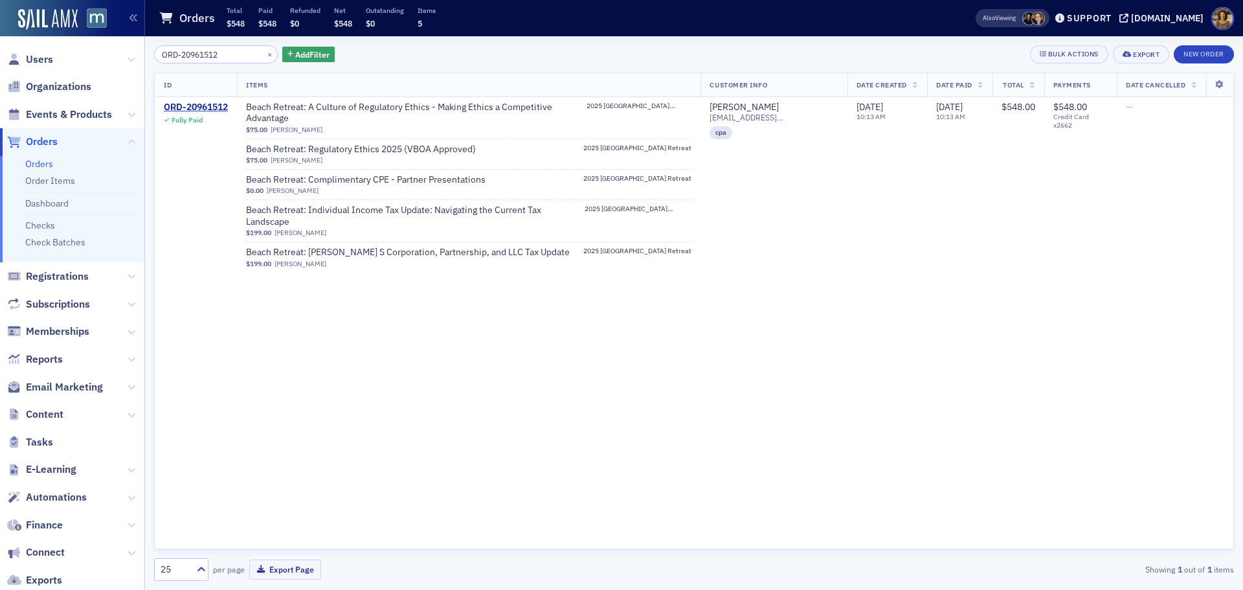
drag, startPoint x: 232, startPoint y: 57, endPoint x: 148, endPoint y: 54, distance: 84.2
click at [148, 54] on div "ORD-20961512 × Add Filter Bulk Actions Export New Order ID Items Customer Info …" at bounding box center [694, 312] width 1098 height 553
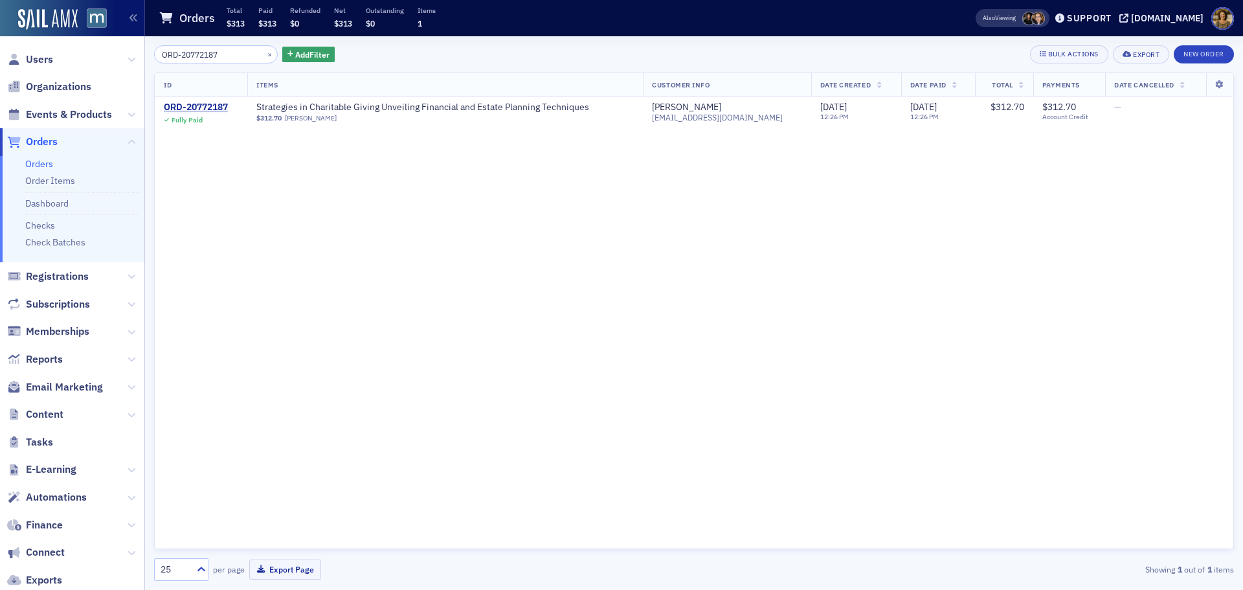
type input "ORD-20772187"
drag, startPoint x: 224, startPoint y: 53, endPoint x: 112, endPoint y: 66, distance: 112.7
click at [112, 66] on div "Users Organizations Events & Products Orders Orders Order Items Dashboard Check…" at bounding box center [621, 295] width 1243 height 590
click at [202, 104] on div "ORD-20772187" at bounding box center [196, 108] width 64 height 12
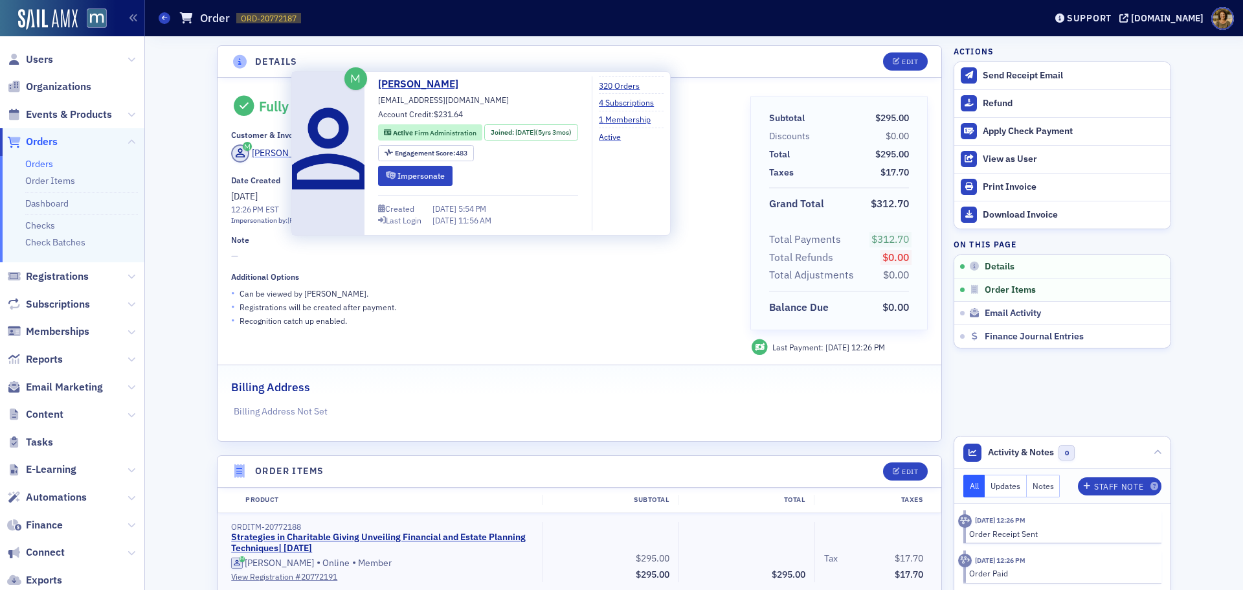
click at [252, 152] on div "Curt Lamm" at bounding box center [286, 153] width 69 height 14
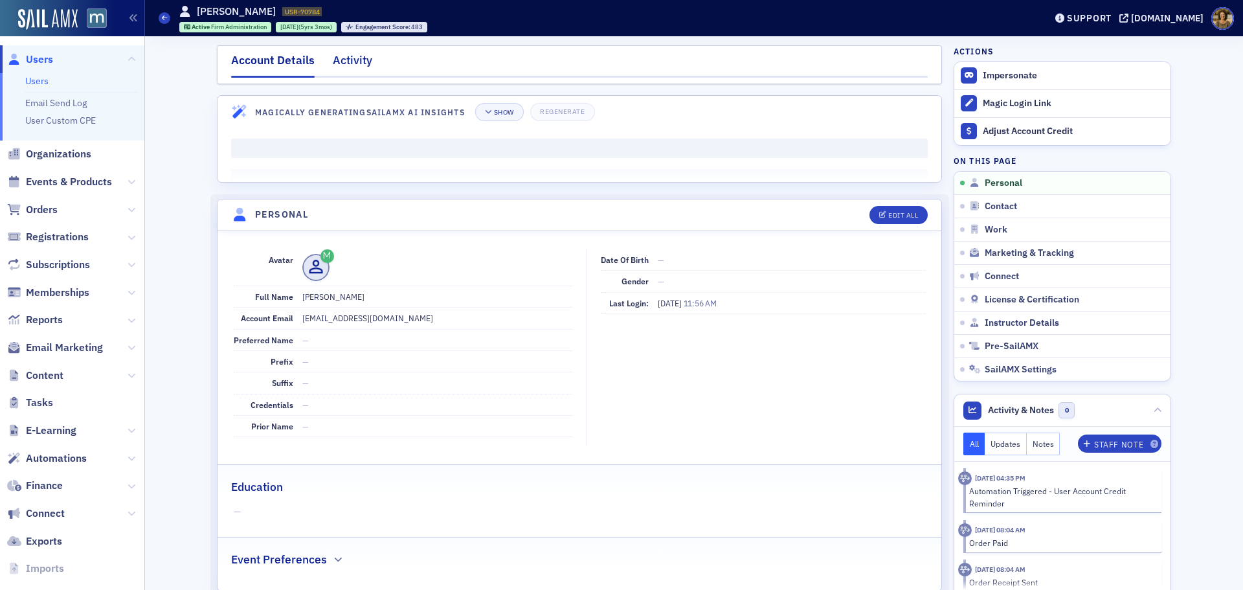
click at [345, 68] on div "Activity" at bounding box center [352, 64] width 39 height 24
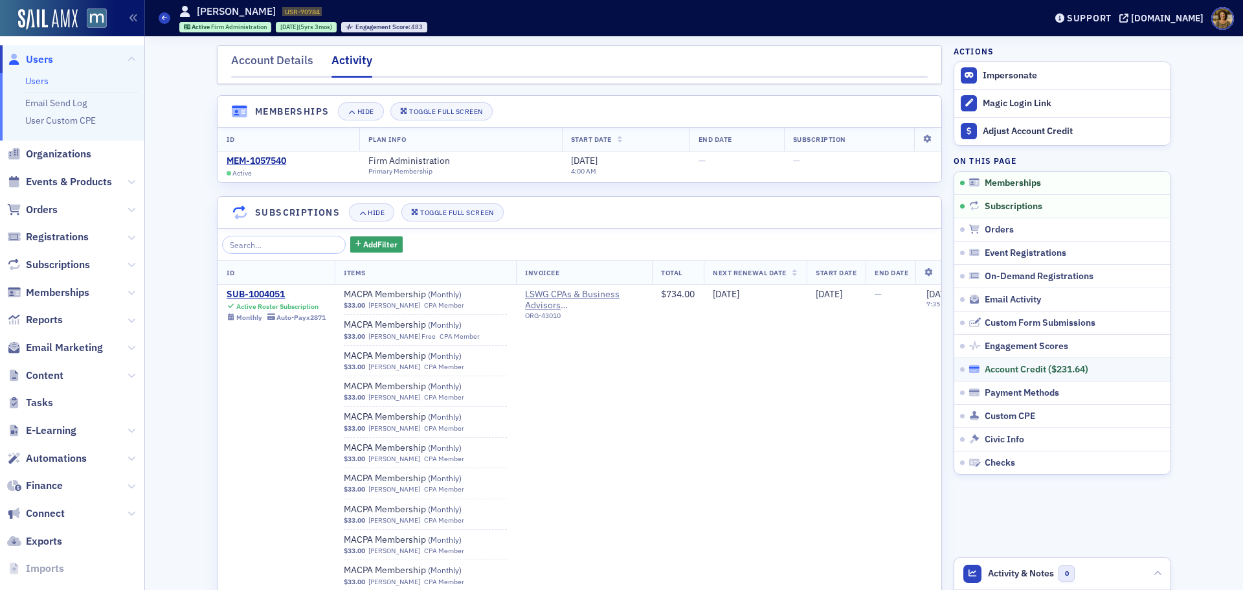
click at [994, 372] on div "Account Credit ( $231.64 )" at bounding box center [1037, 370] width 104 height 12
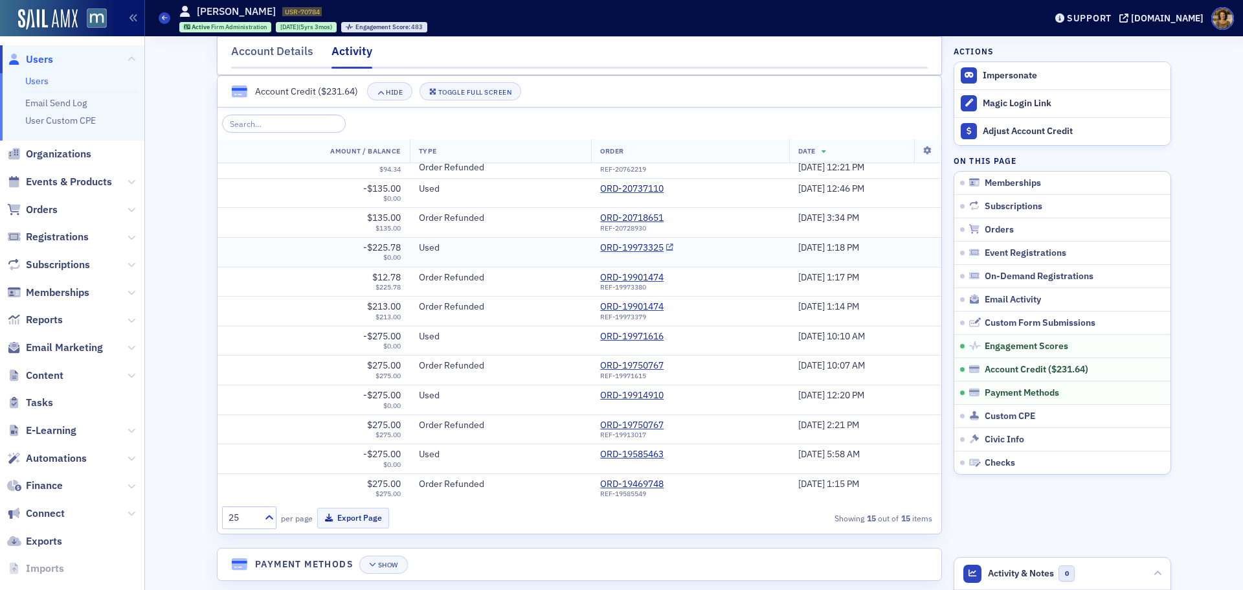
scroll to position [103, 0]
click at [338, 517] on button "Export Page" at bounding box center [353, 517] width 72 height 20
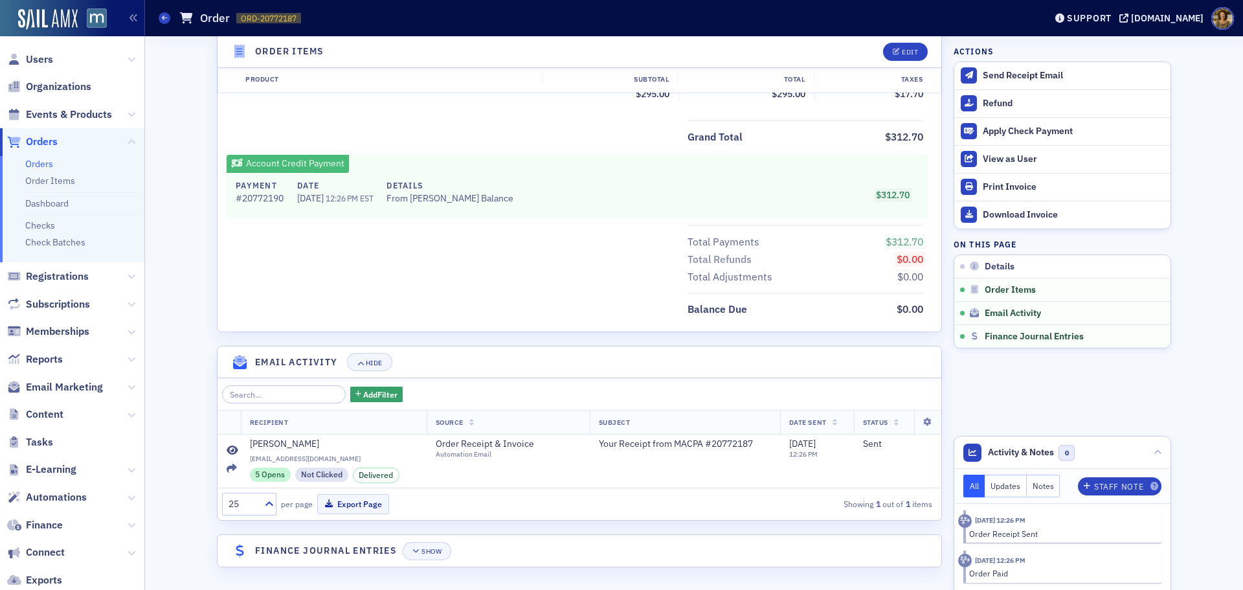
scroll to position [530, 0]
